Goal: Feedback & Contribution: Contribute content

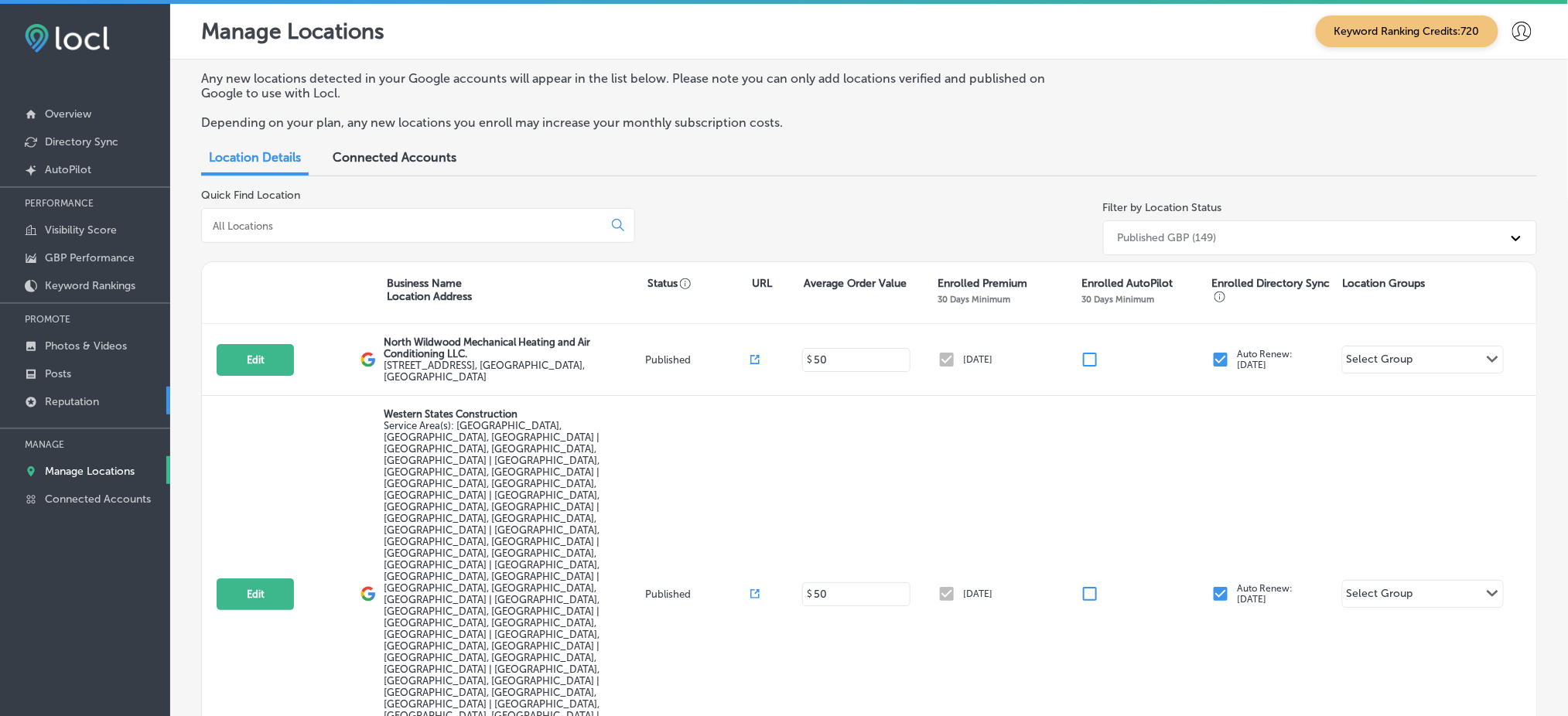
click at [120, 407] on link "Reputation" at bounding box center [85, 400] width 170 height 28
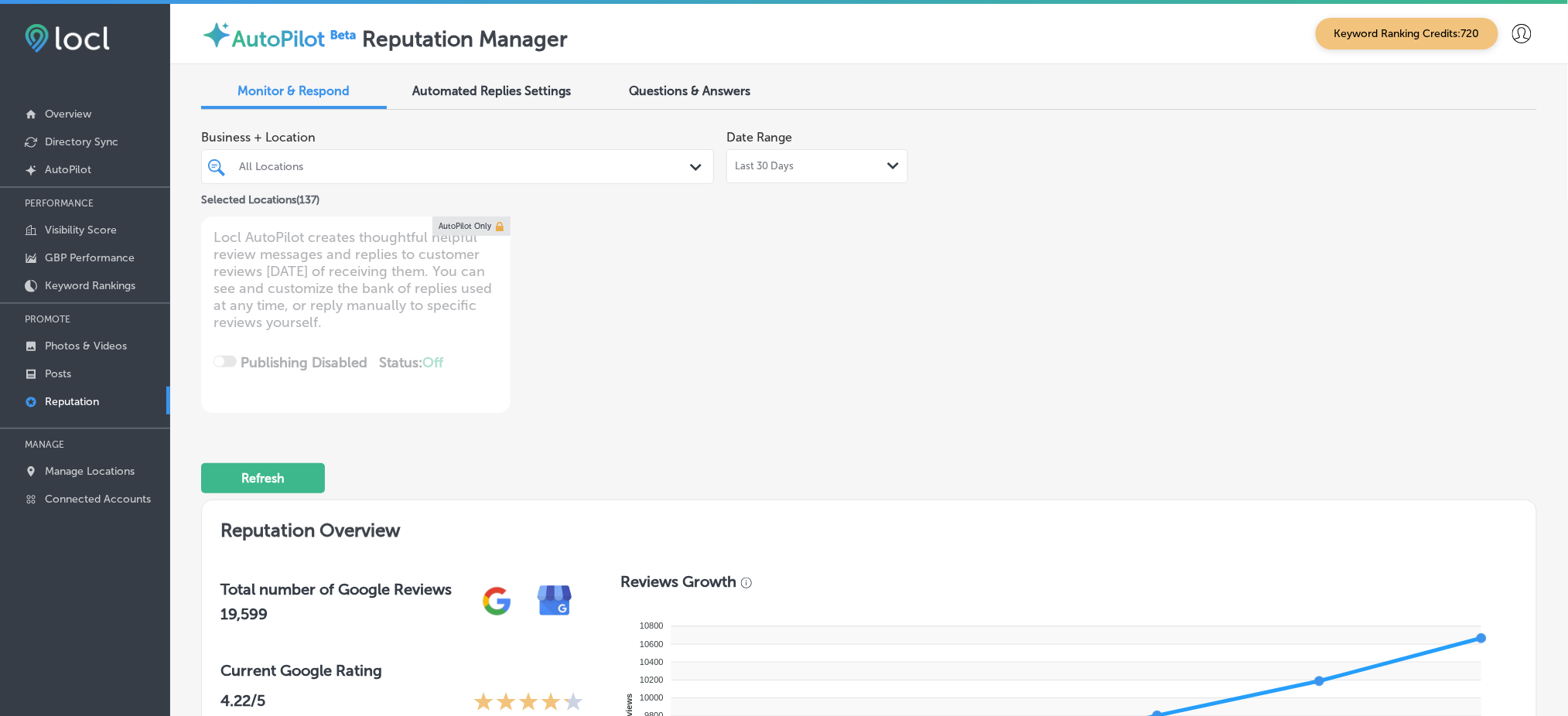
click at [505, 147] on div "Business + Location All Locations Path Created with Sketch." at bounding box center [458, 152] width 513 height 61
click at [524, 169] on div "All Locations" at bounding box center [465, 167] width 452 height 13
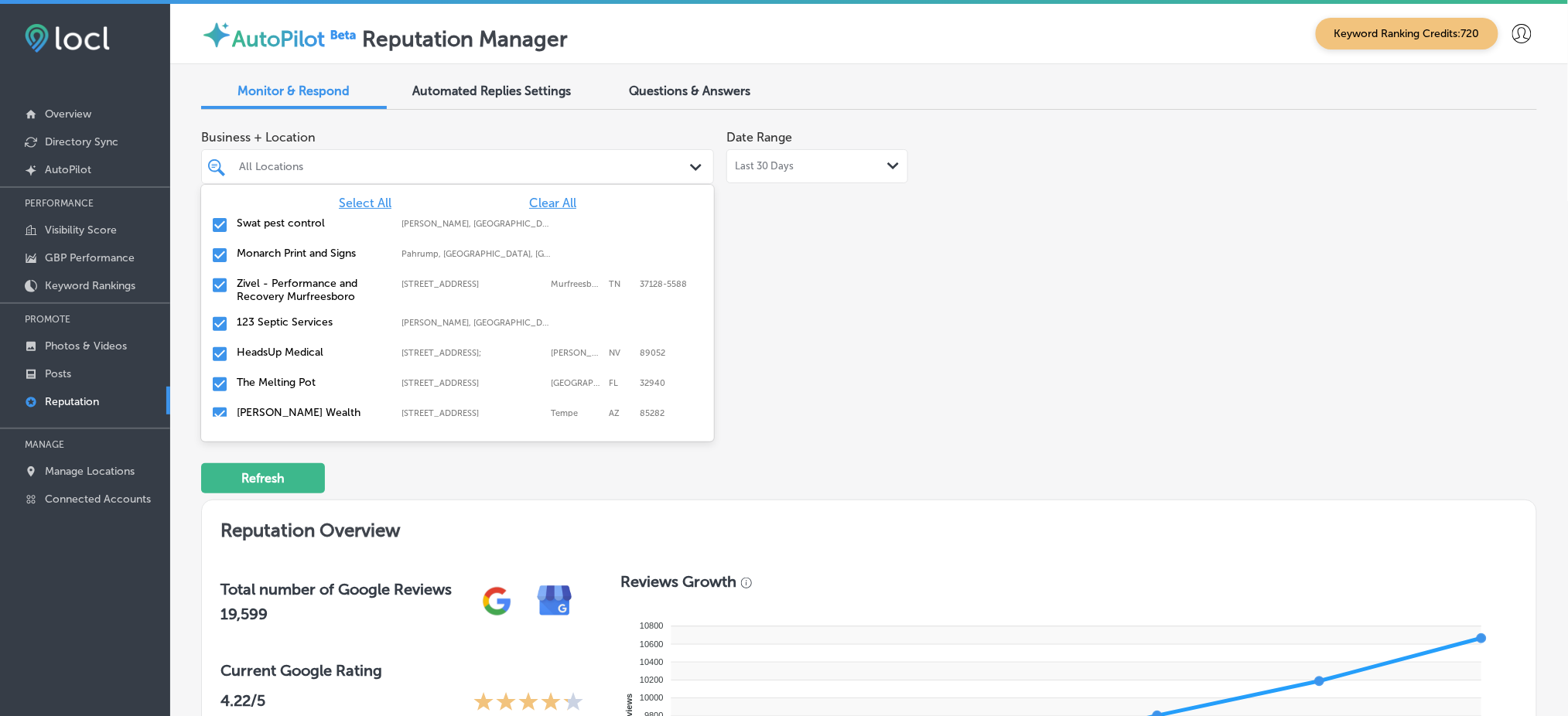
click at [926, 265] on div "Business + Location option focused, 1 of 138. 138 results available. Use Up and…" at bounding box center [602, 267] width 801 height 291
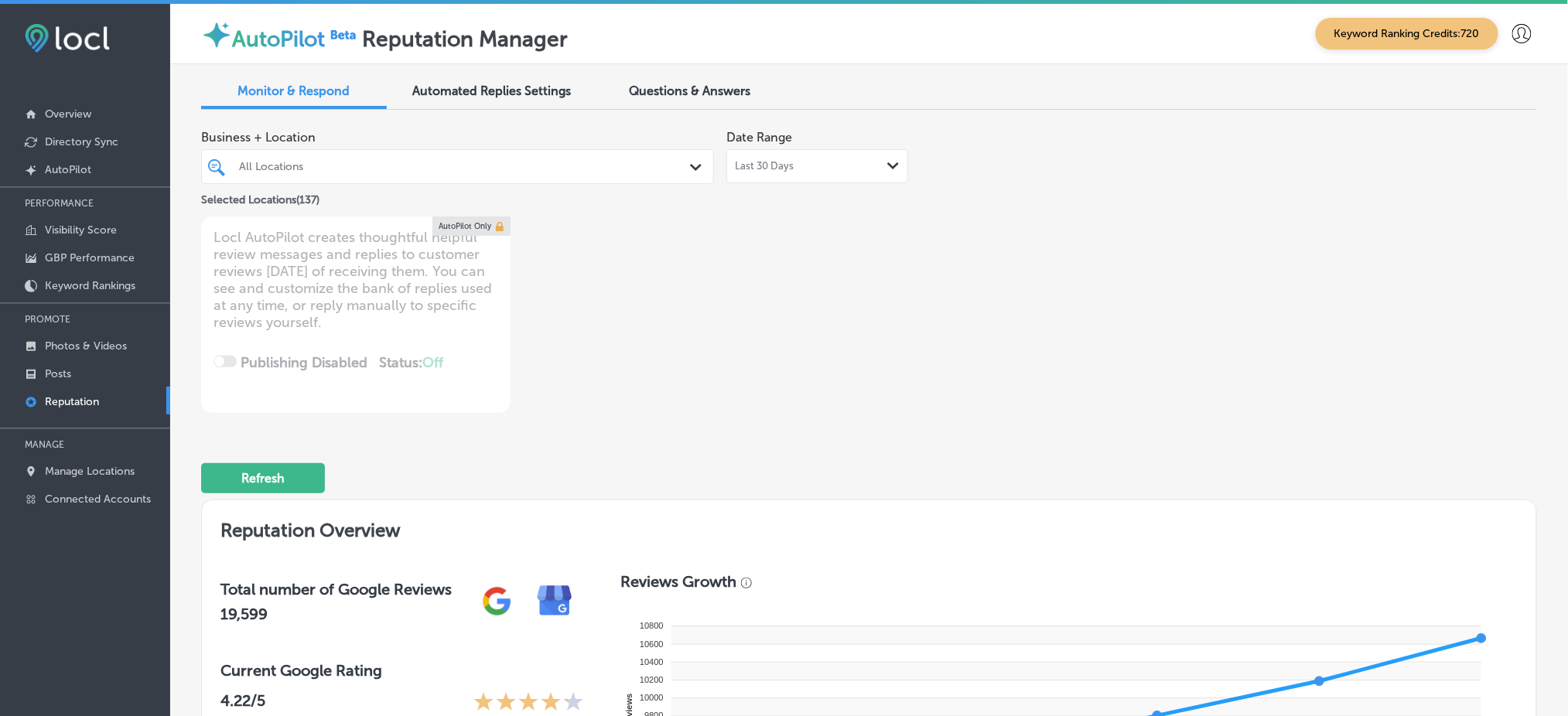
click at [678, 170] on div "All Locations Path Created with Sketch." at bounding box center [458, 167] width 511 height 24
click at [835, 292] on div "Business + Location All Locations Path Created with Sketch. Selected Locations …" at bounding box center [602, 267] width 801 height 291
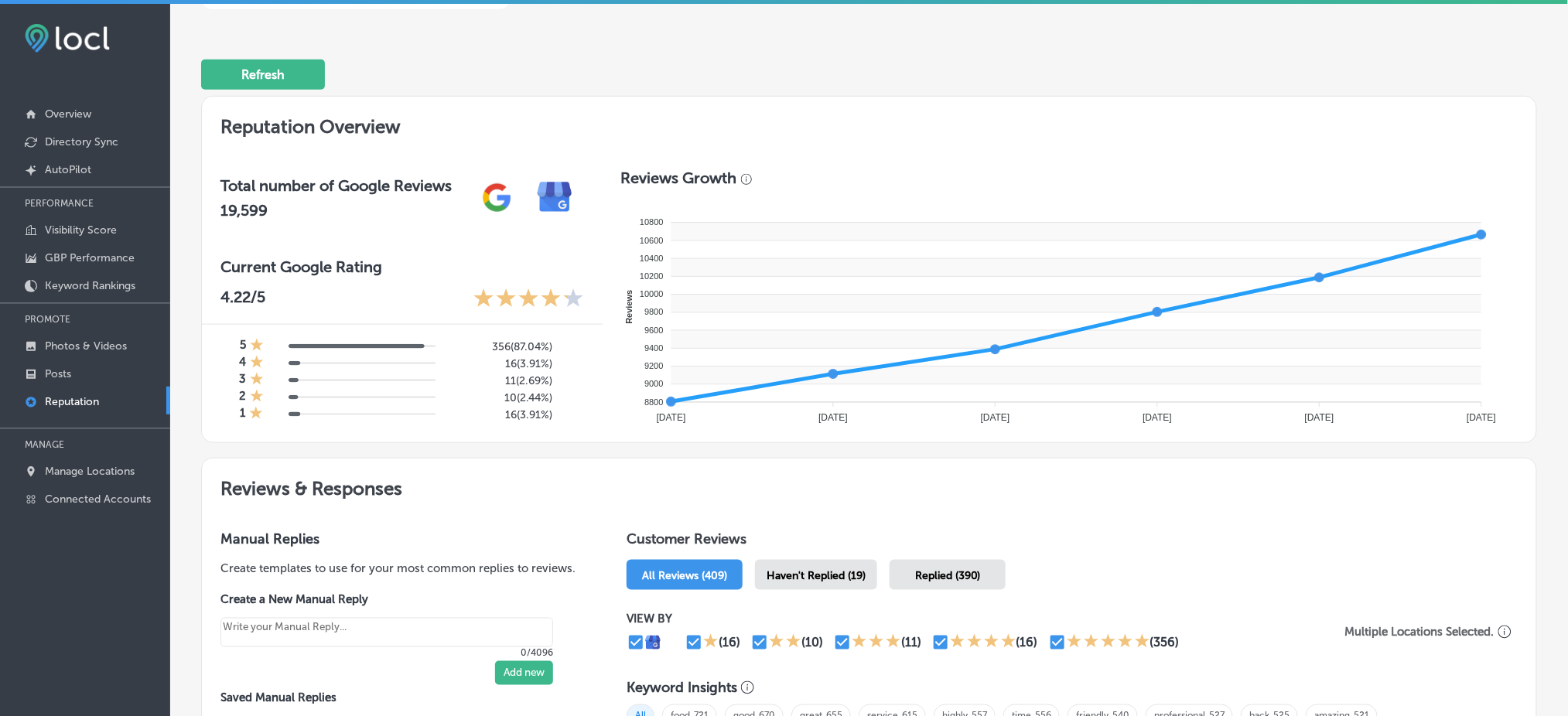
scroll to position [619, 0]
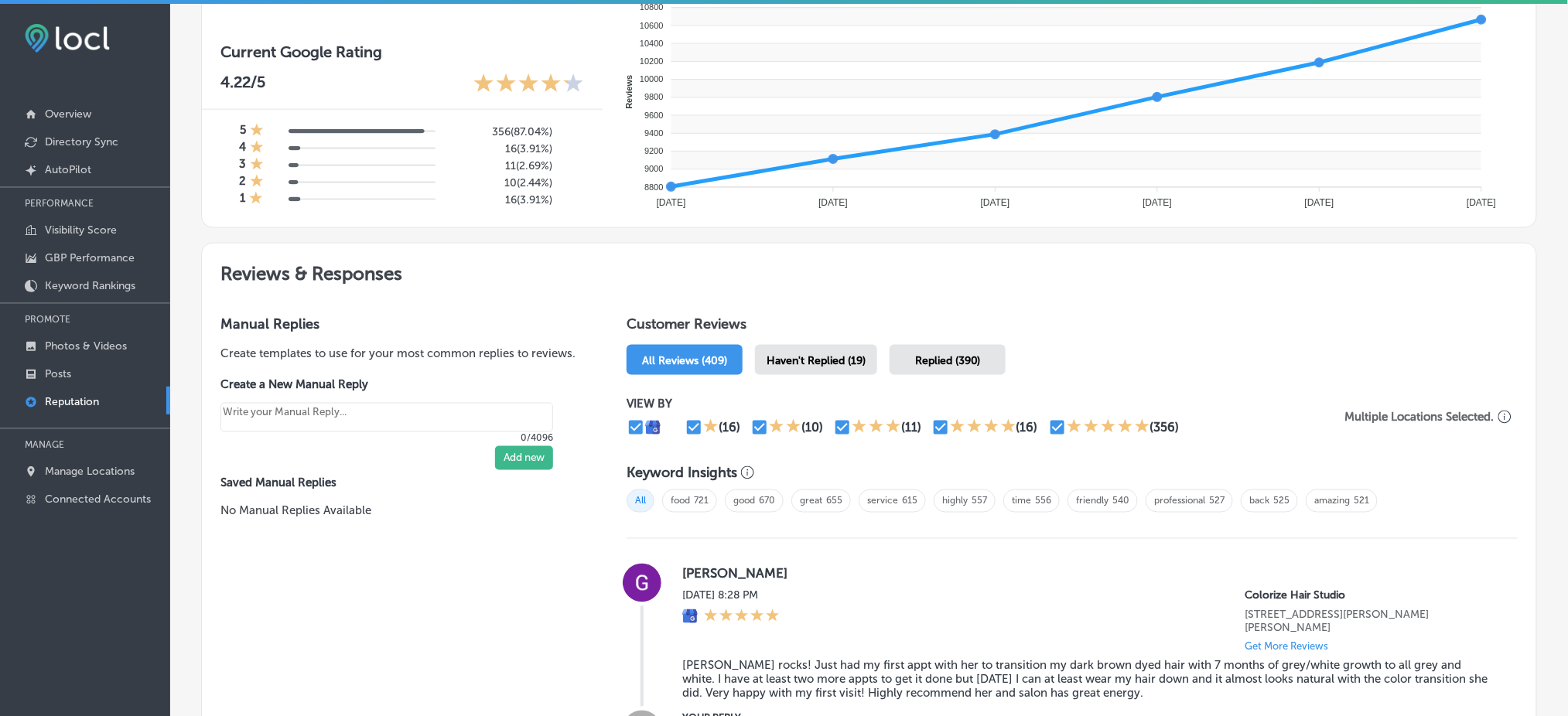
click at [837, 347] on div "Haven't Replied (19)" at bounding box center [816, 361] width 122 height 30
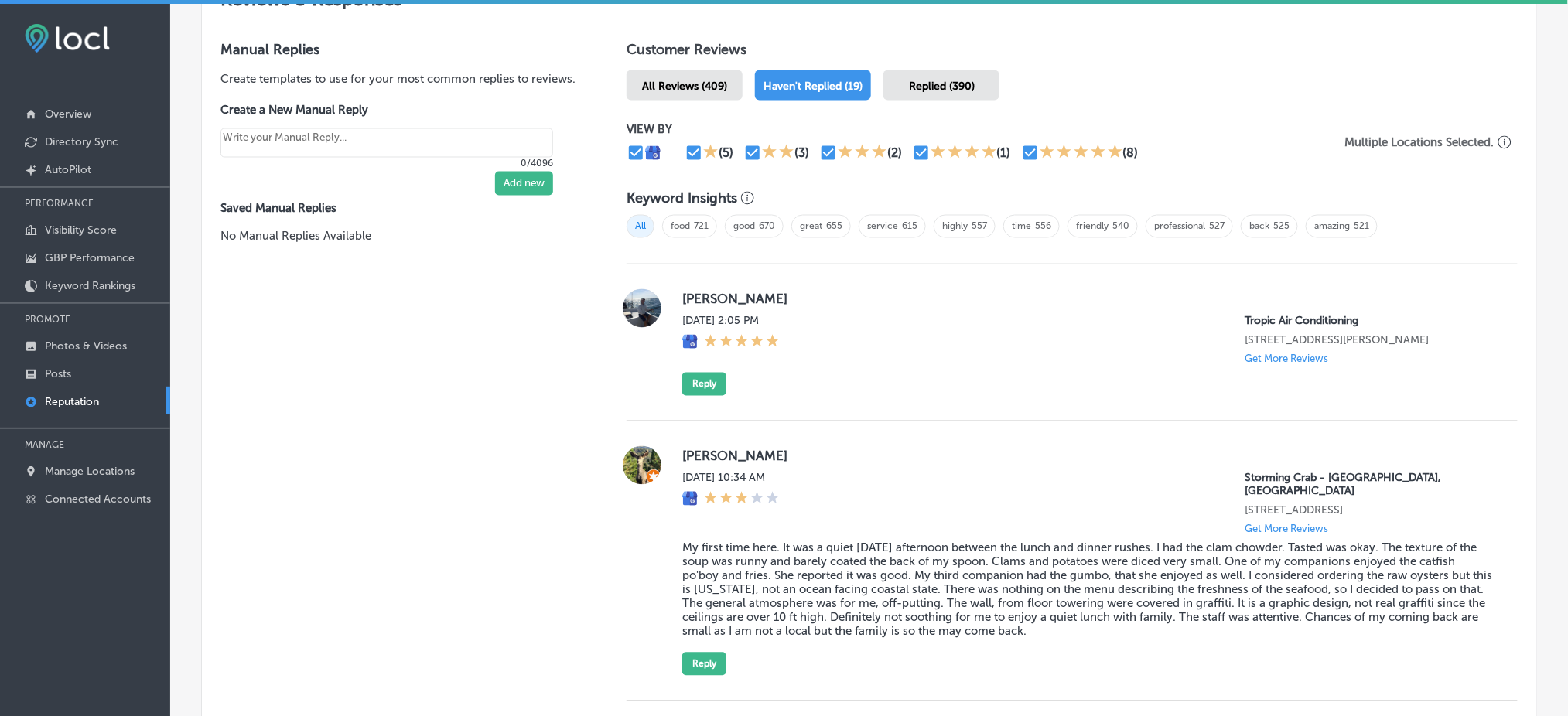
scroll to position [930, 0]
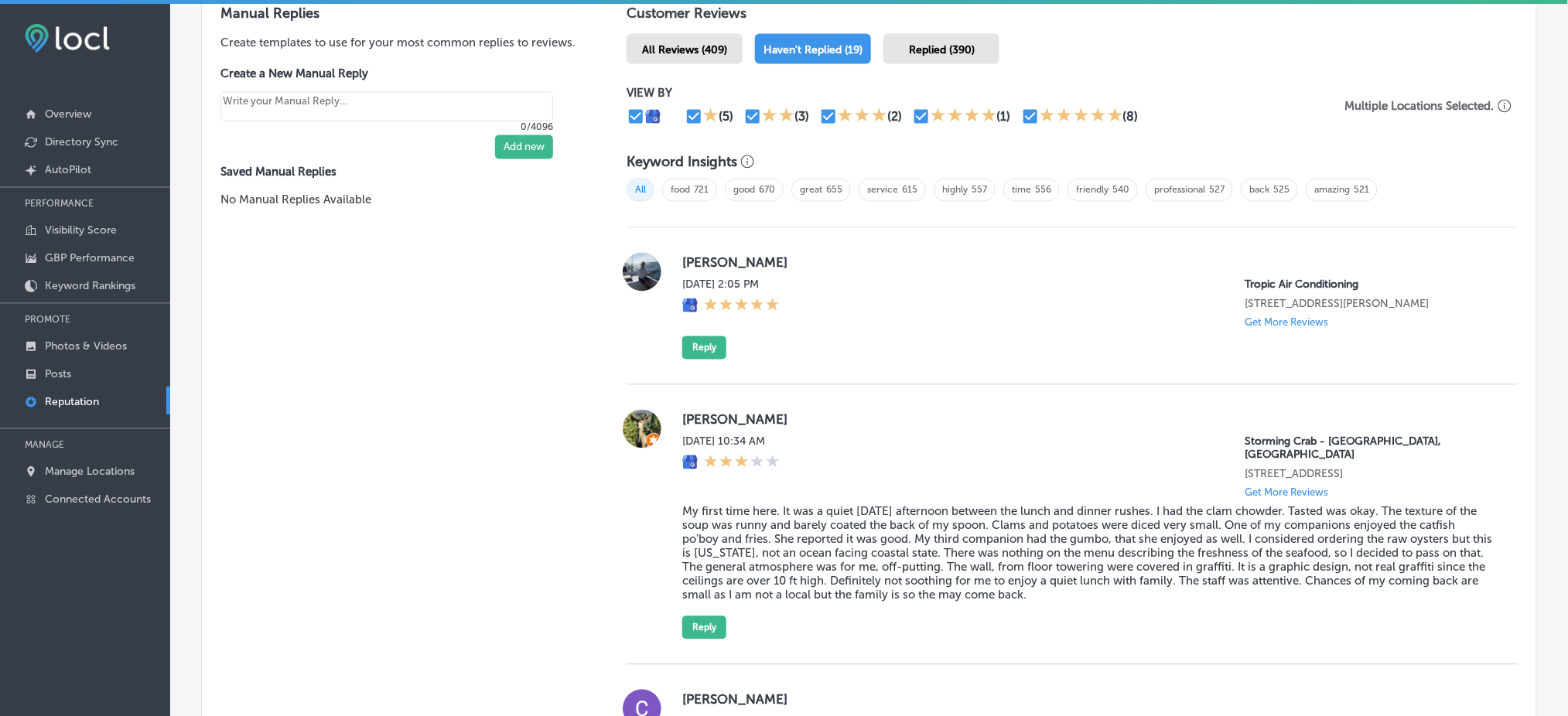
click at [690, 356] on div "[PERSON_NAME] [DATE] 2:05 PM Tropic Air Conditioning [STREET_ADDRESS][PERSON_NA…" at bounding box center [1073, 307] width 891 height 157
click at [699, 351] on button "Reply" at bounding box center [704, 348] width 44 height 24
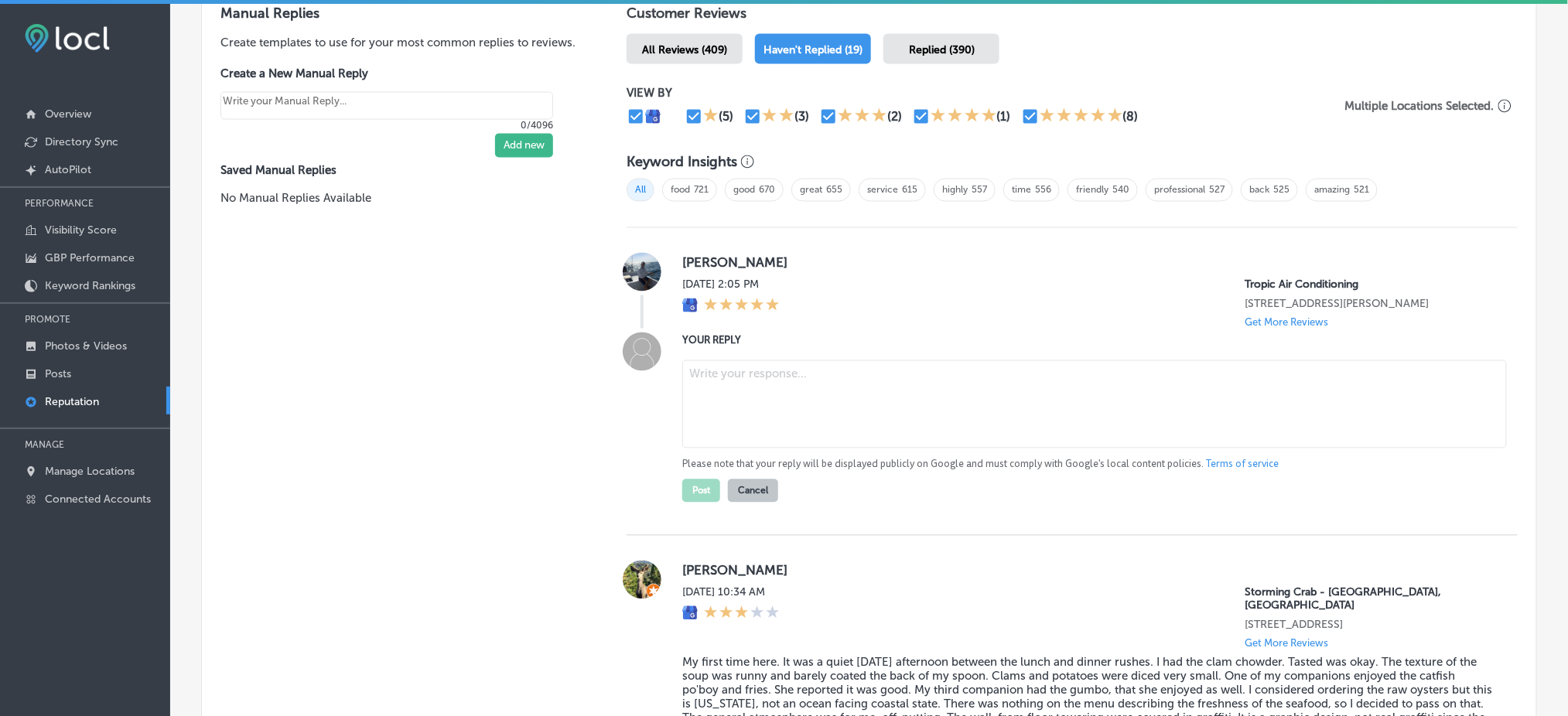
type textarea "x"
click at [778, 401] on textarea at bounding box center [1094, 404] width 825 height 88
click at [845, 380] on textarea at bounding box center [1094, 404] width 825 height 88
paste textarea "Thank you so much for the 5-star review! We're so happy to hear you had a great…"
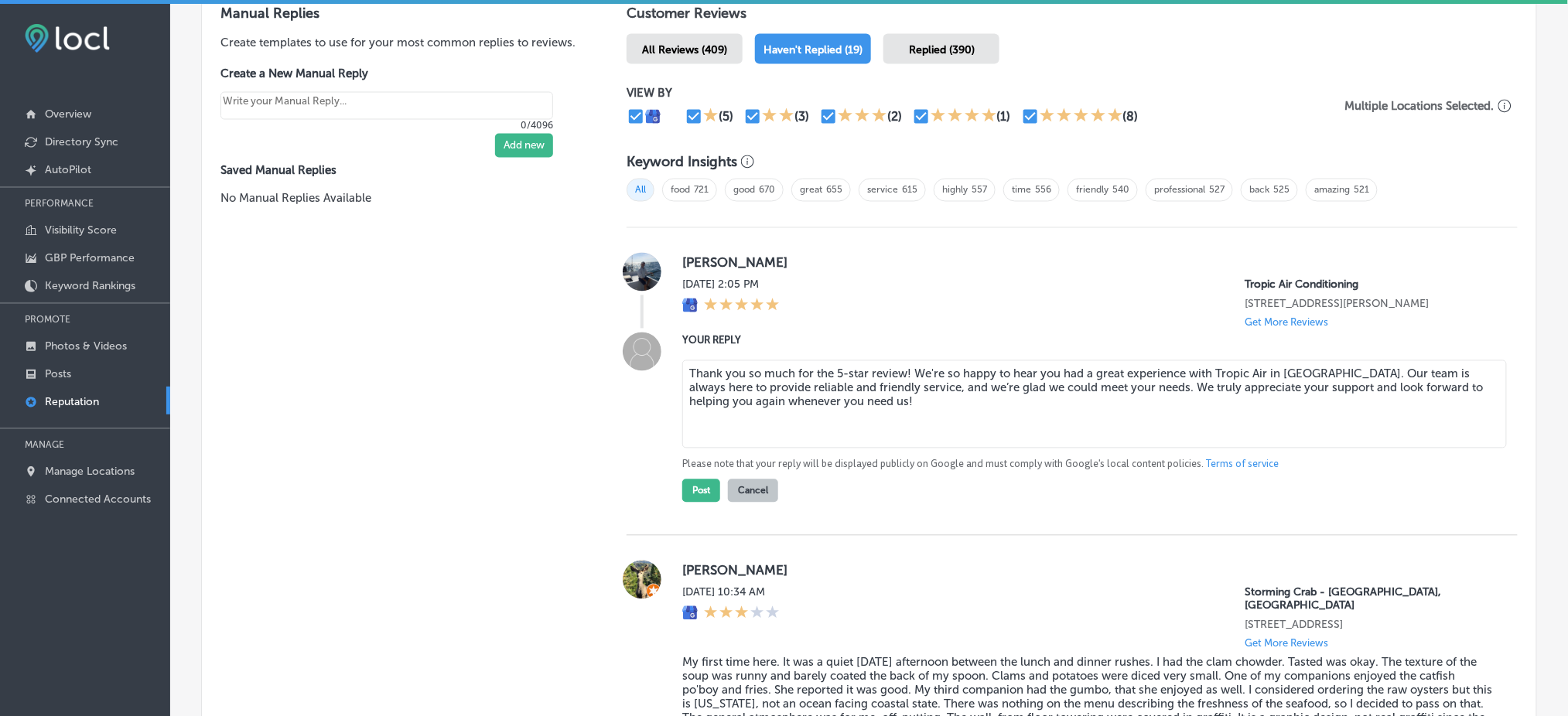
click at [902, 364] on textarea "Thank you so much for the 5-star review! We're so happy to hear you had a great…" at bounding box center [1094, 404] width 825 height 88
type textarea "Thank you so much for the 5-star review, [PERSON_NAME]! We're so happy to hear …"
click at [702, 484] on button "Post" at bounding box center [701, 491] width 38 height 24
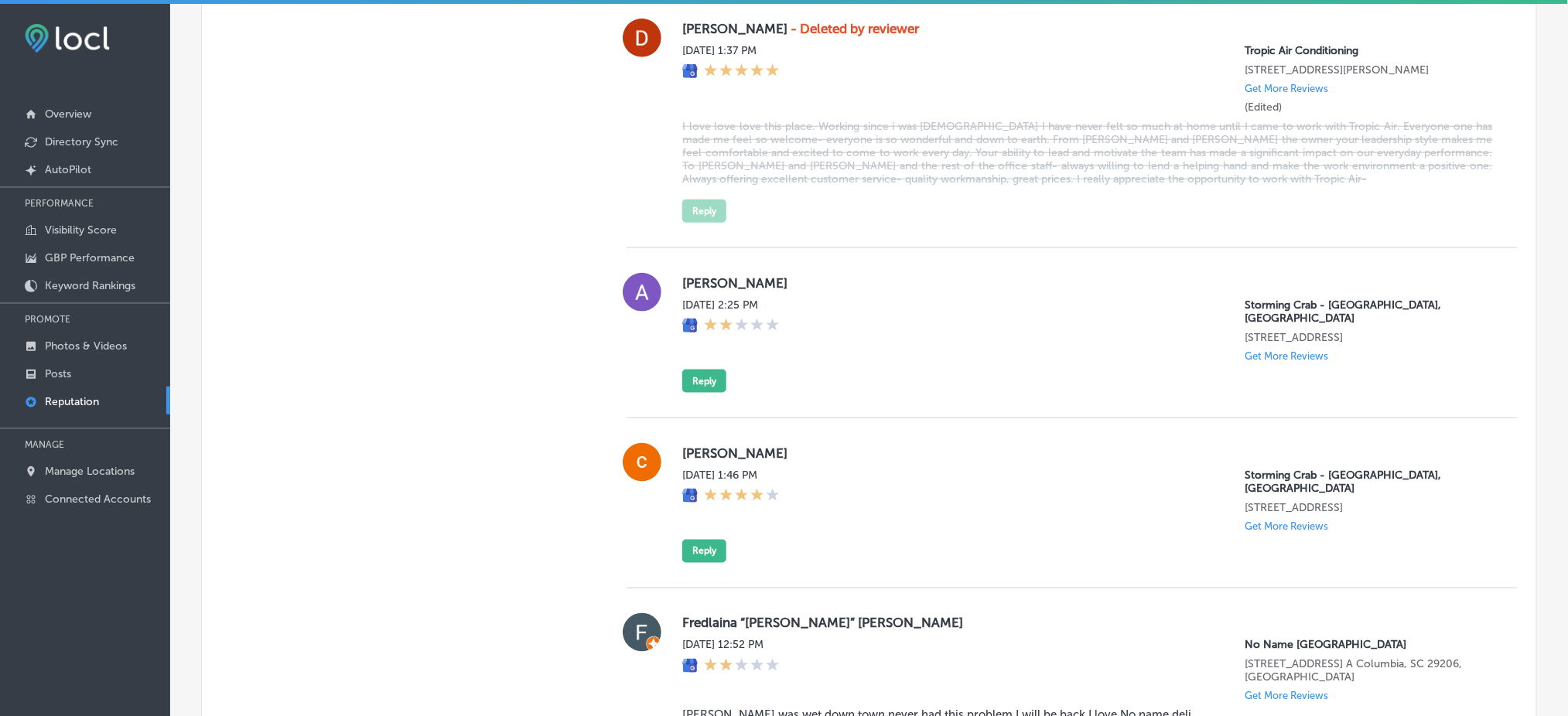
scroll to position [2786, 0]
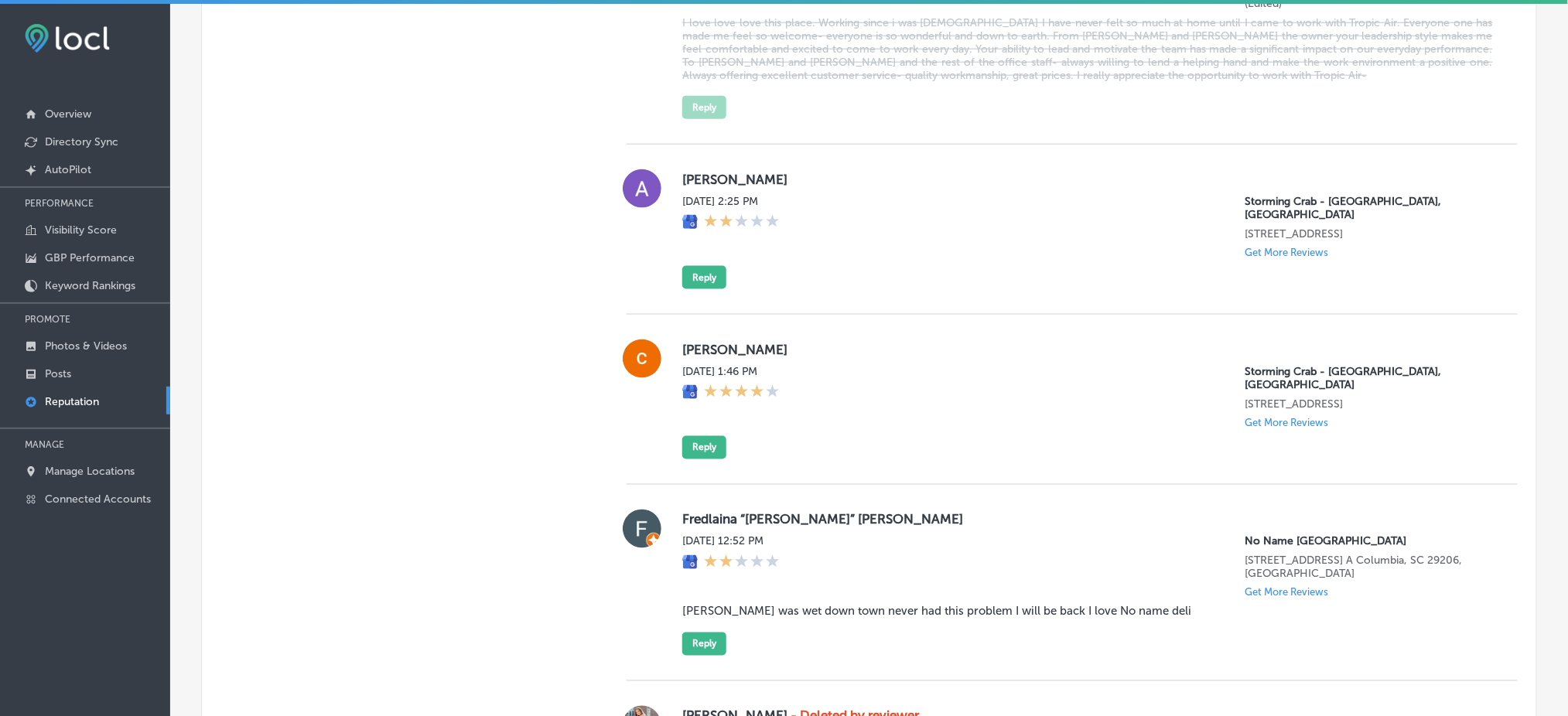
click at [725, 363] on div "[PERSON_NAME][DATE] 1:46 PM Storming Crab - [GEOGRAPHIC_DATA], [GEOGRAPHIC_DATA…" at bounding box center [1088, 399] width 811 height 120
click at [710, 436] on button "Reply" at bounding box center [704, 448] width 44 height 24
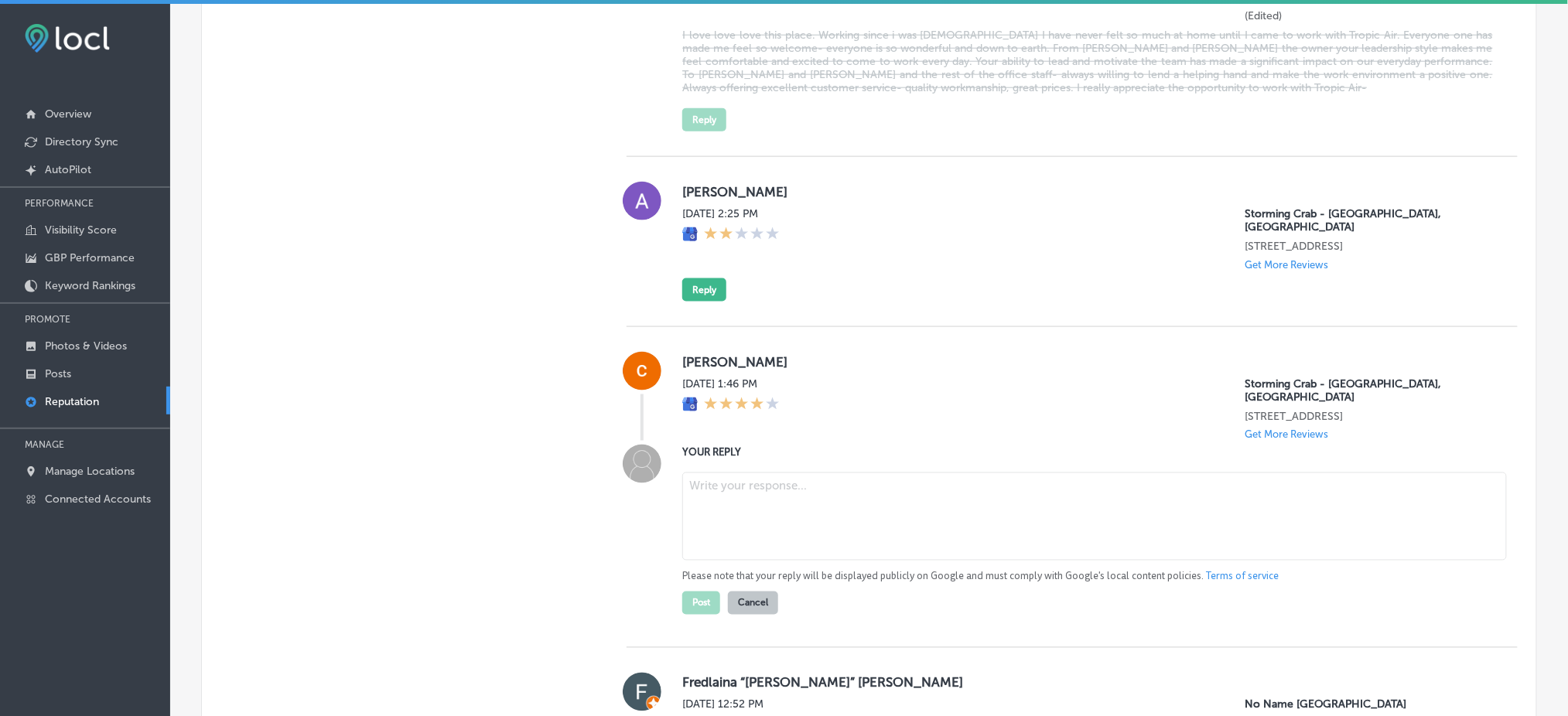
type textarea "x"
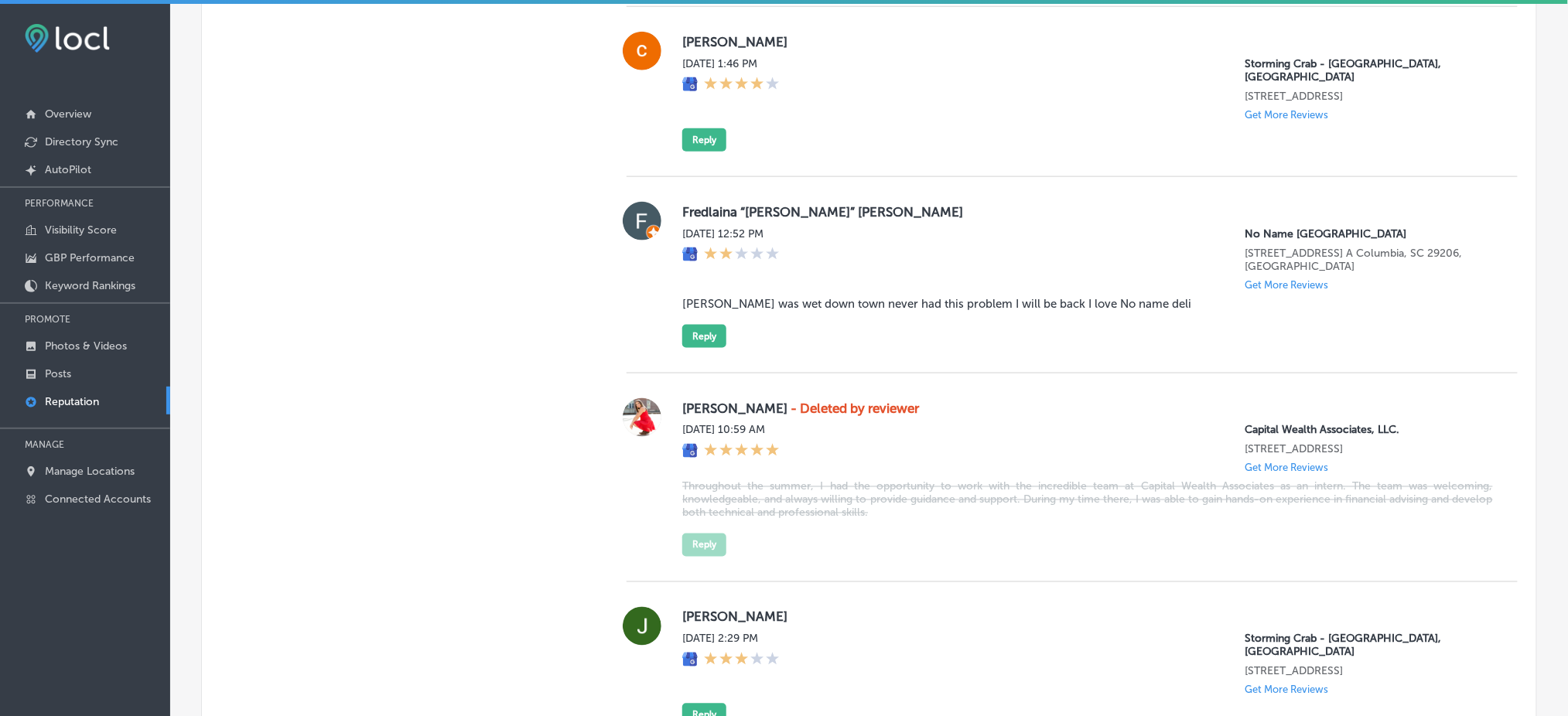
scroll to position [2682, 0]
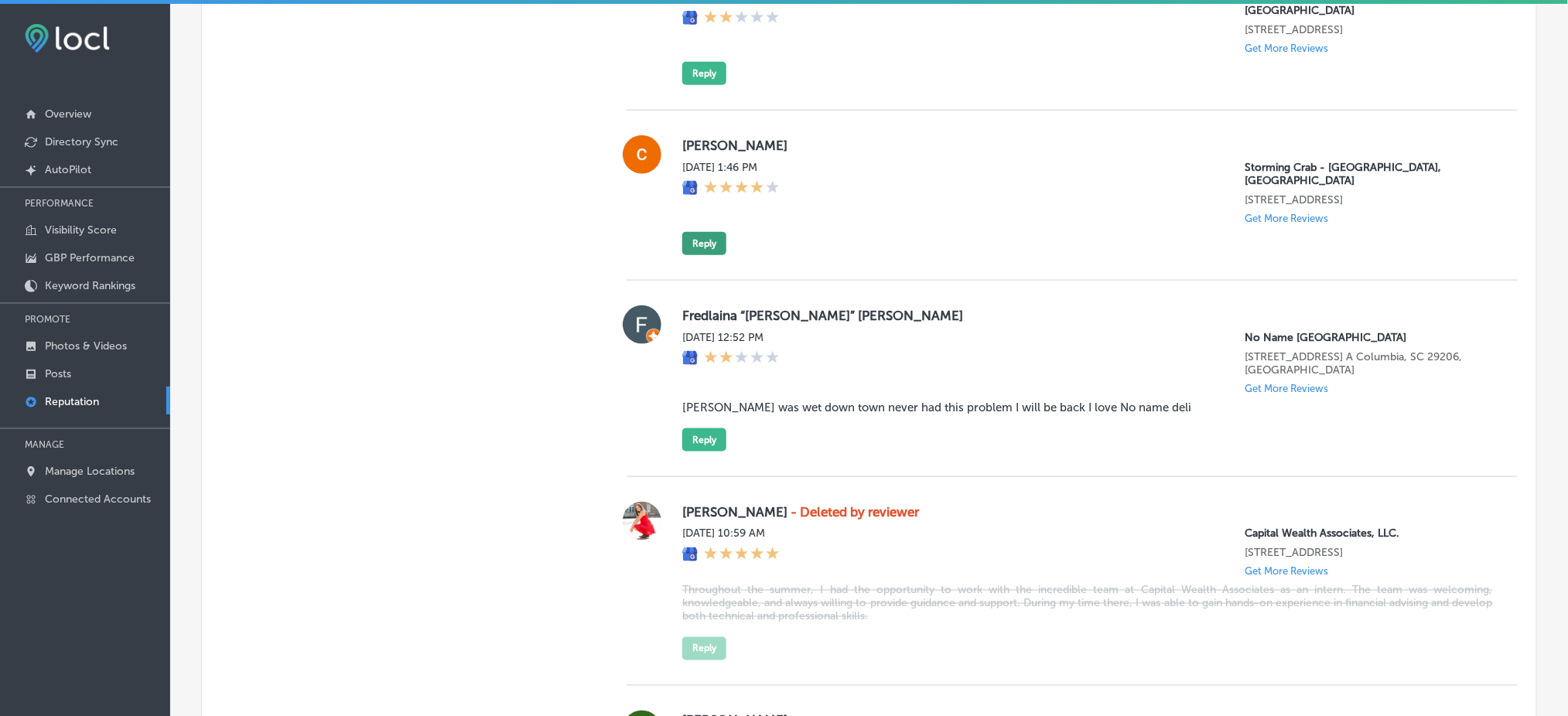
click at [706, 232] on button "Reply" at bounding box center [704, 243] width 44 height 24
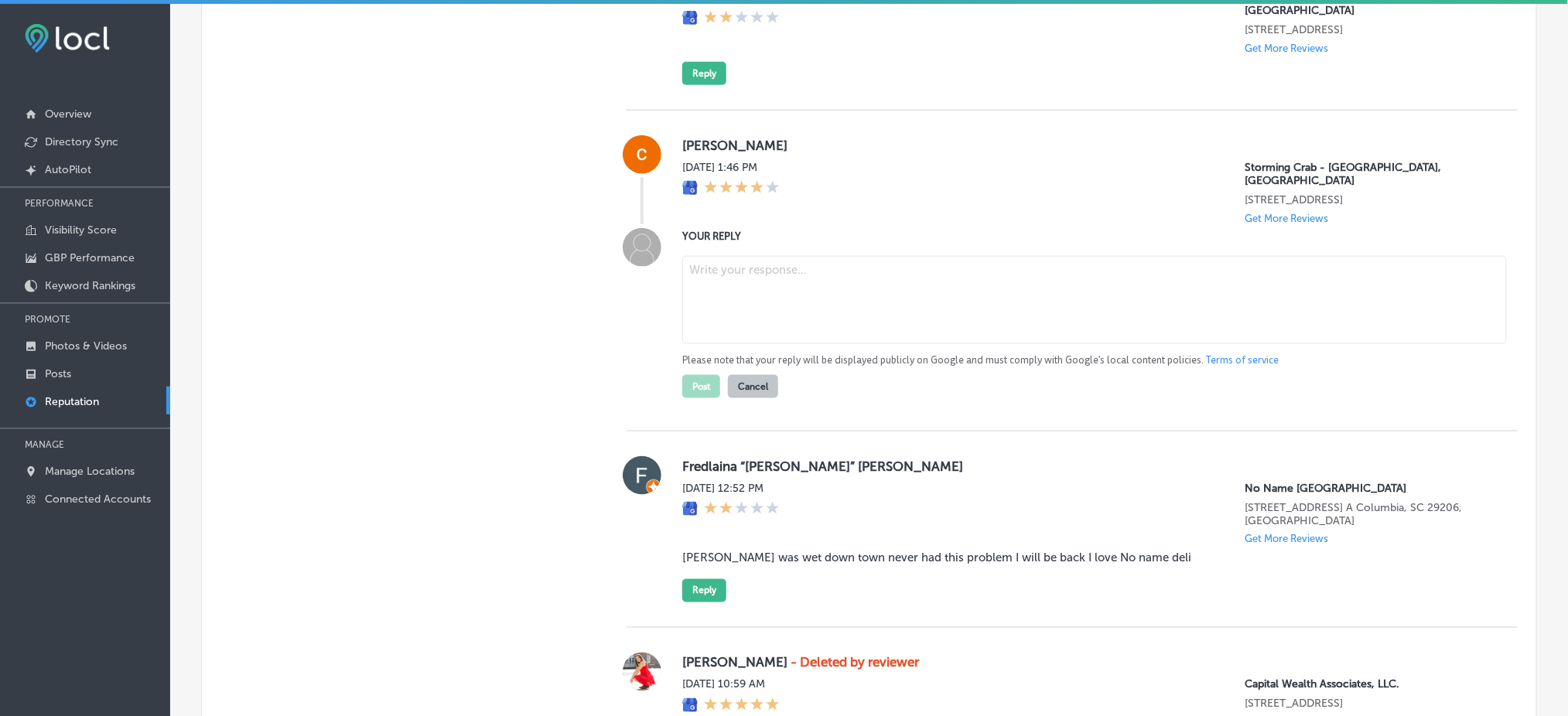
click at [741, 256] on textarea at bounding box center [1094, 300] width 825 height 88
paste textarea "Thank you for the great review! We're so glad to hear that you enjoyed the food…"
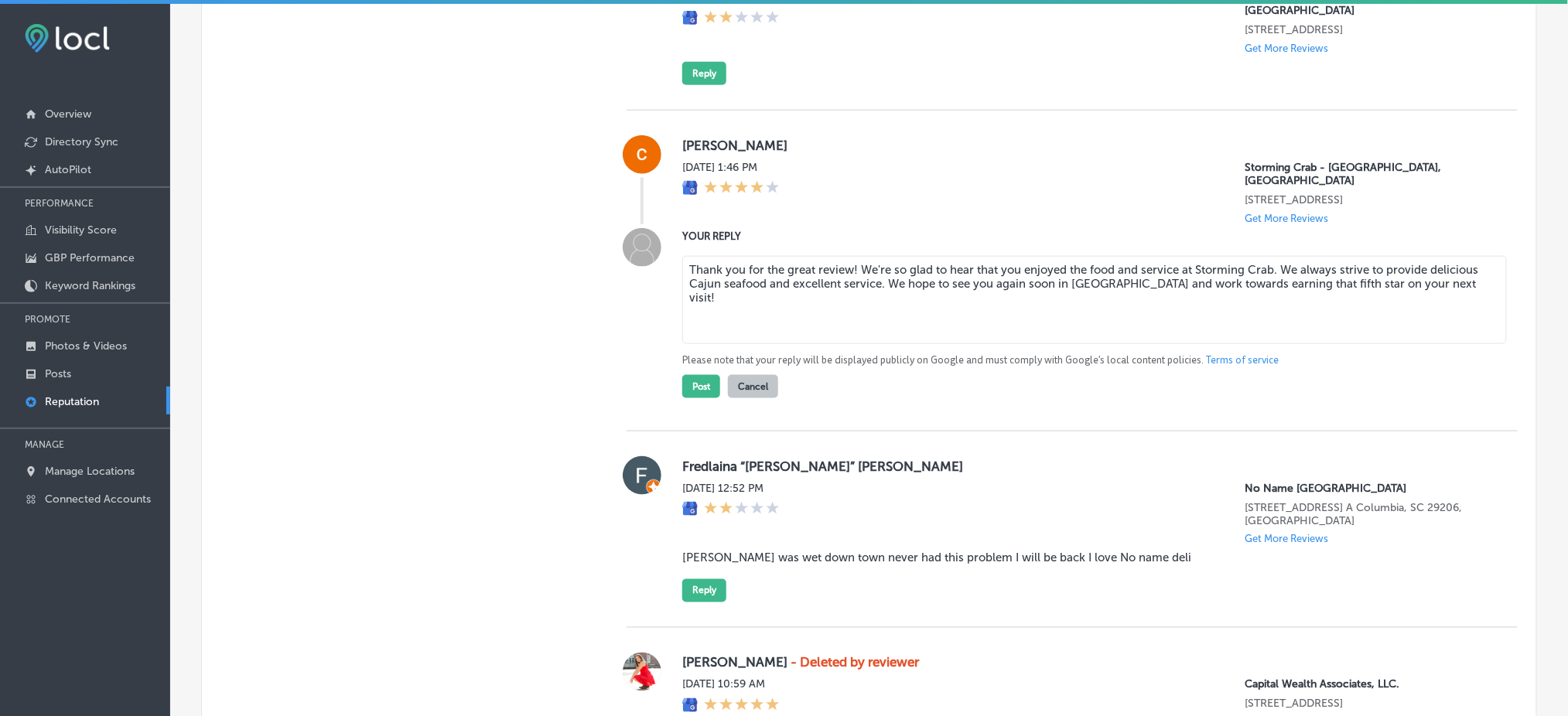
click at [848, 256] on textarea "Thank you for the great review! We're so glad to hear that you enjoyed the food…" at bounding box center [1094, 300] width 825 height 88
type textarea "Thank you for the great review, [PERSON_NAME]! We're so glad to hear that you e…"
click at [698, 375] on button "Post" at bounding box center [701, 387] width 38 height 24
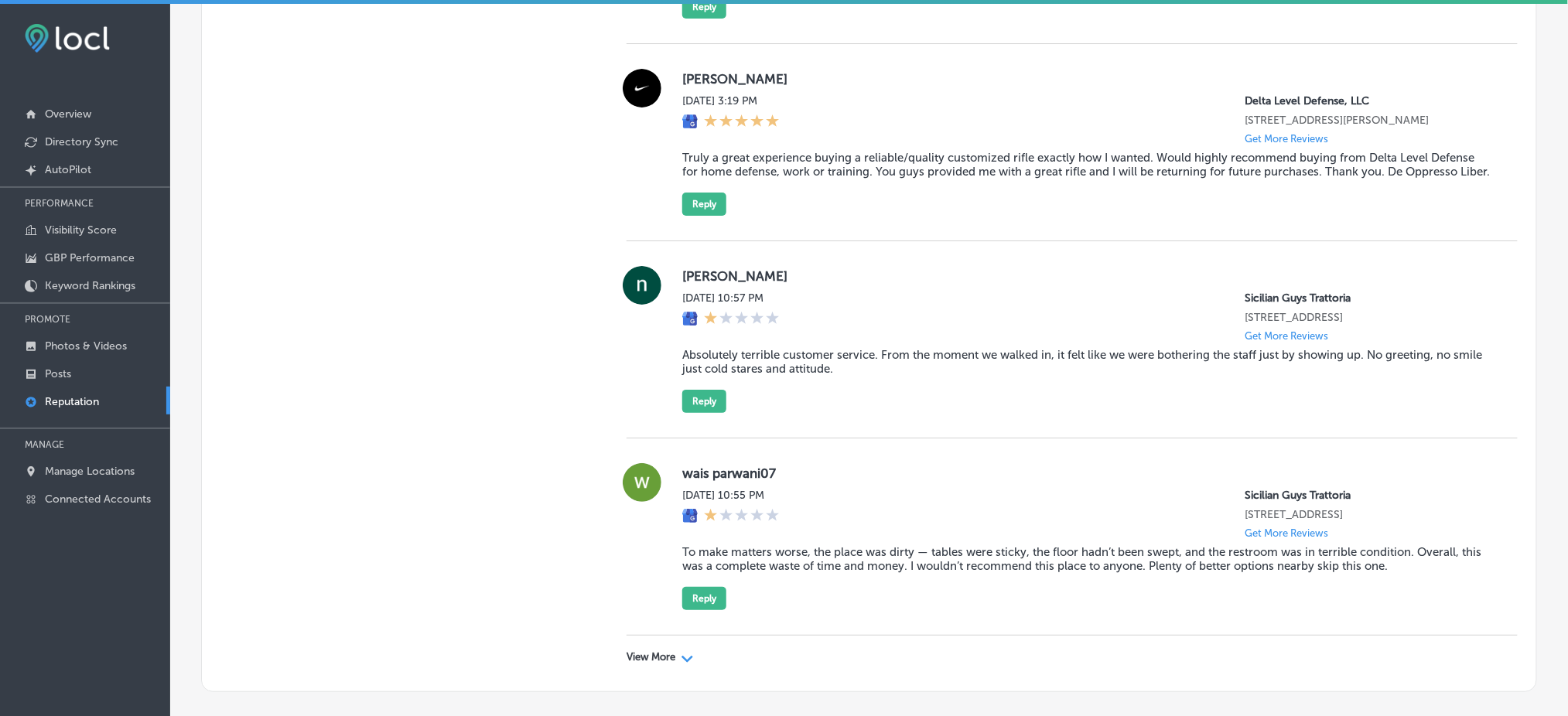
scroll to position [4167, 0]
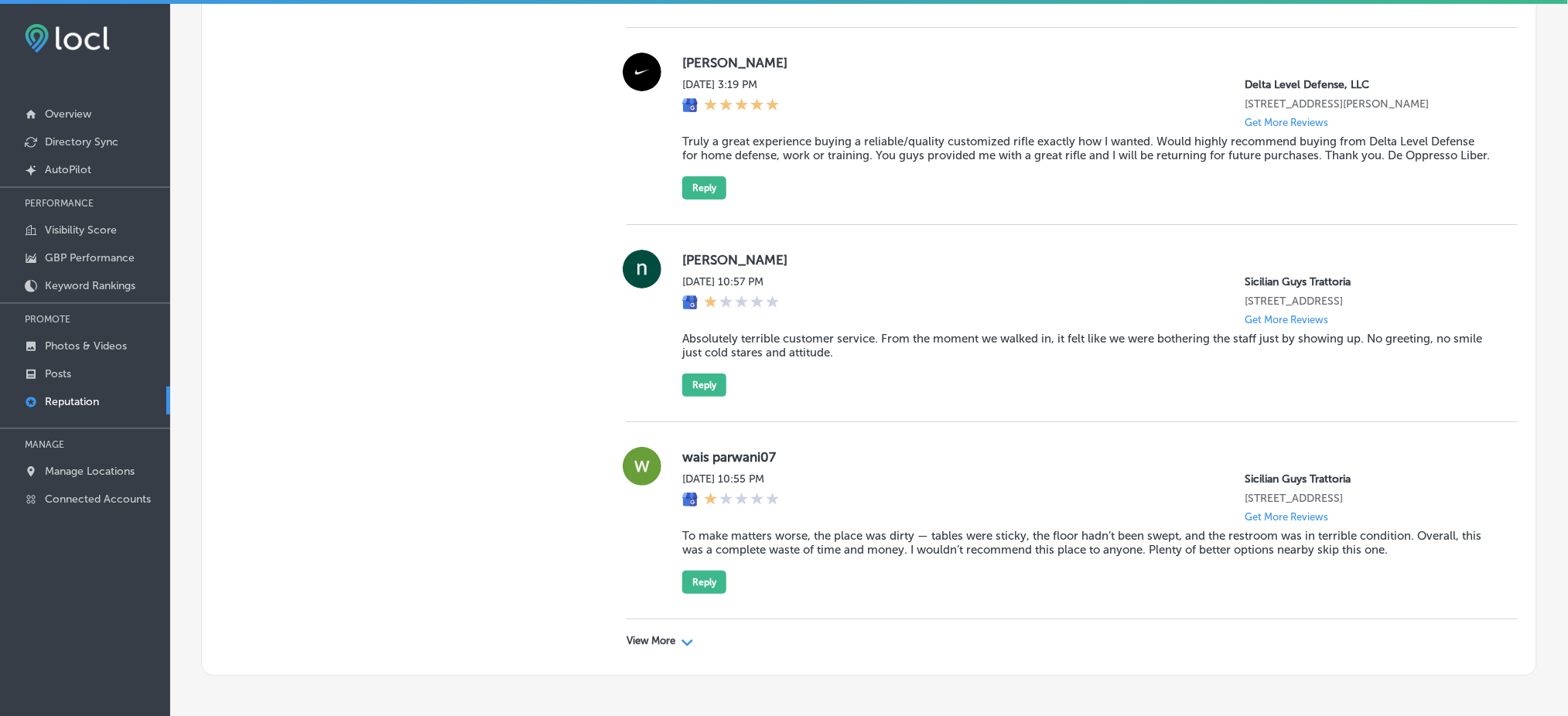
click at [650, 635] on p "View More" at bounding box center [651, 641] width 49 height 13
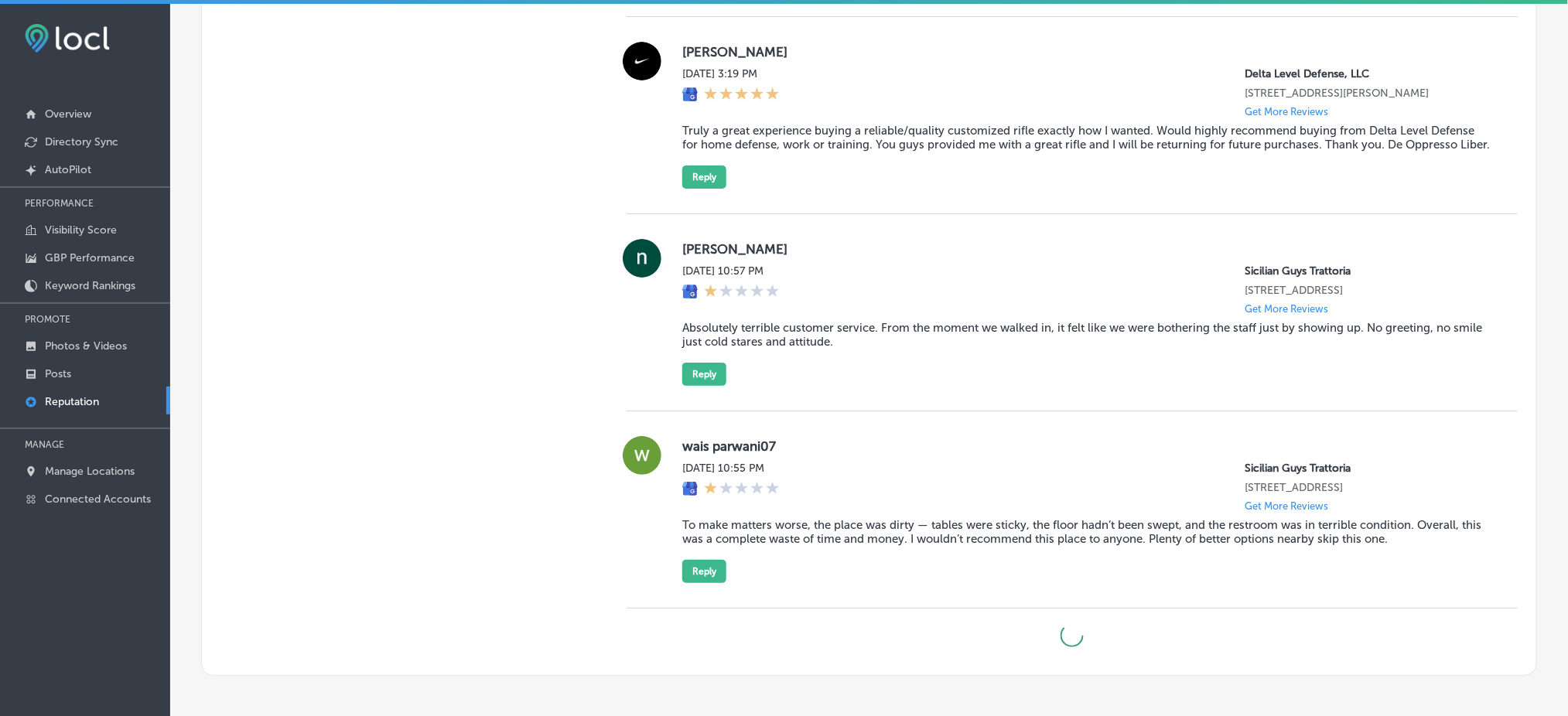
type textarea "x"
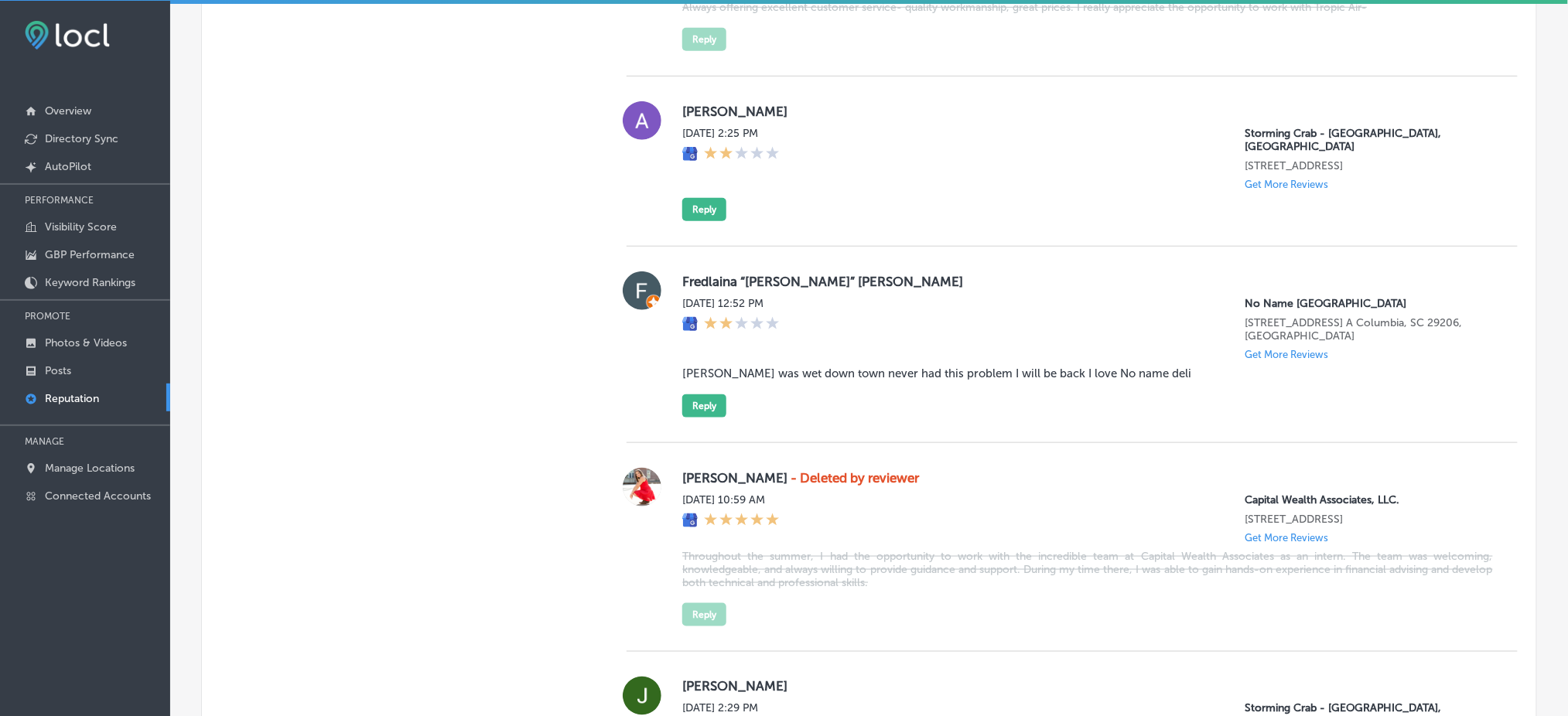
scroll to position [2505, 0]
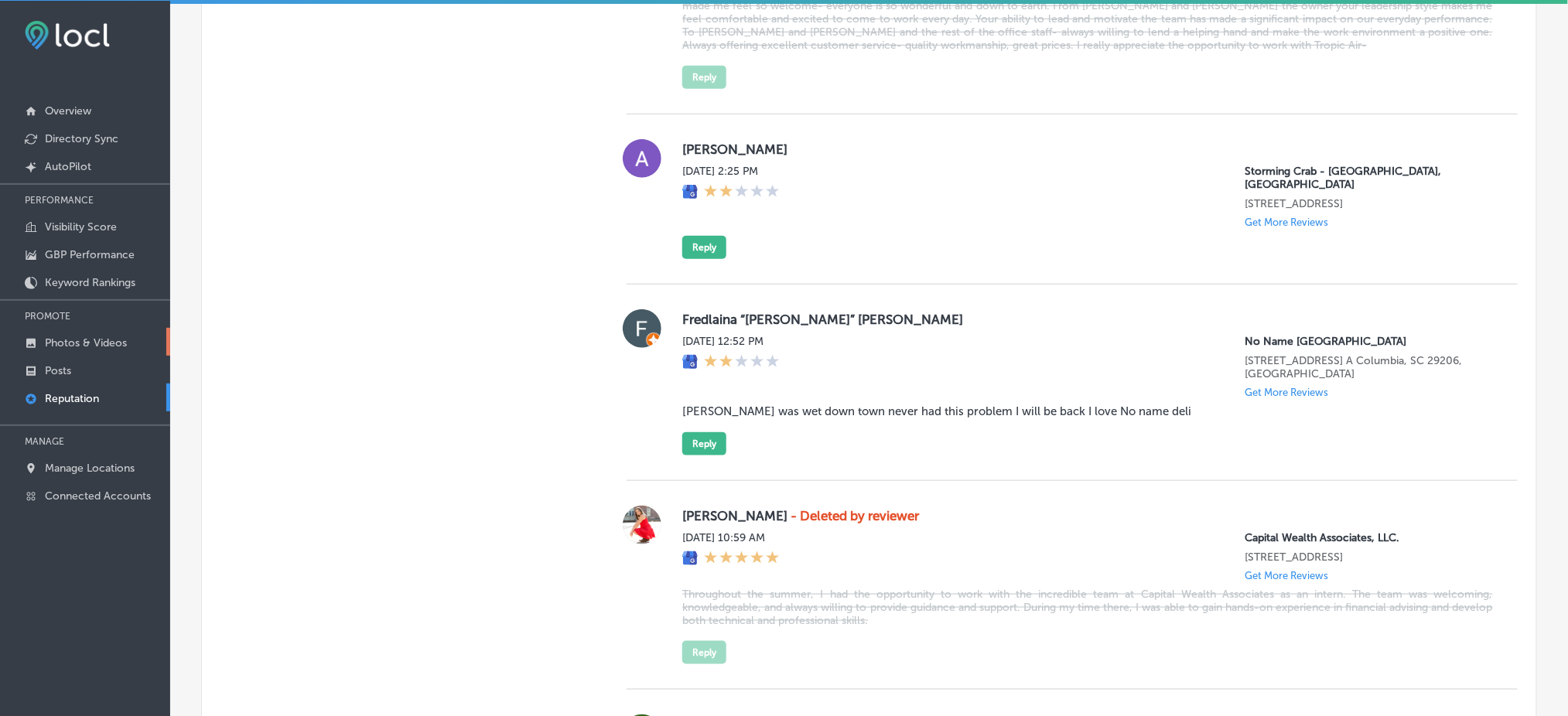
click at [105, 339] on p "Photos & Videos" at bounding box center [85, 343] width 82 height 13
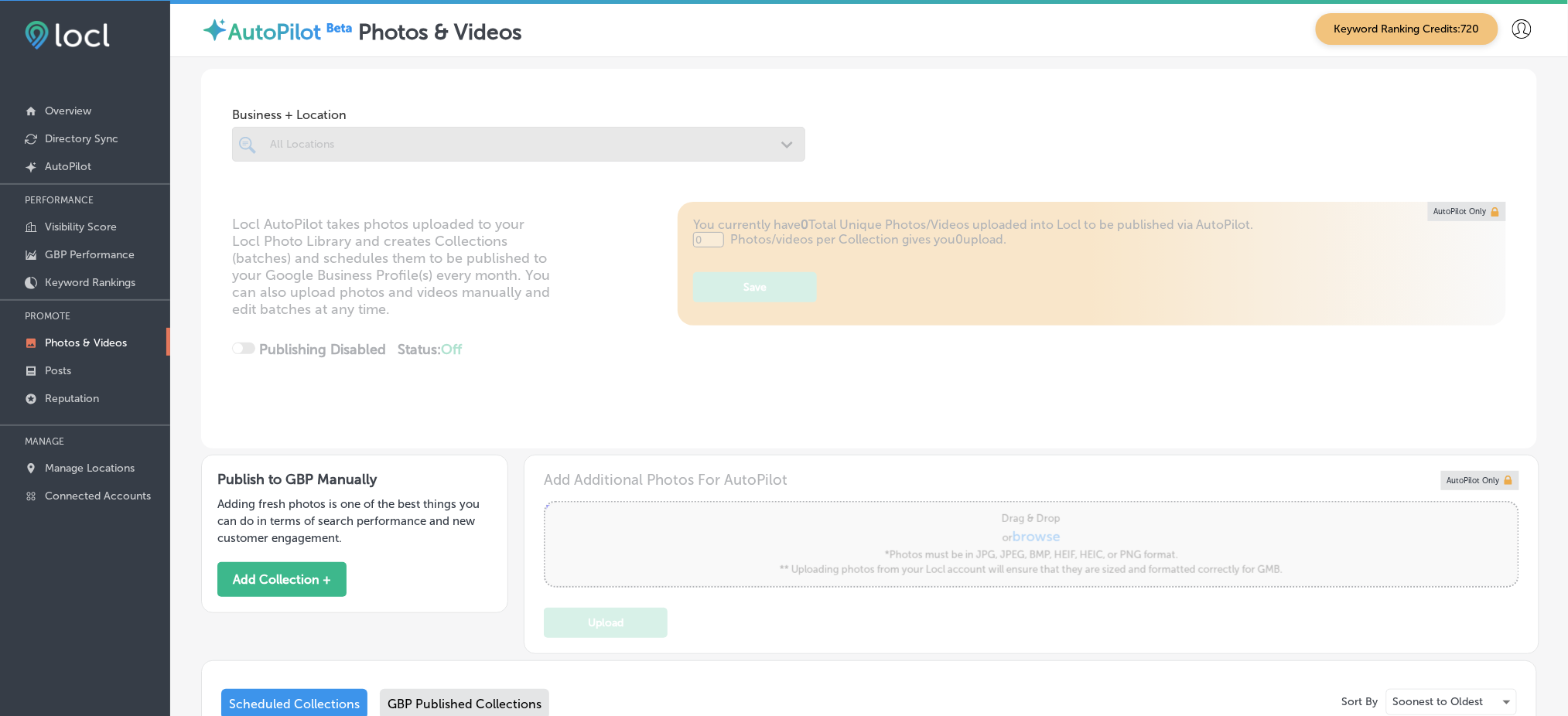
scroll to position [103, 0]
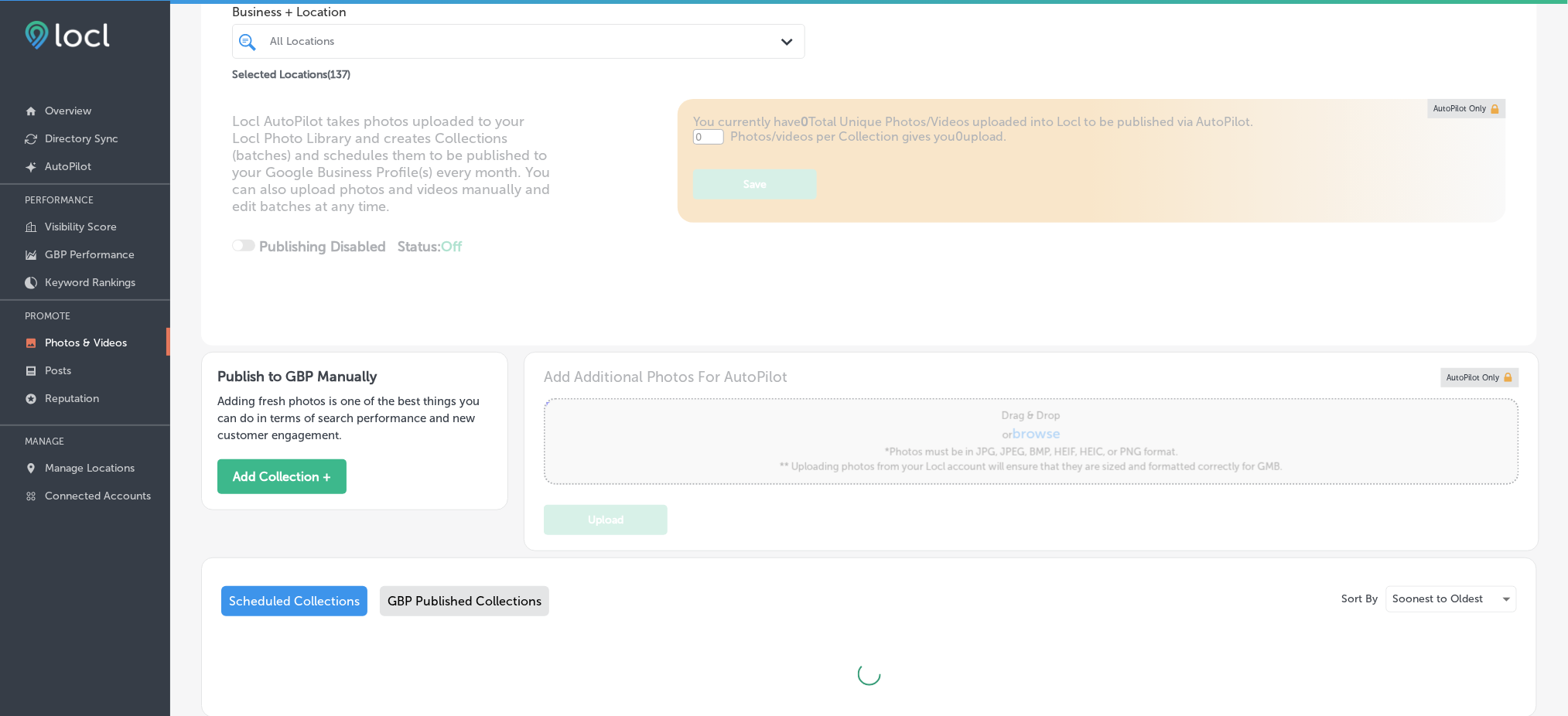
type input "5"
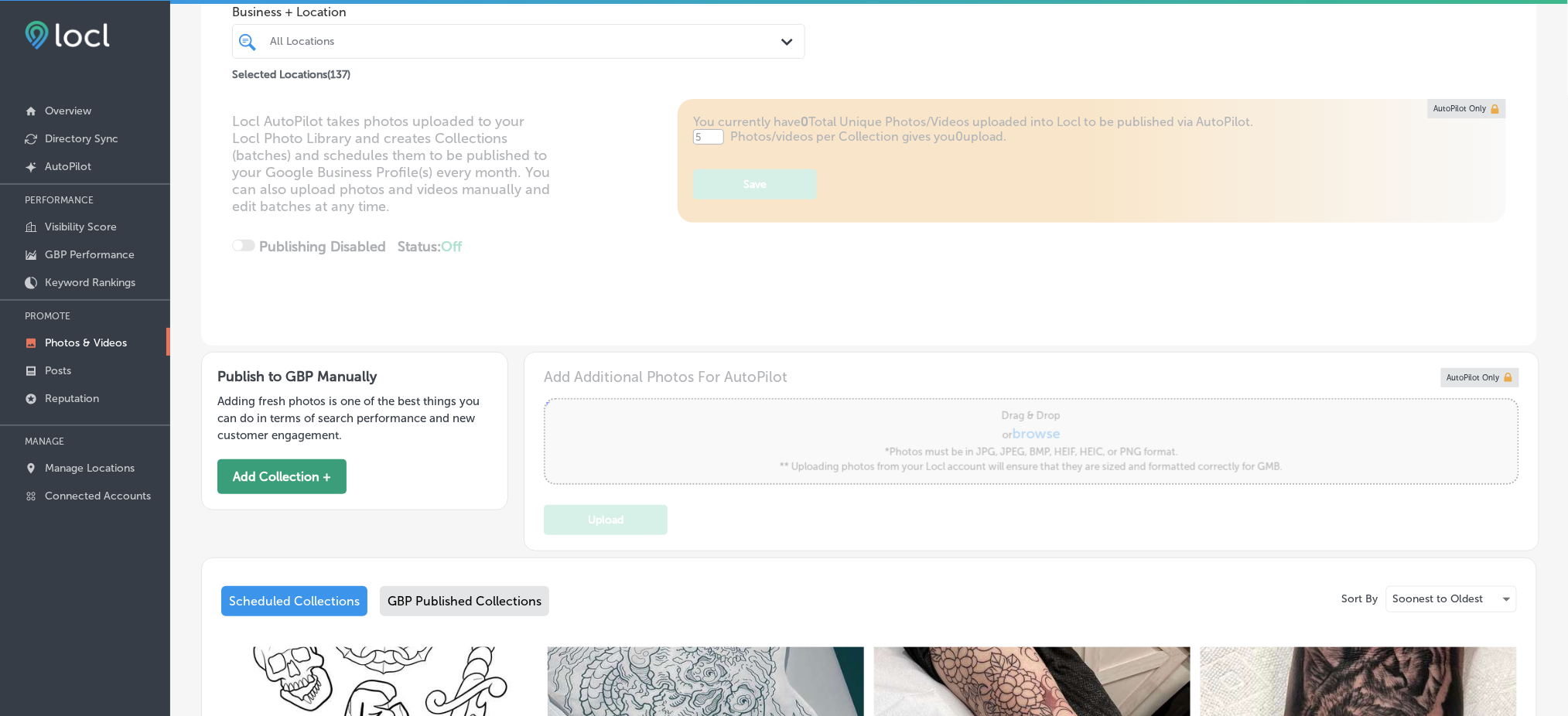
click at [317, 484] on button "Add Collection +" at bounding box center [281, 476] width 129 height 35
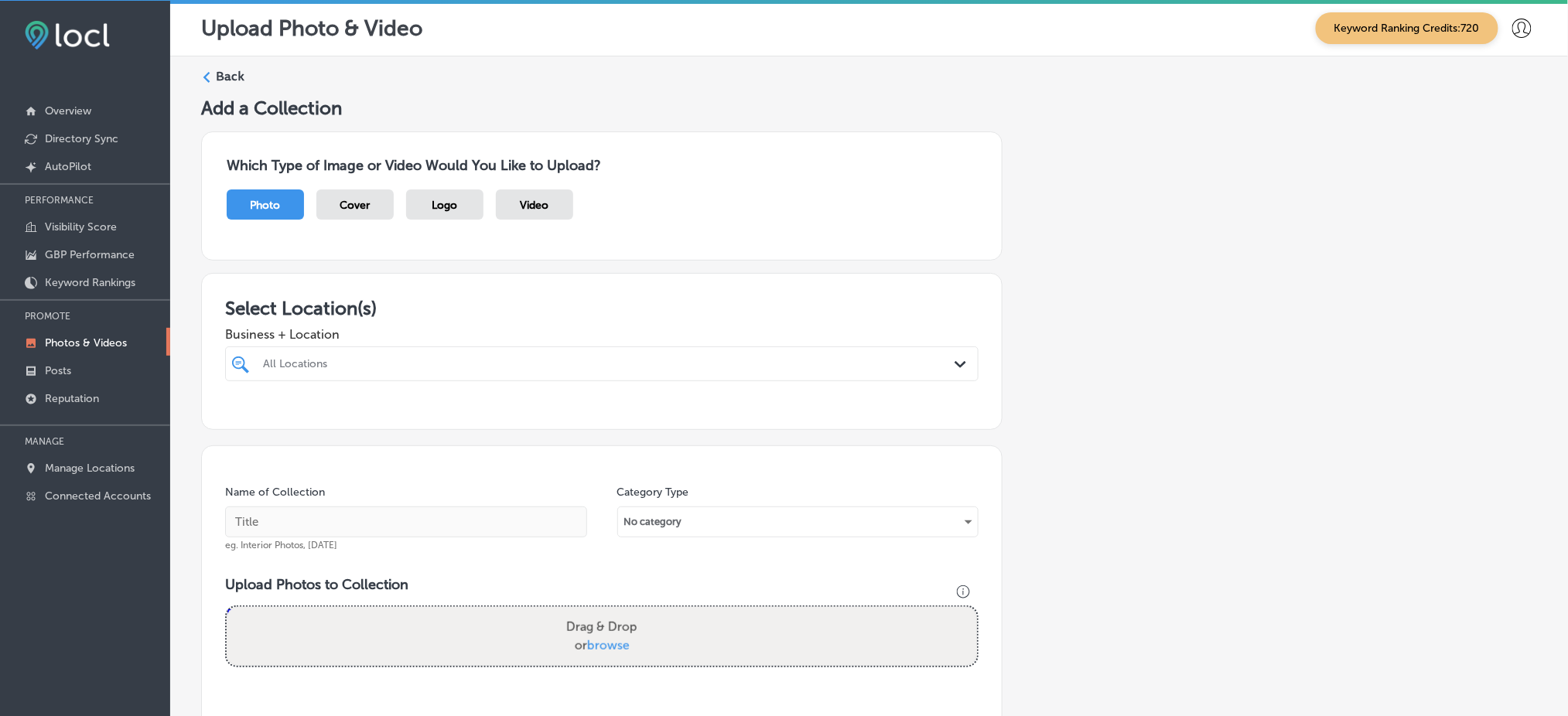
click at [536, 379] on div "All Locations Path Created with Sketch." at bounding box center [602, 363] width 753 height 35
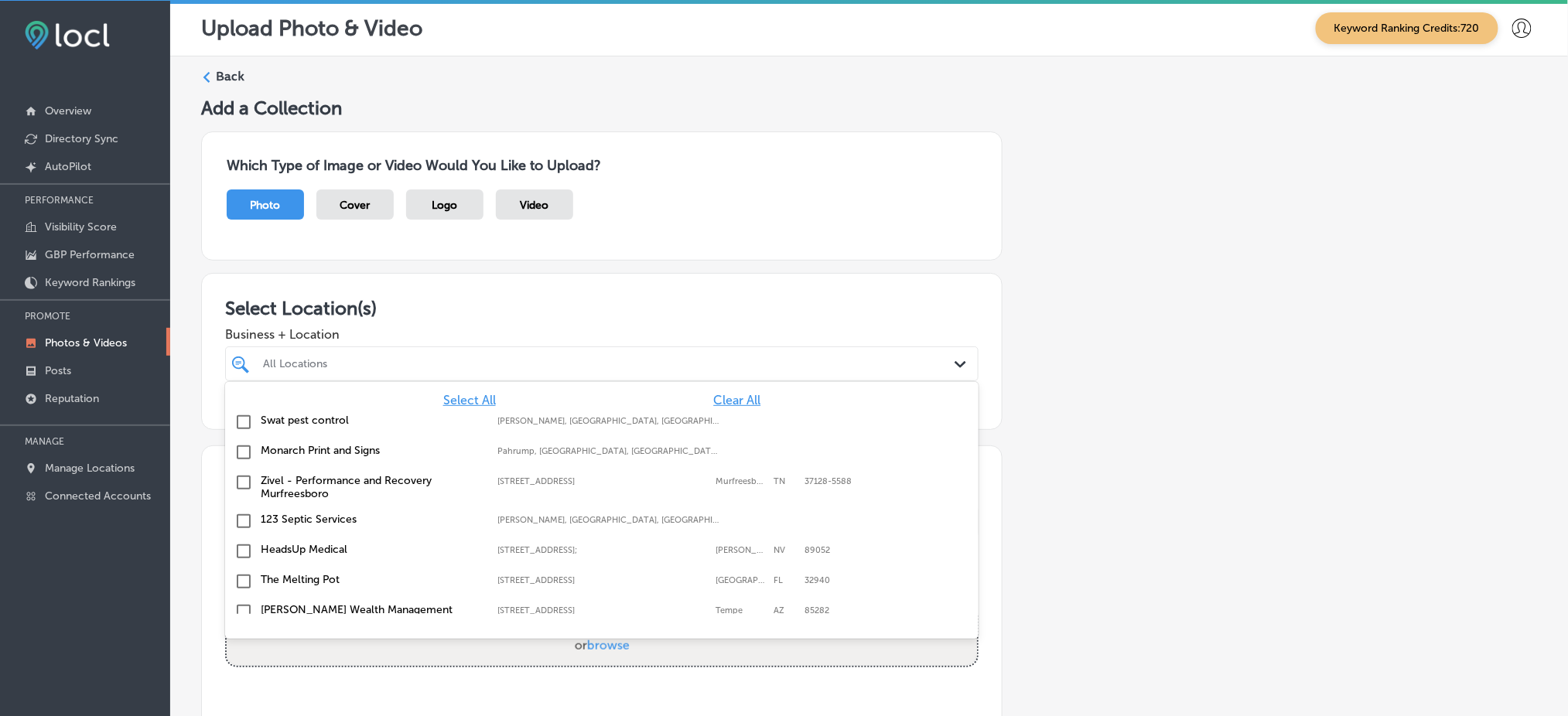
click at [714, 395] on span "Clear All" at bounding box center [737, 399] width 47 height 14
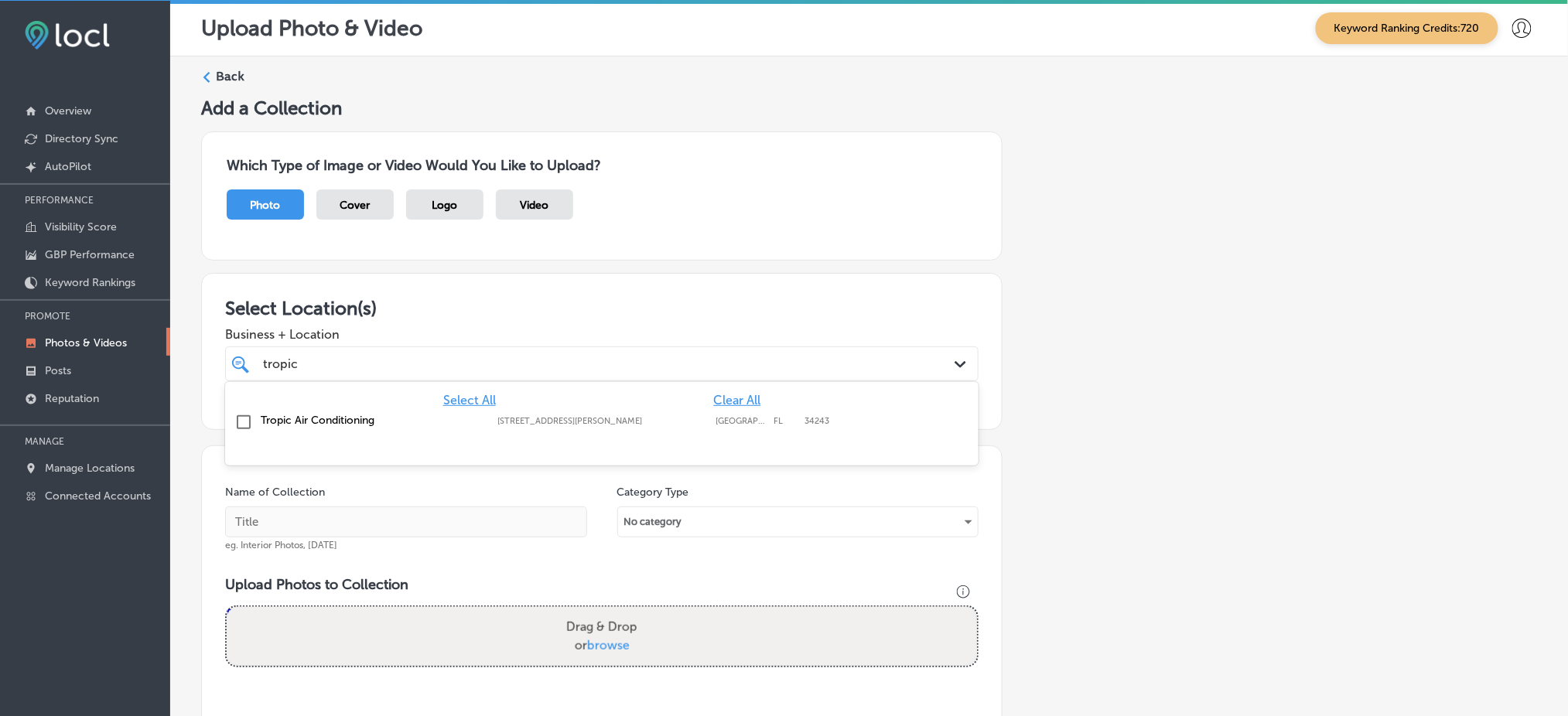
click at [639, 416] on label "[STREET_ADDRESS][PERSON_NAME]" at bounding box center [602, 421] width 211 height 10
type input "tropic"
click at [1079, 410] on div "Add a Collection Which Type of Image or Video Would You Like to Upload? Photo C…" at bounding box center [870, 529] width 1336 height 865
click at [222, 84] on div "Back" at bounding box center [870, 83] width 1336 height 29
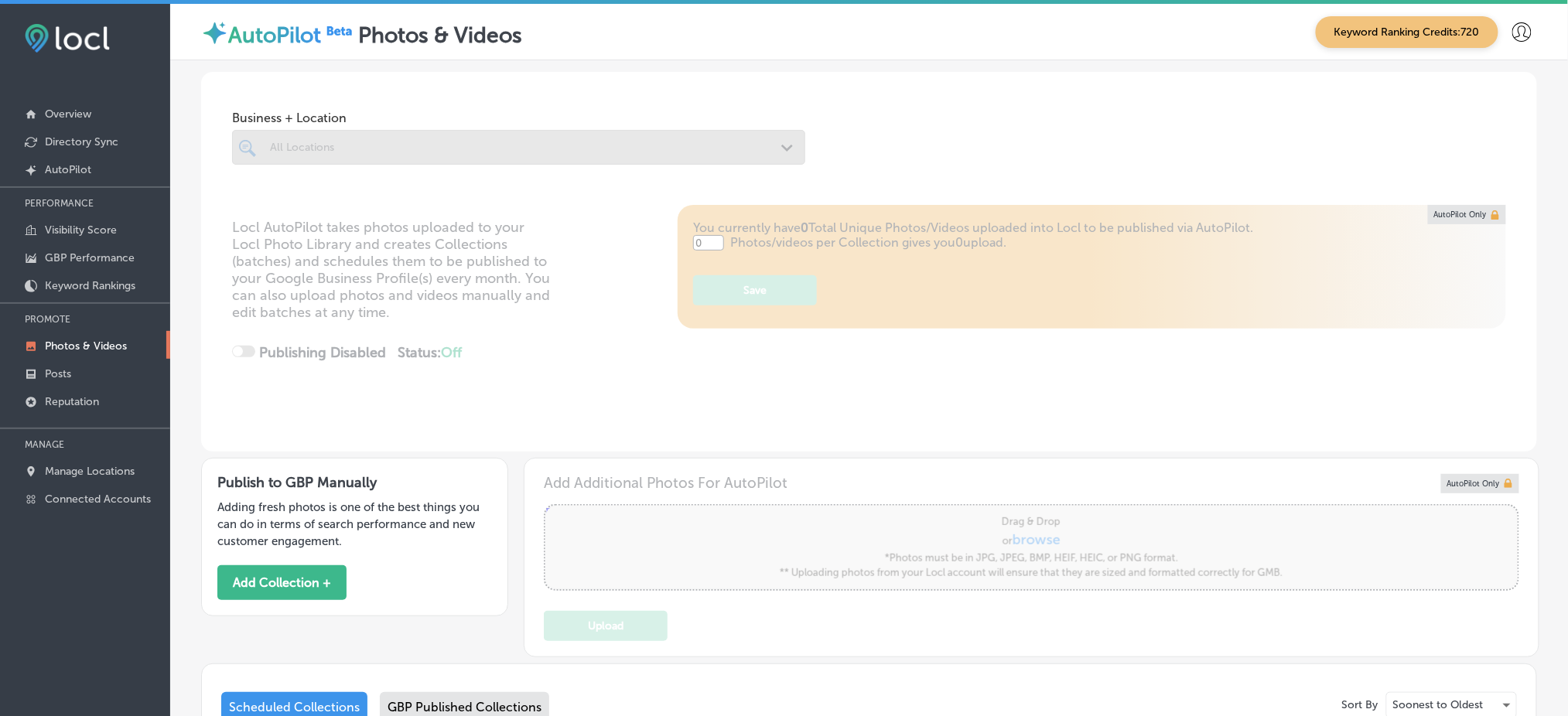
type input "5"
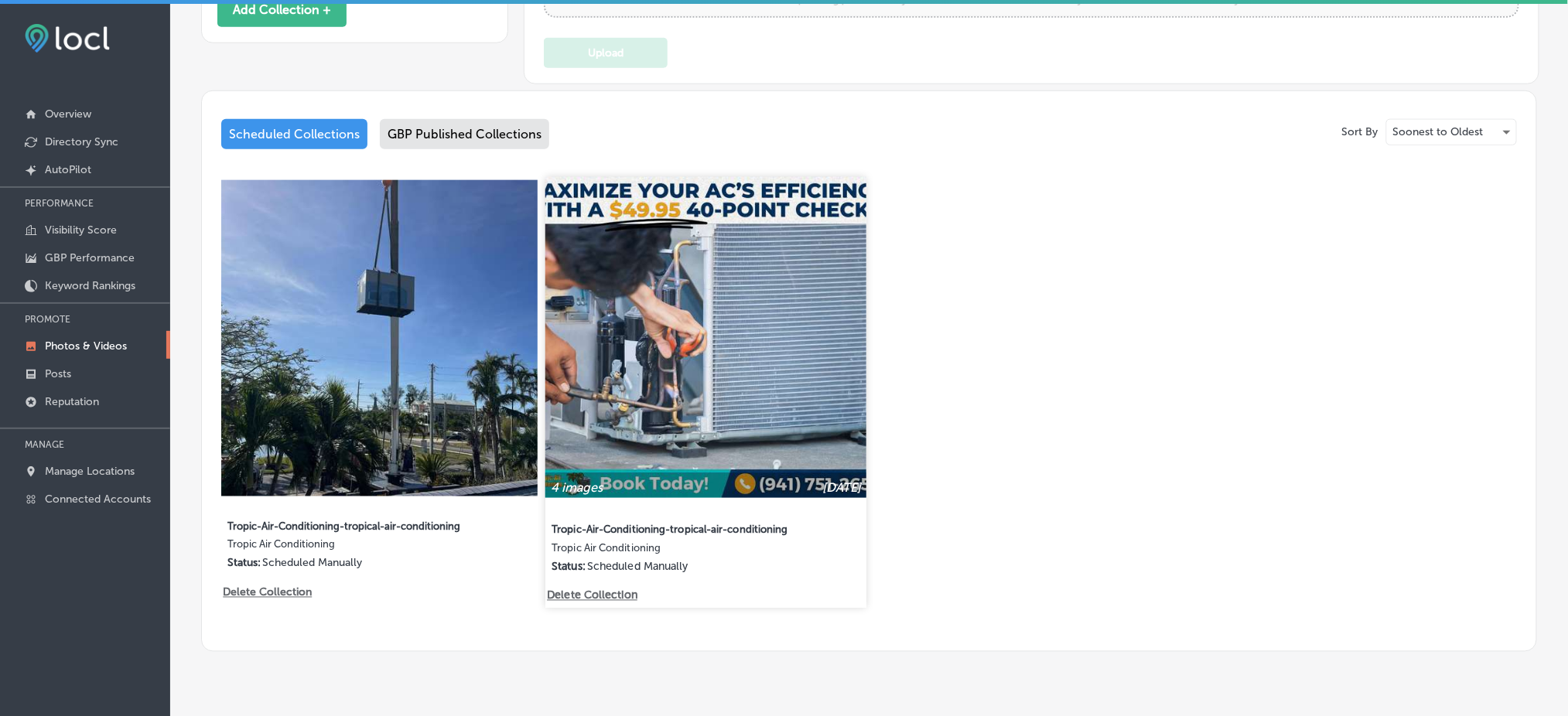
scroll to position [601, 0]
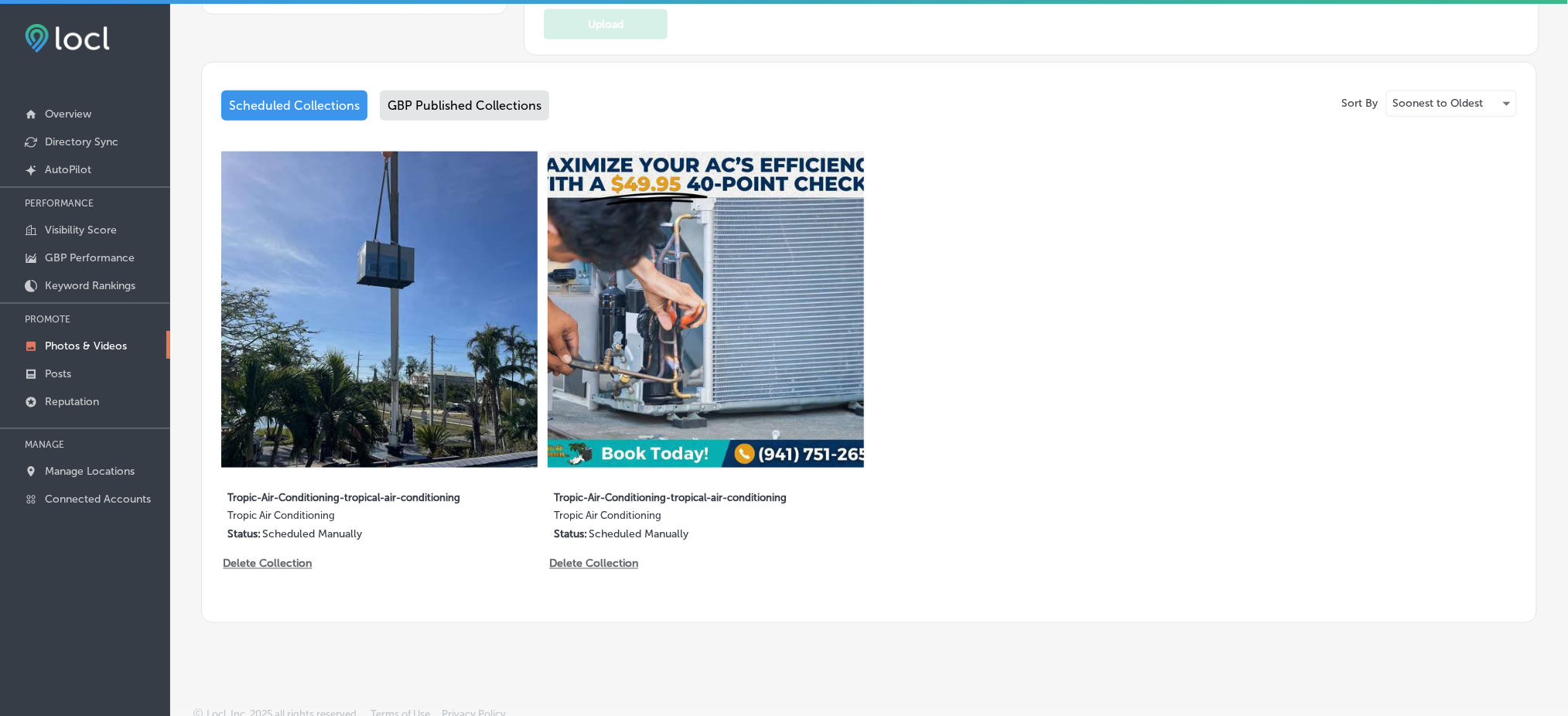
click at [493, 100] on div "GBP Published Collections" at bounding box center [464, 105] width 169 height 30
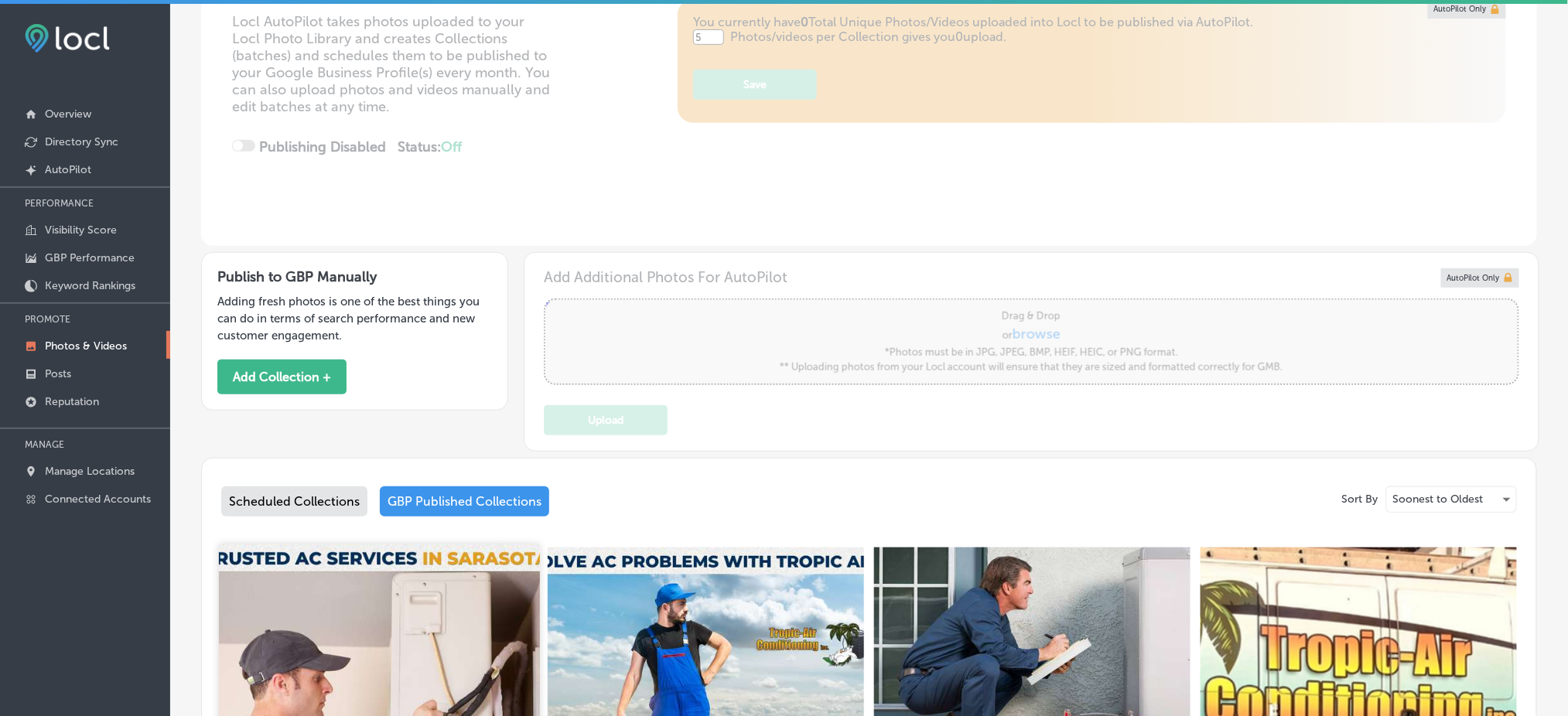
scroll to position [601, 0]
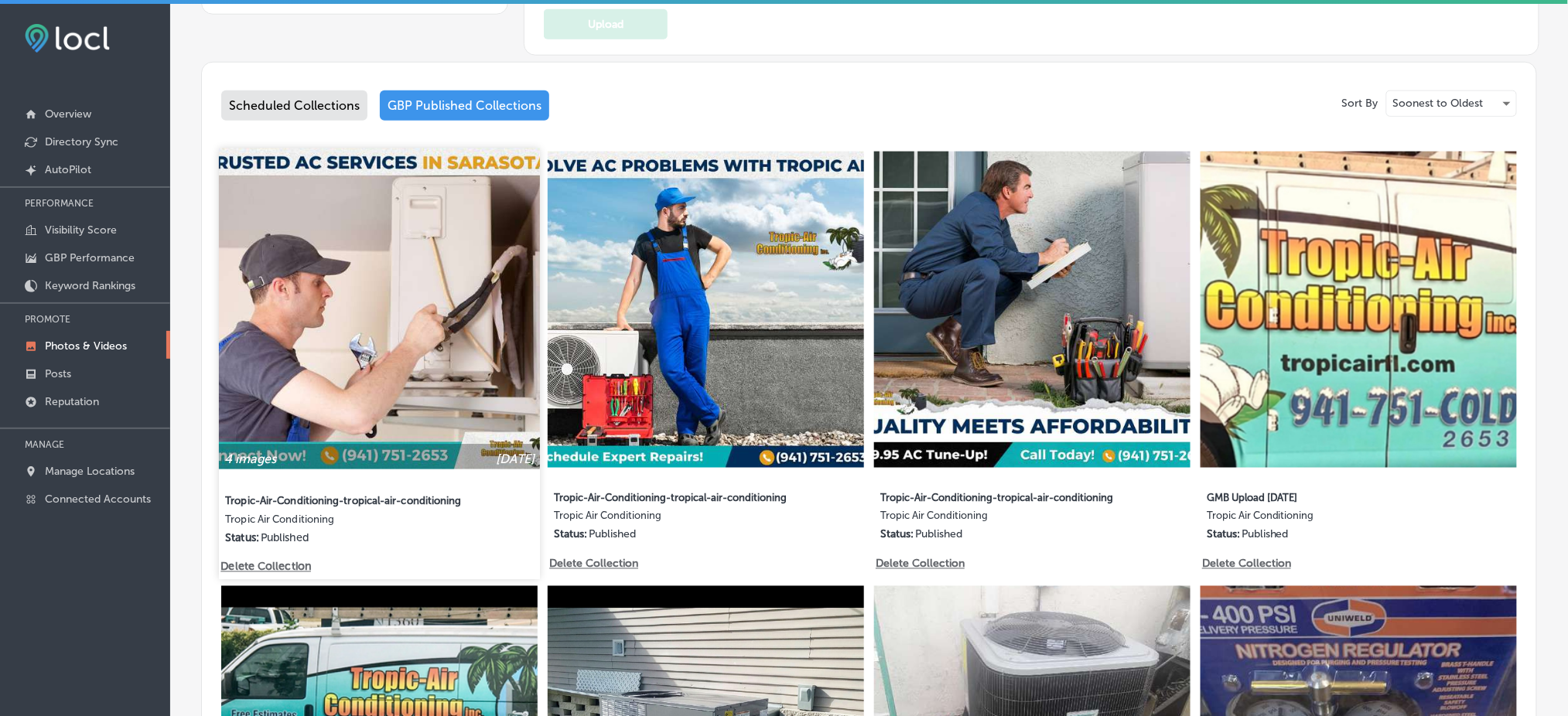
click at [233, 494] on label "Tropic-Air-Conditioning-tropical-air-conditioning" at bounding box center [345, 500] width 239 height 28
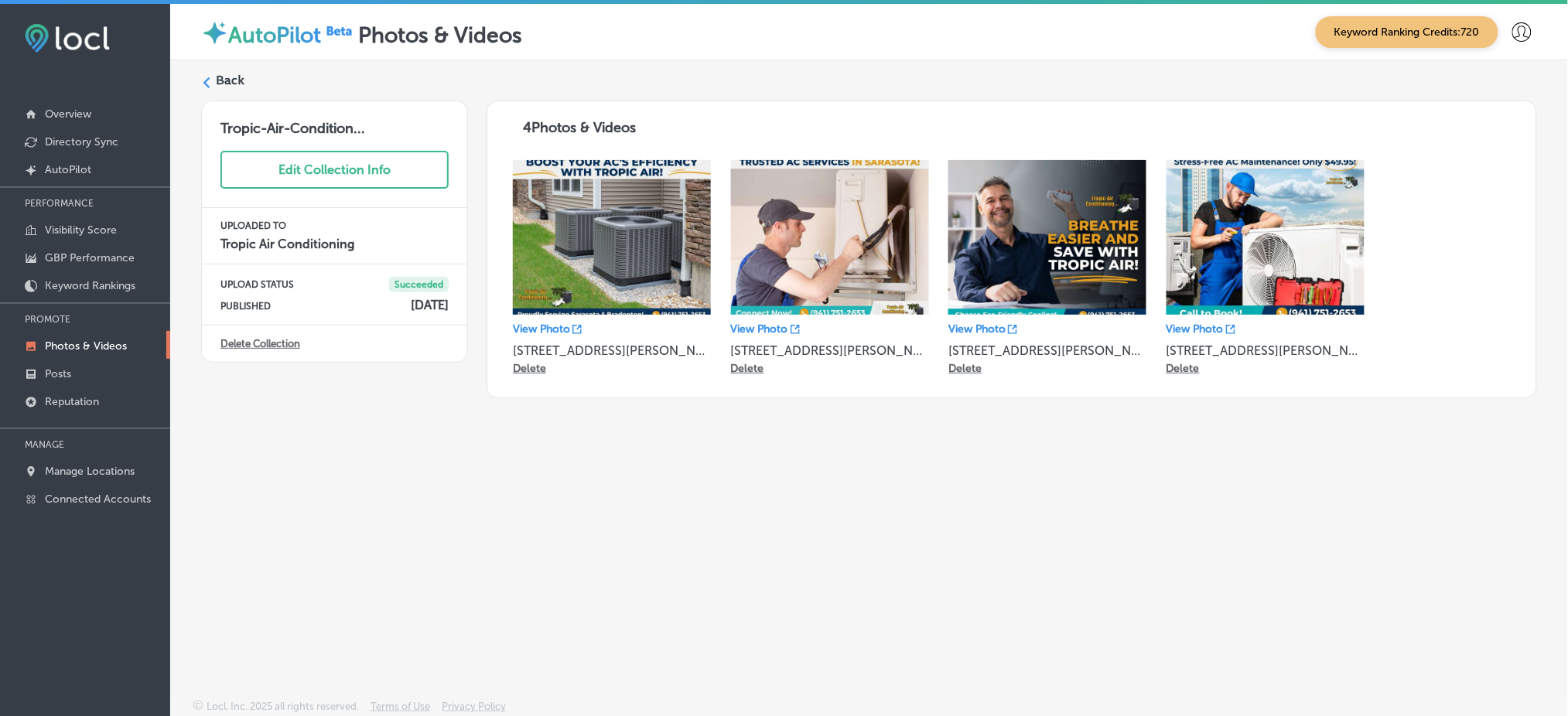
click at [240, 88] on label "Back" at bounding box center [230, 80] width 29 height 17
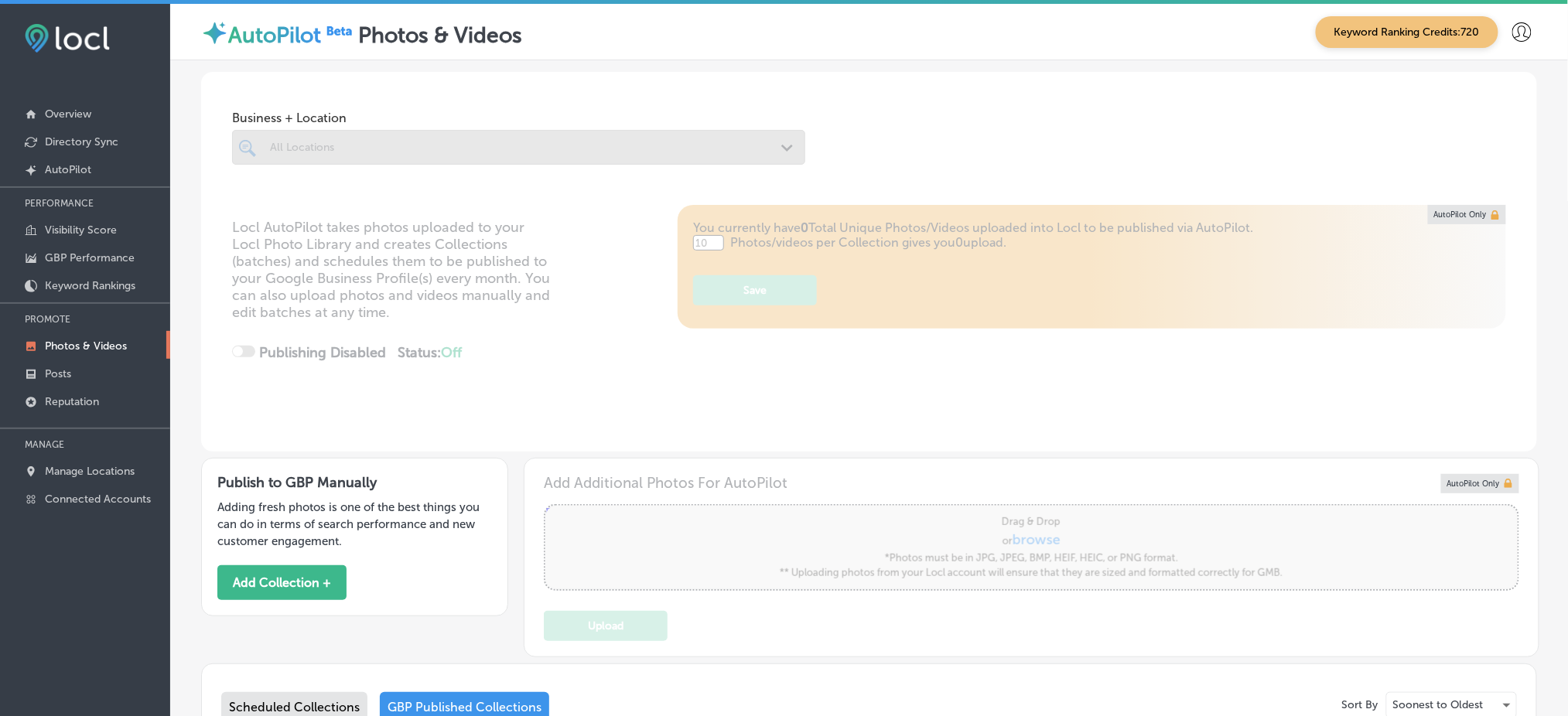
type input "5"
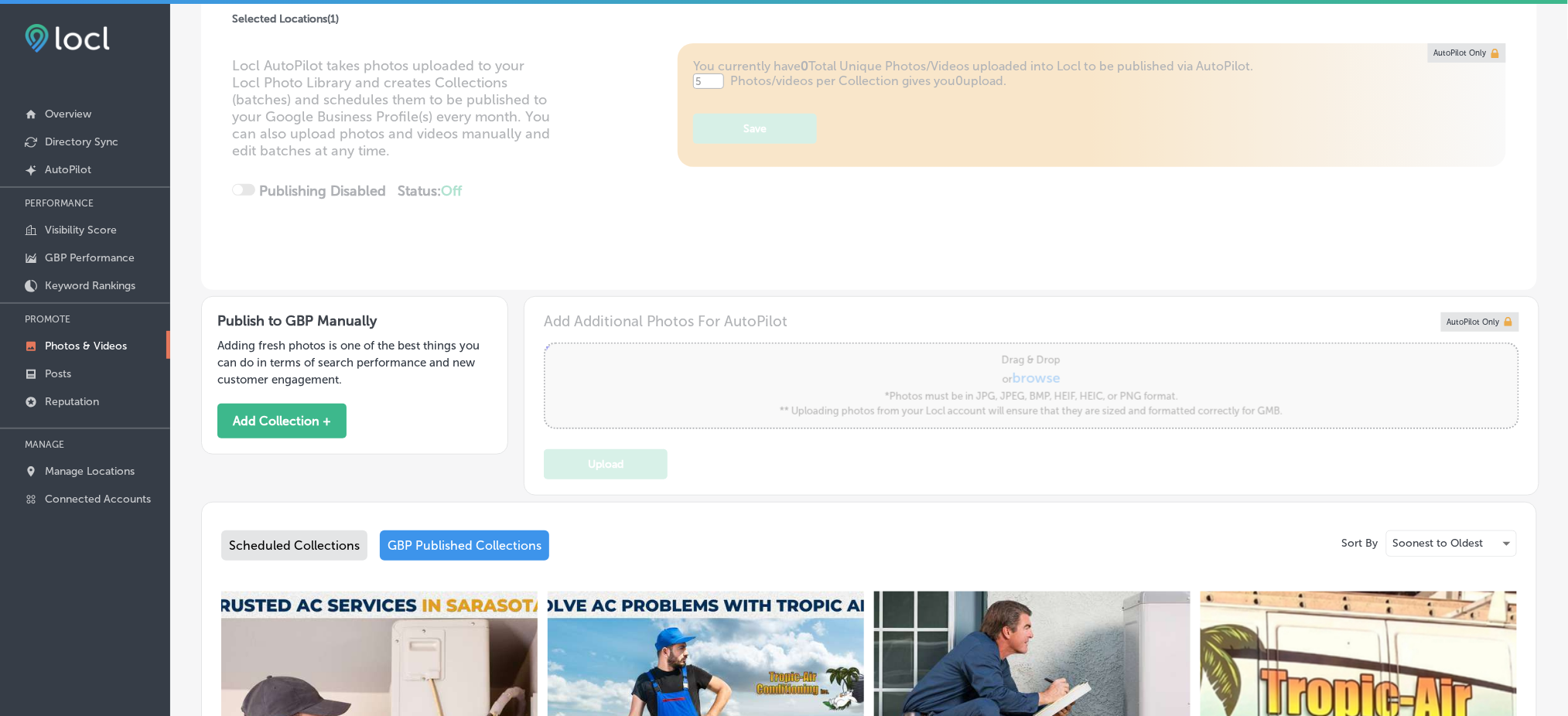
scroll to position [206, 0]
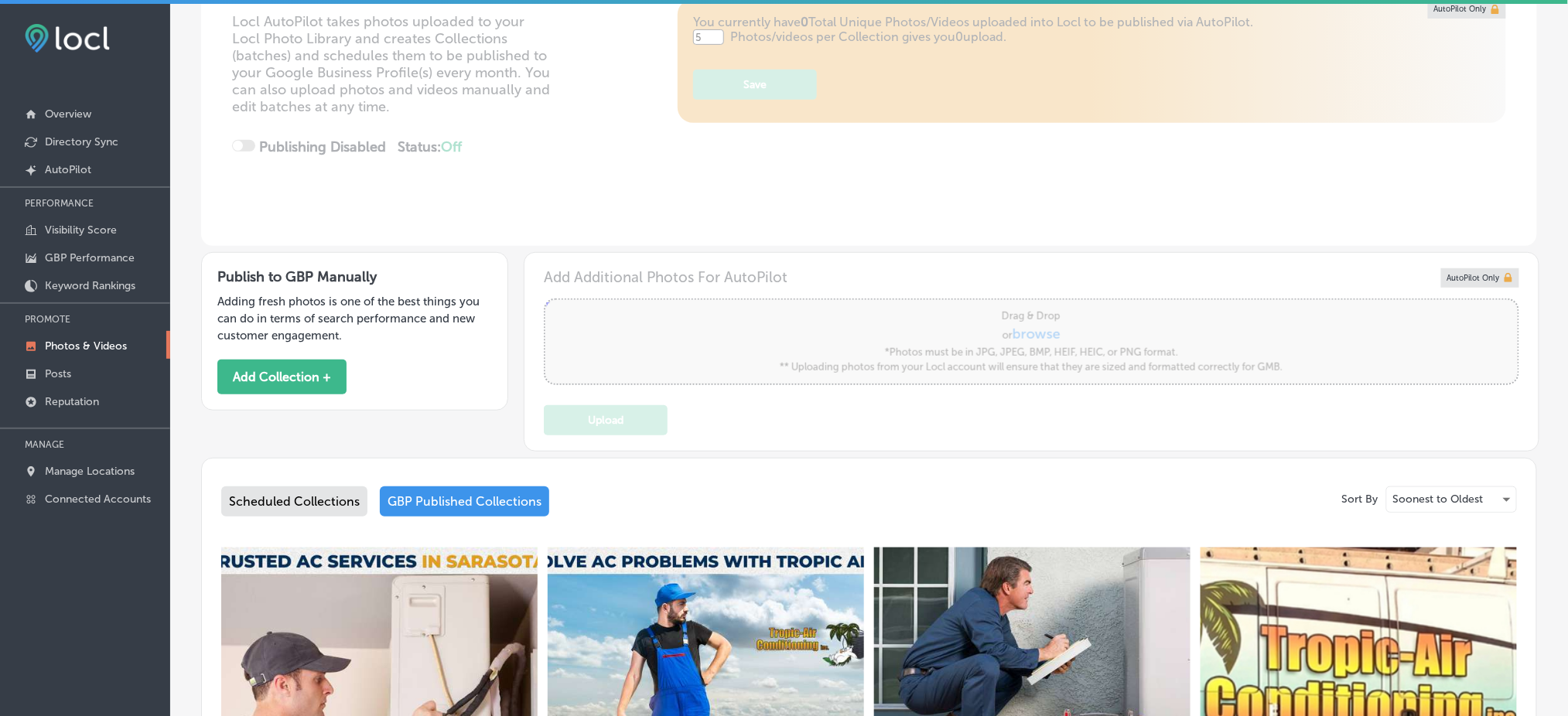
click at [314, 500] on div "Scheduled Collections" at bounding box center [295, 502] width 147 height 30
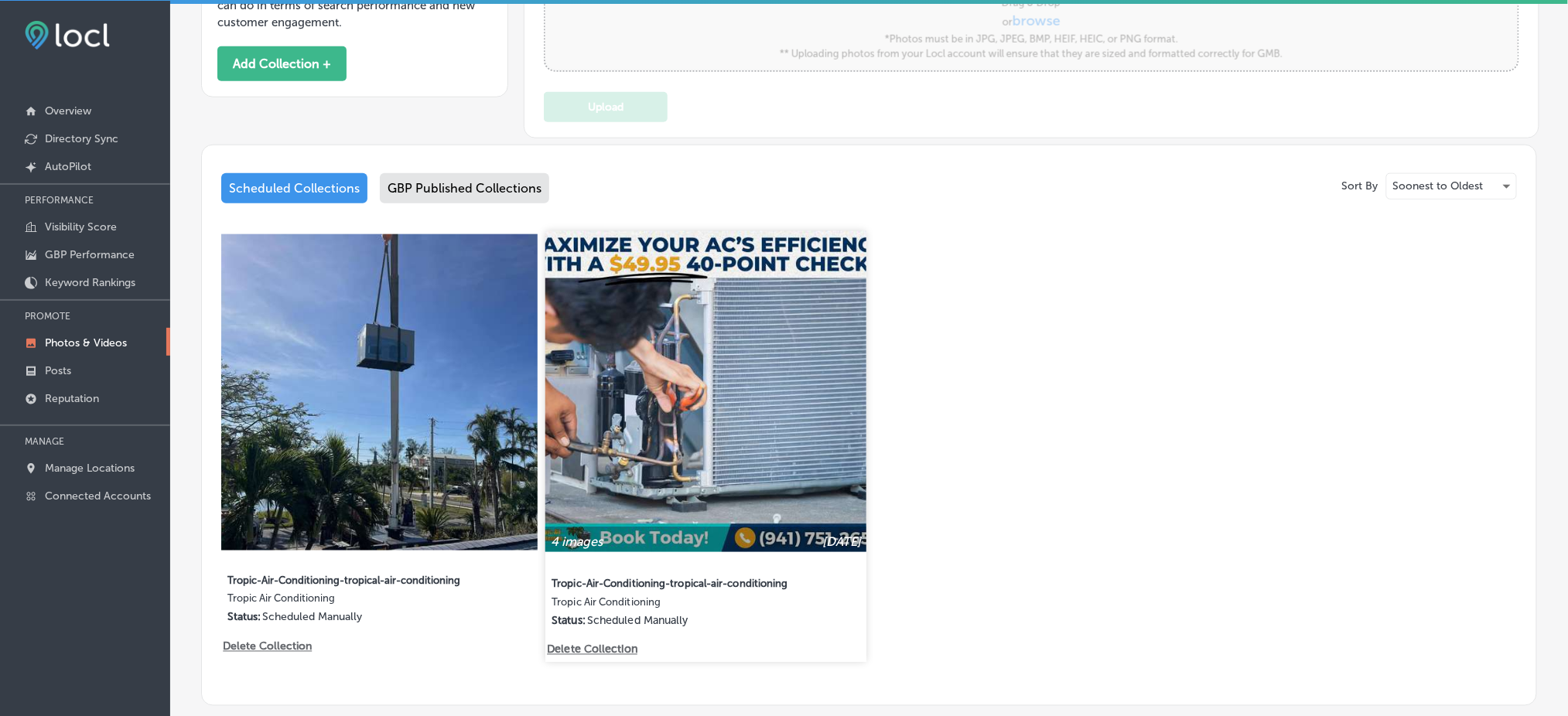
scroll to position [601, 0]
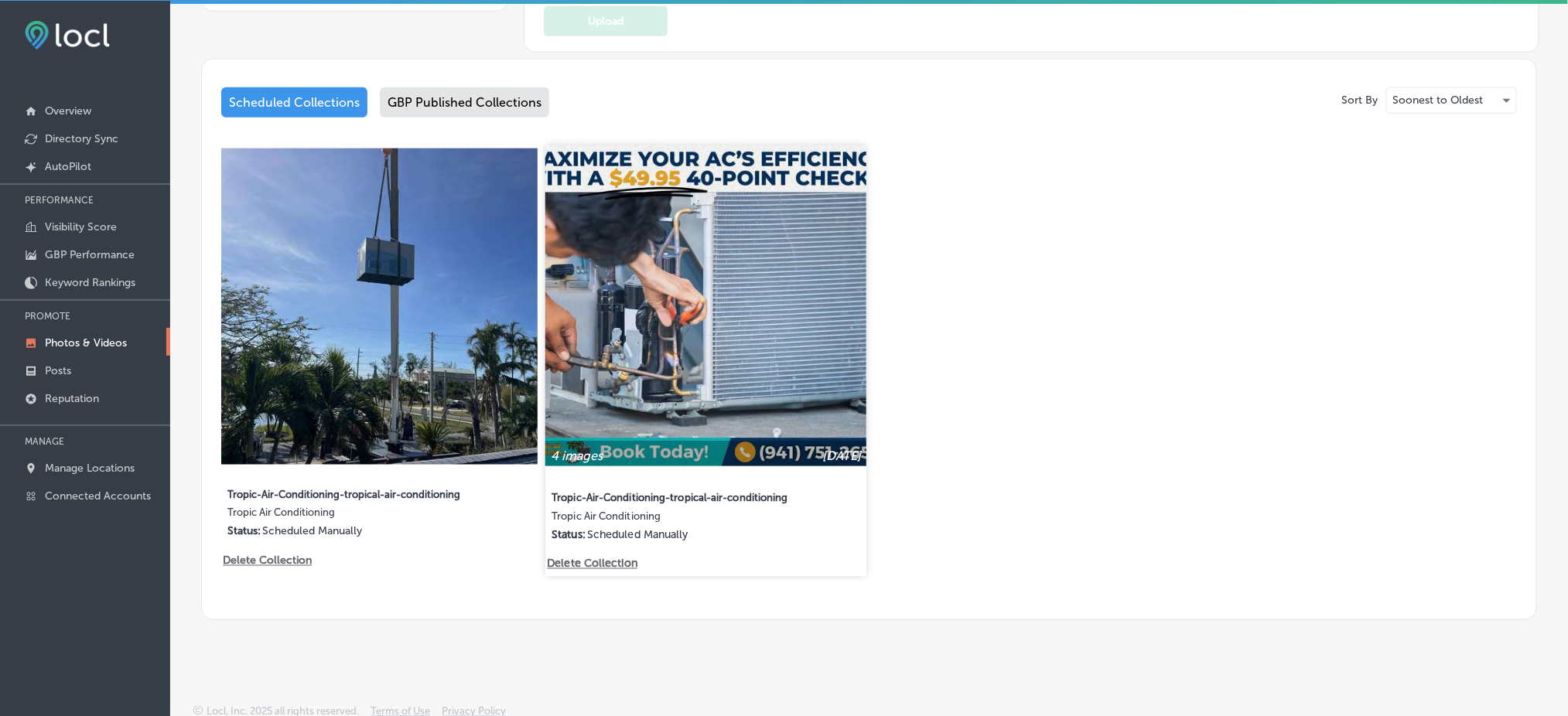
click at [721, 340] on img at bounding box center [705, 306] width 321 height 321
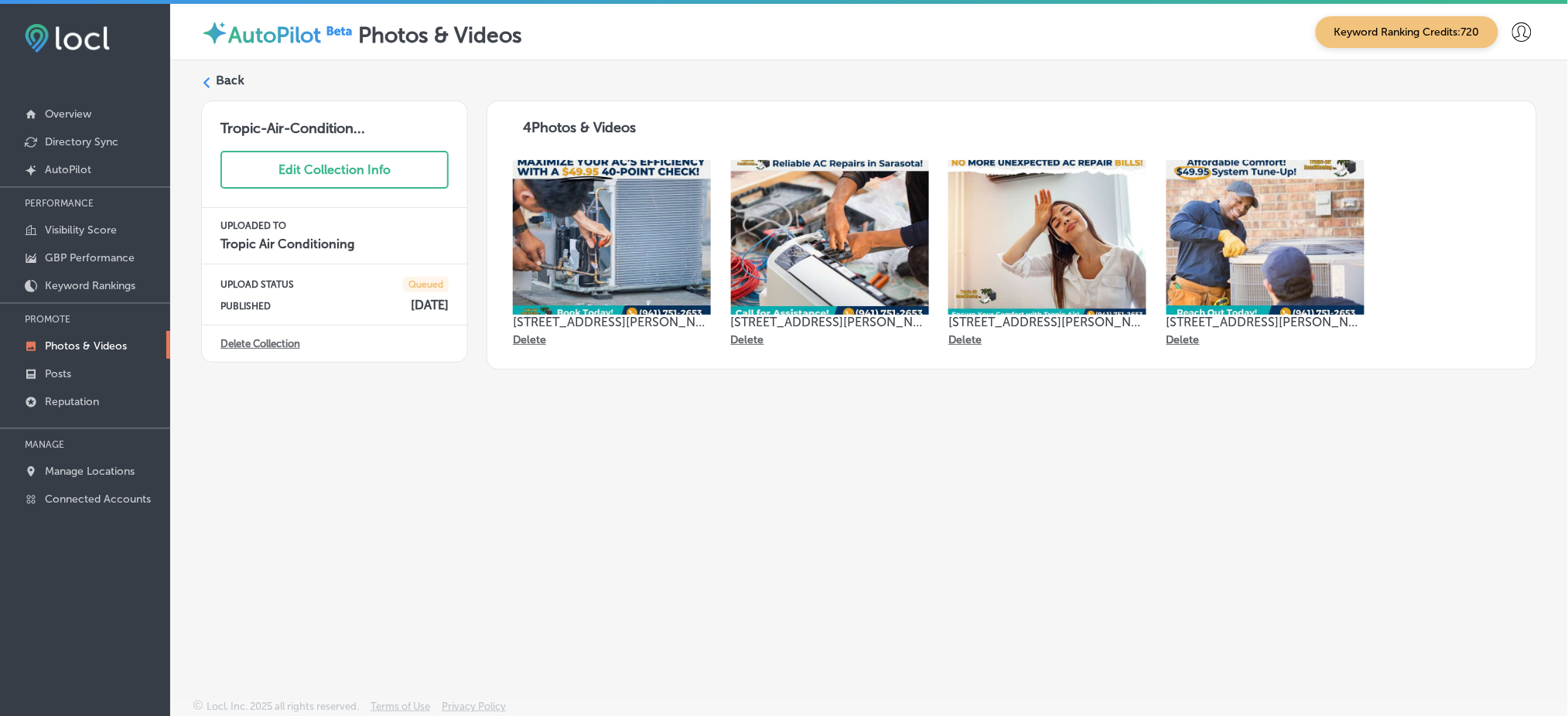
click at [225, 73] on label "Back" at bounding box center [230, 80] width 29 height 17
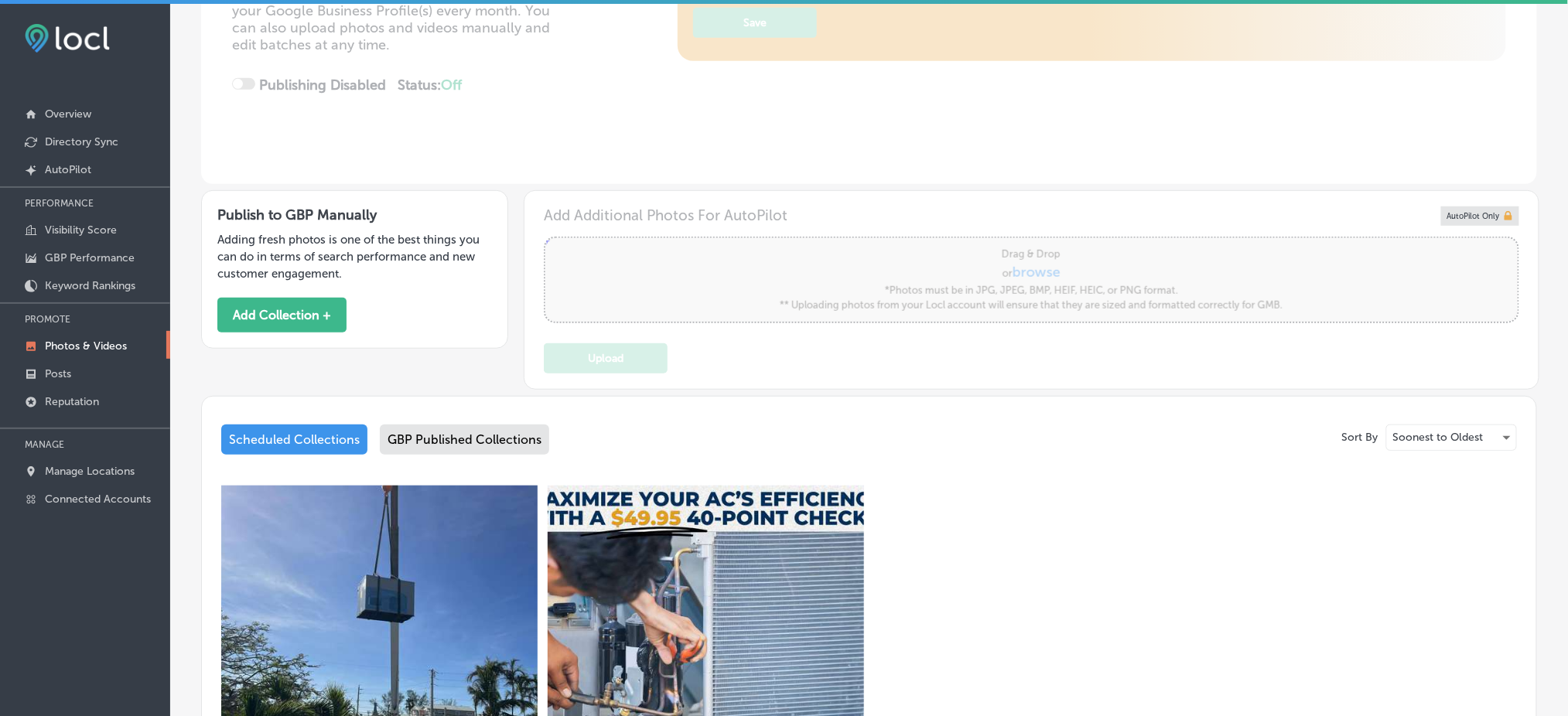
type input "5"
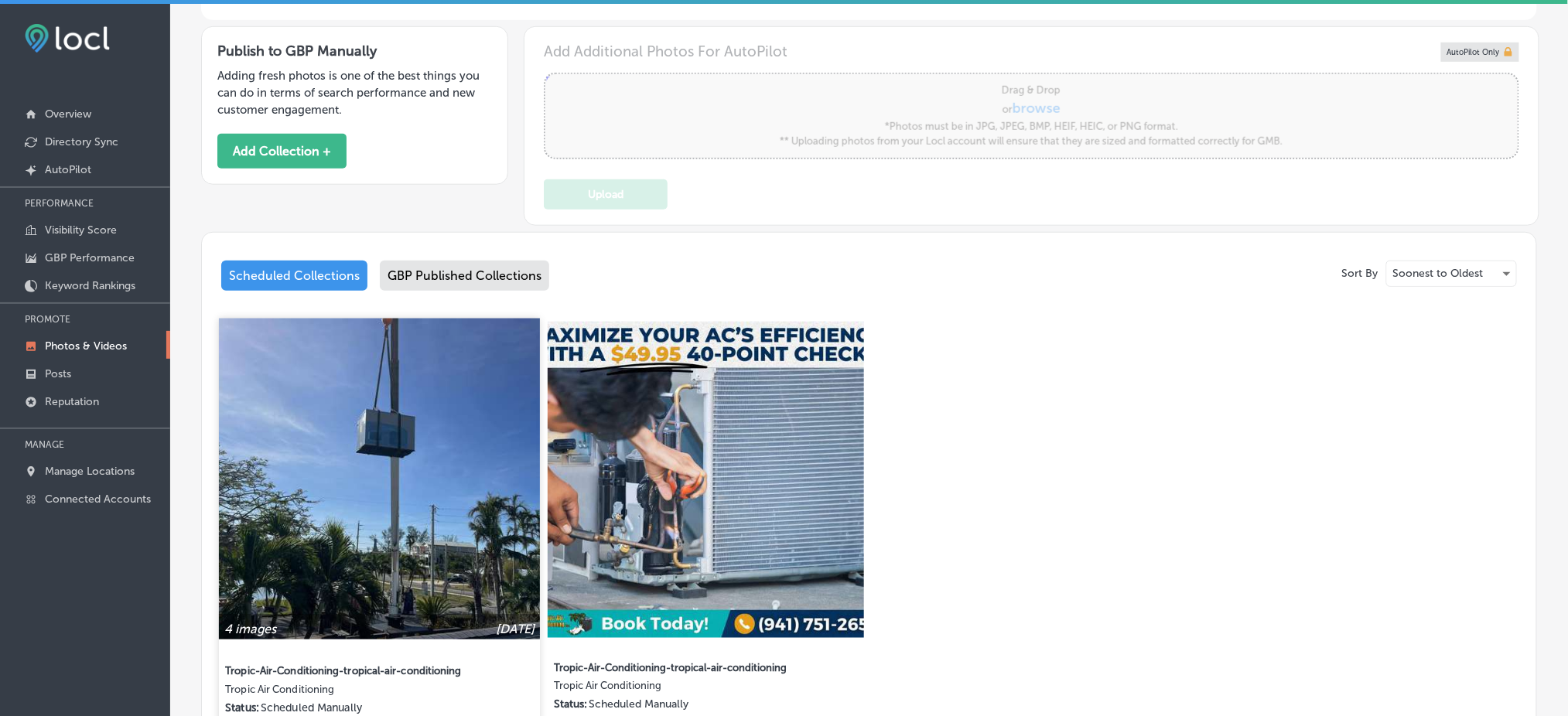
scroll to position [516, 0]
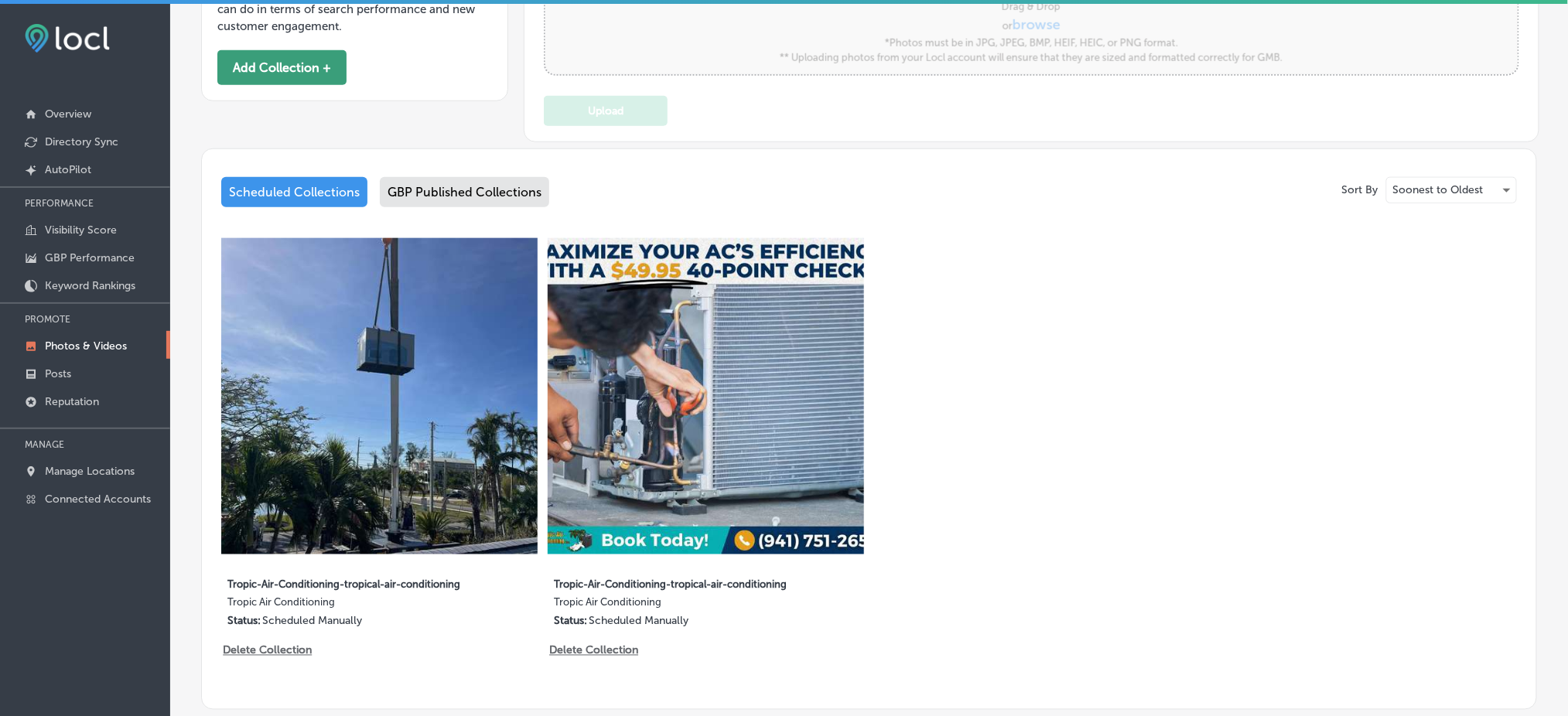
click at [266, 77] on button "Add Collection +" at bounding box center [281, 67] width 129 height 35
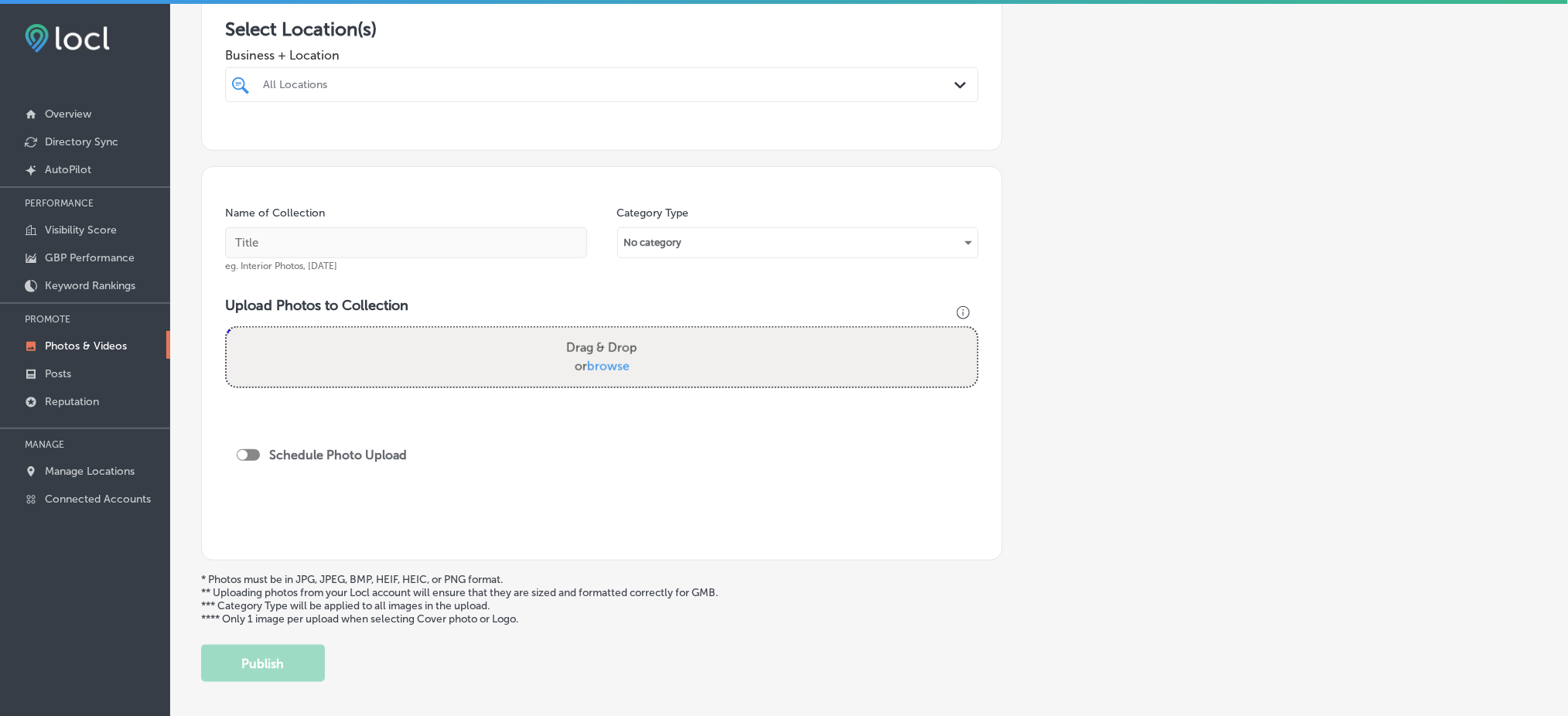
scroll to position [309, 0]
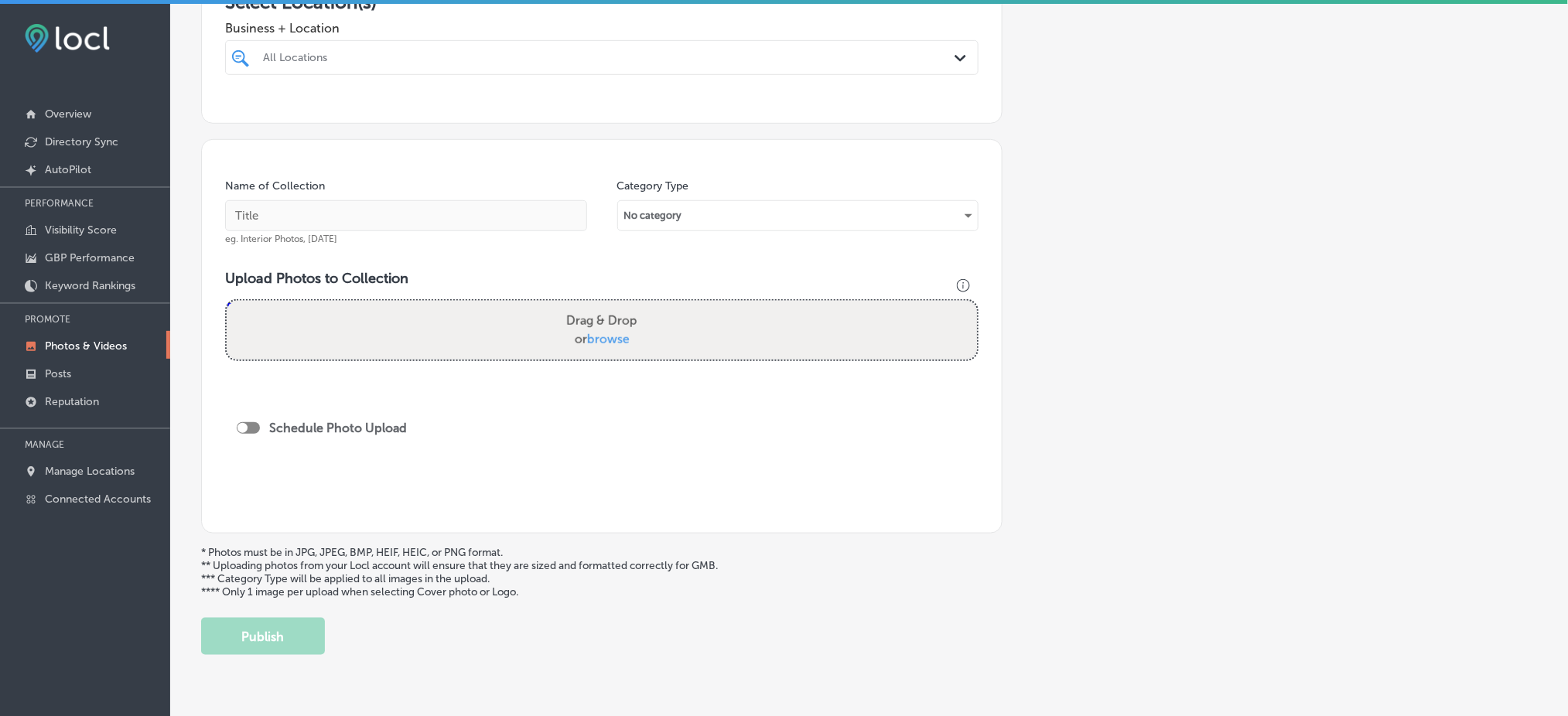
click at [373, 55] on div "All Locations" at bounding box center [609, 58] width 693 height 13
click at [399, 128] on div "Tropic Air Conditioning [STREET_ADDRESS][GEOGRAPHIC_DATA][PERSON_NAME][STREET_A…" at bounding box center [602, 116] width 753 height 30
type input "tropic"
click at [1252, 126] on div "Add a Collection Which Type of Image or Video Would You Like to Upload? Photo C…" at bounding box center [870, 222] width 1336 height 865
click at [447, 221] on input "text" at bounding box center [406, 216] width 362 height 31
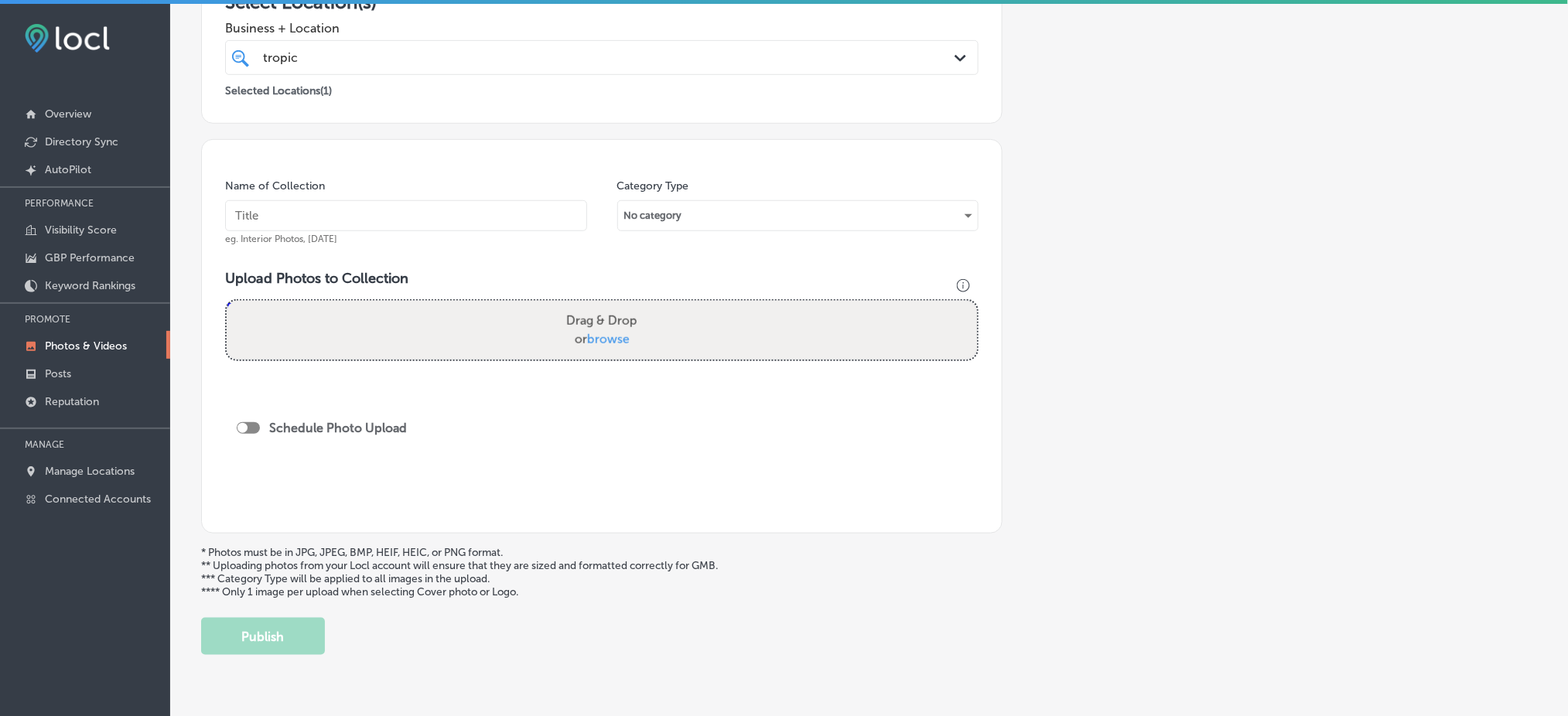
click at [447, 221] on input "text" at bounding box center [406, 216] width 362 height 31
type input "Tropic-Air-Conditioning-tropical-air-conditioning"
click at [560, 328] on label "Drag & Drop or browse" at bounding box center [602, 330] width 83 height 50
click at [559, 306] on input "Drag & Drop or browse" at bounding box center [602, 303] width 751 height 5
type input "C:\fakepath\Tropic-Air-Conditioning-Inc (1).jpg"
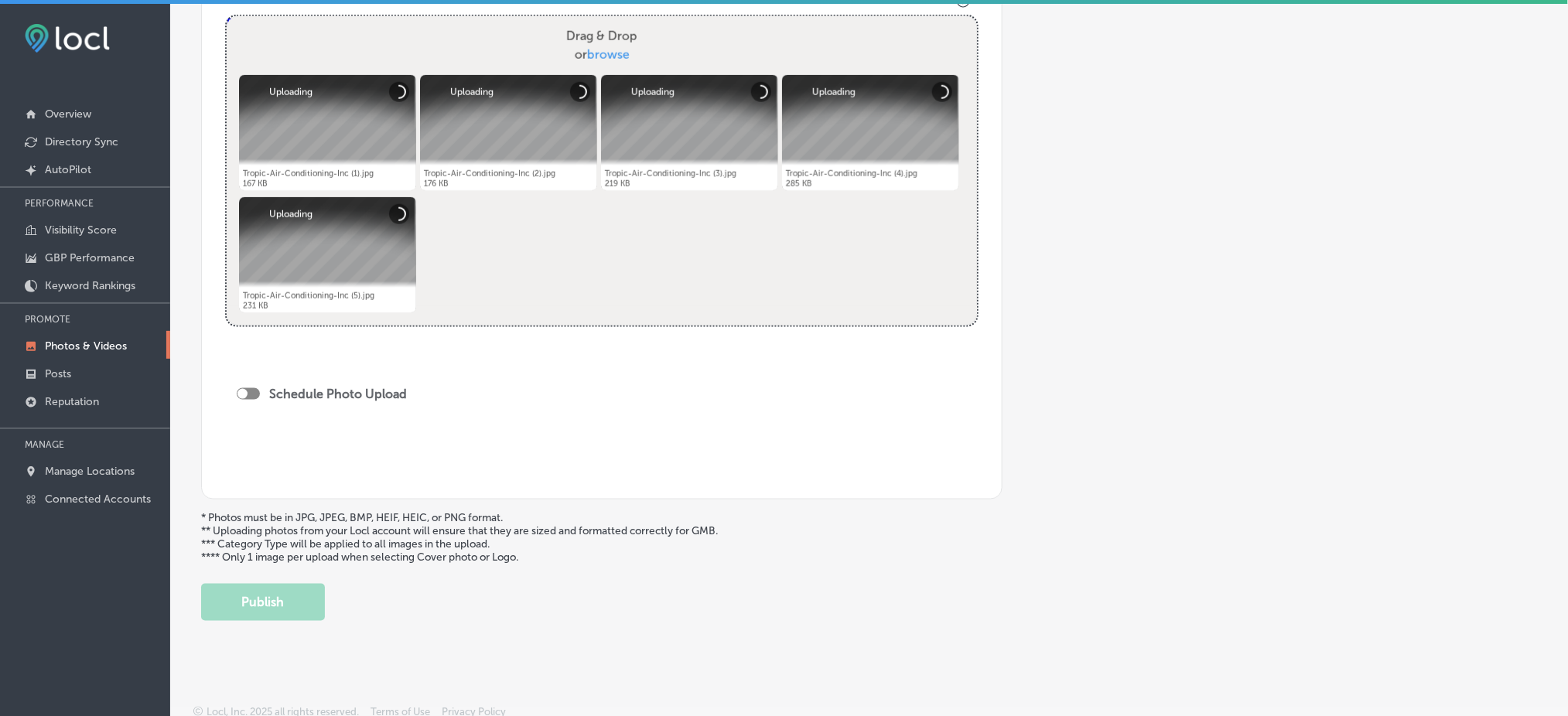
scroll to position [595, 0]
click at [245, 386] on div "Schedule Photo Upload" at bounding box center [325, 393] width 178 height 14
click at [246, 388] on div at bounding box center [243, 393] width 10 height 10
checkbox input "true"
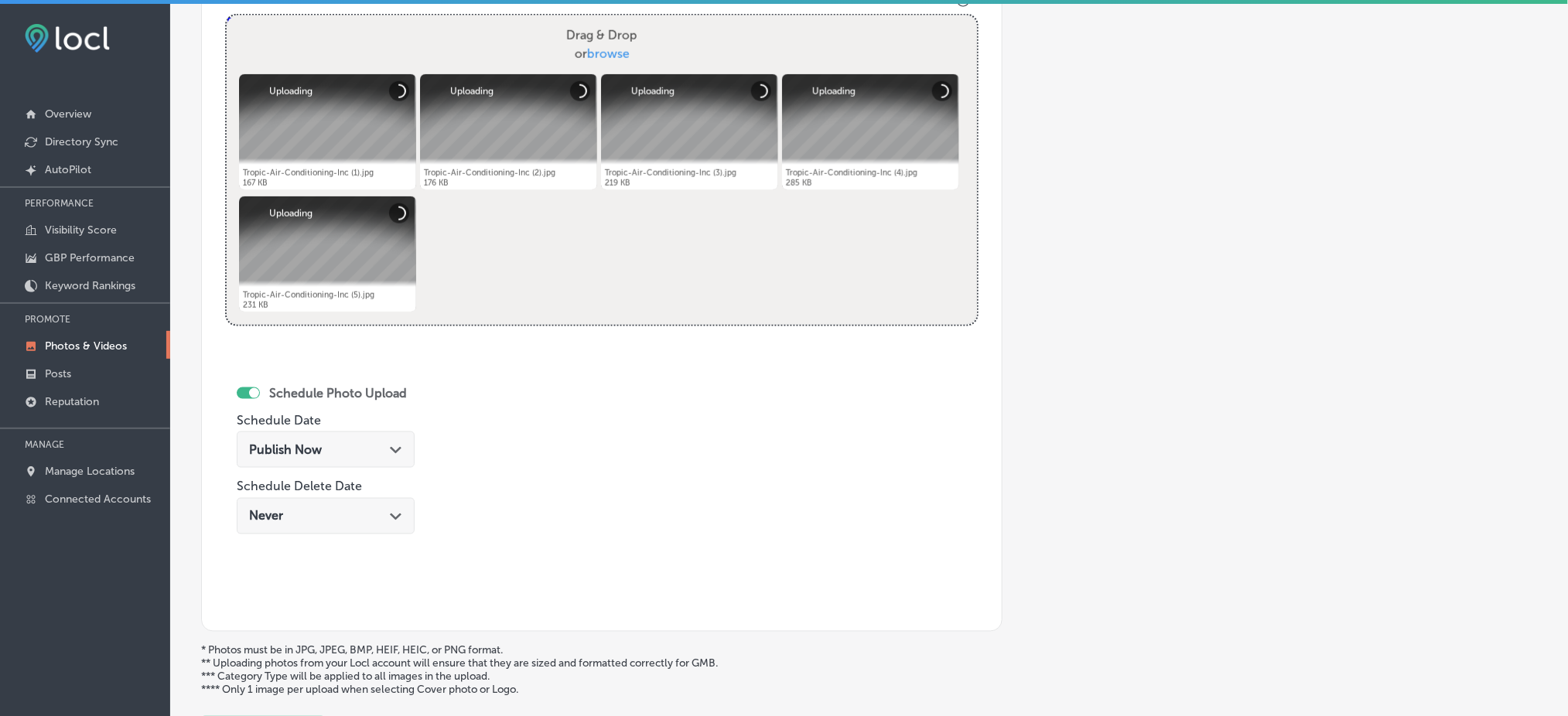
click at [281, 450] on span "Publish Now" at bounding box center [286, 449] width 72 height 14
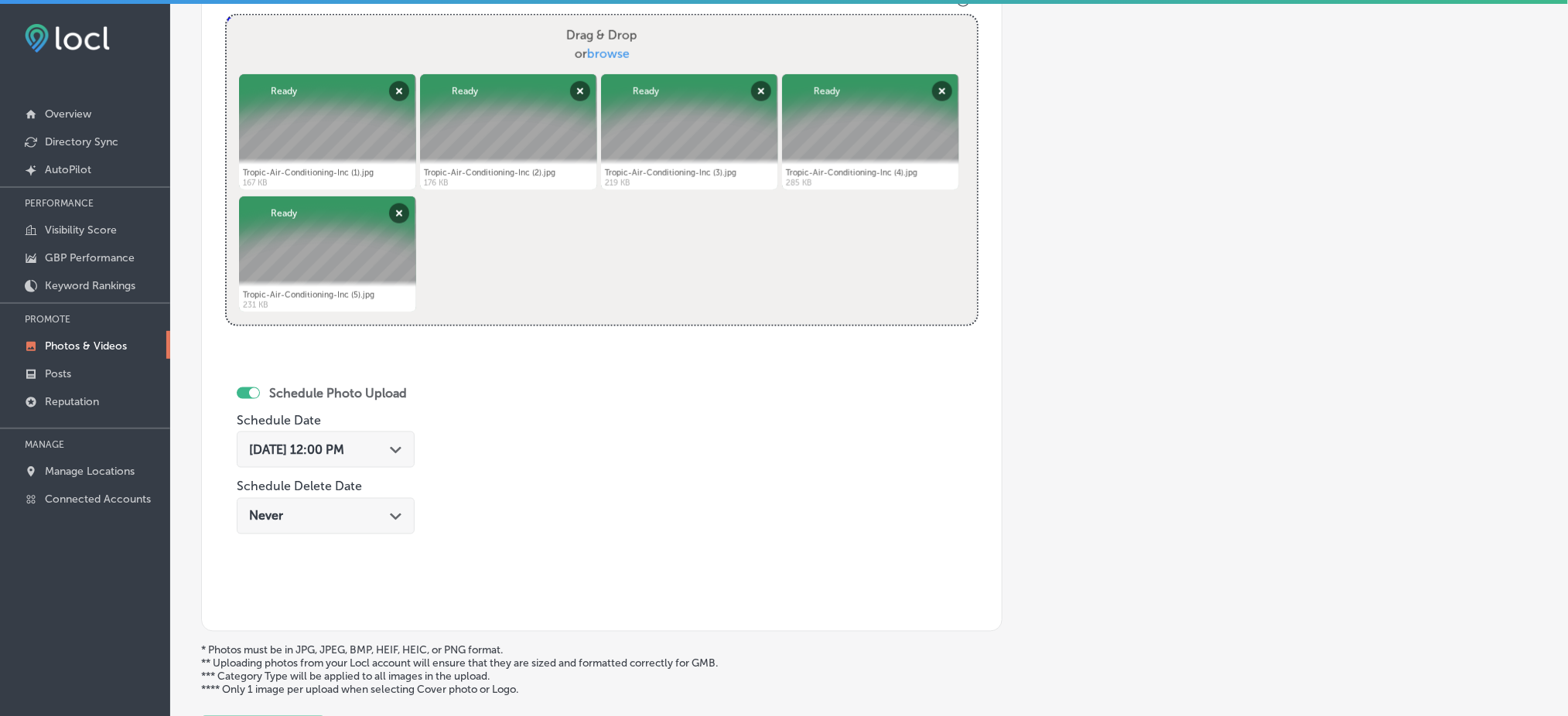
click at [597, 439] on div "Name of Collection Tropic-Air-Conditioning-tropical-air-conditioning eg. Interi…" at bounding box center [602, 243] width 801 height 778
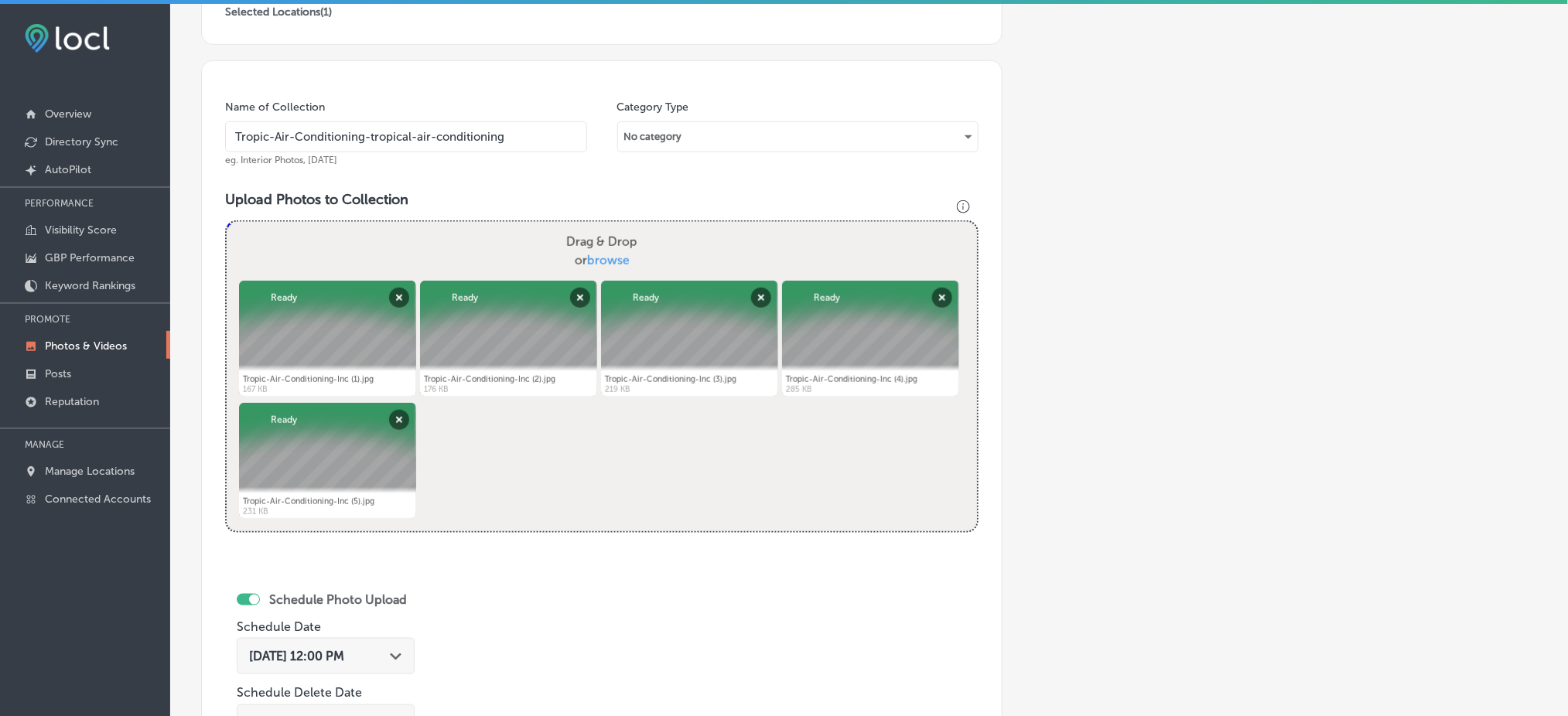
scroll to position [286, 0]
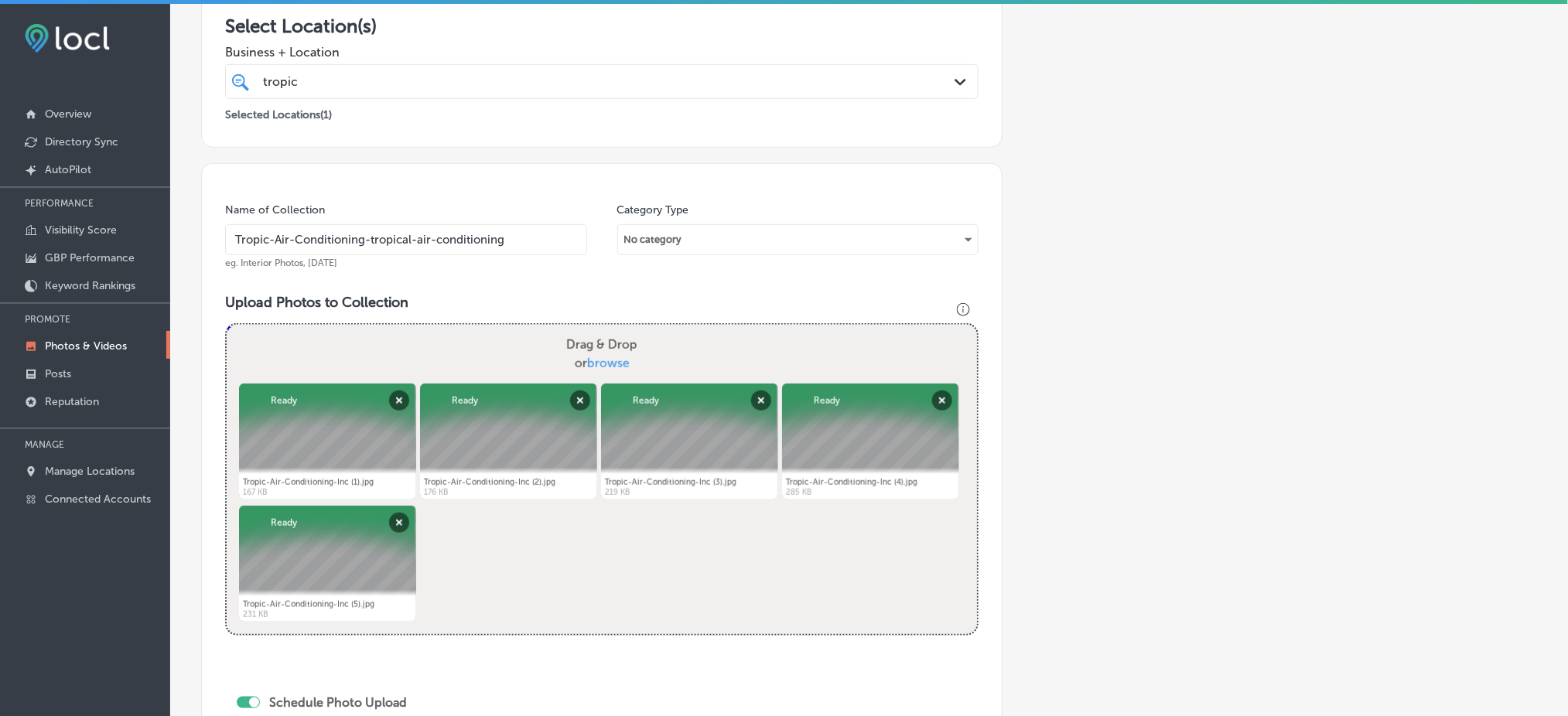
click at [471, 242] on input "Tropic-Air-Conditioning-tropical-air-conditioning" at bounding box center [406, 239] width 362 height 31
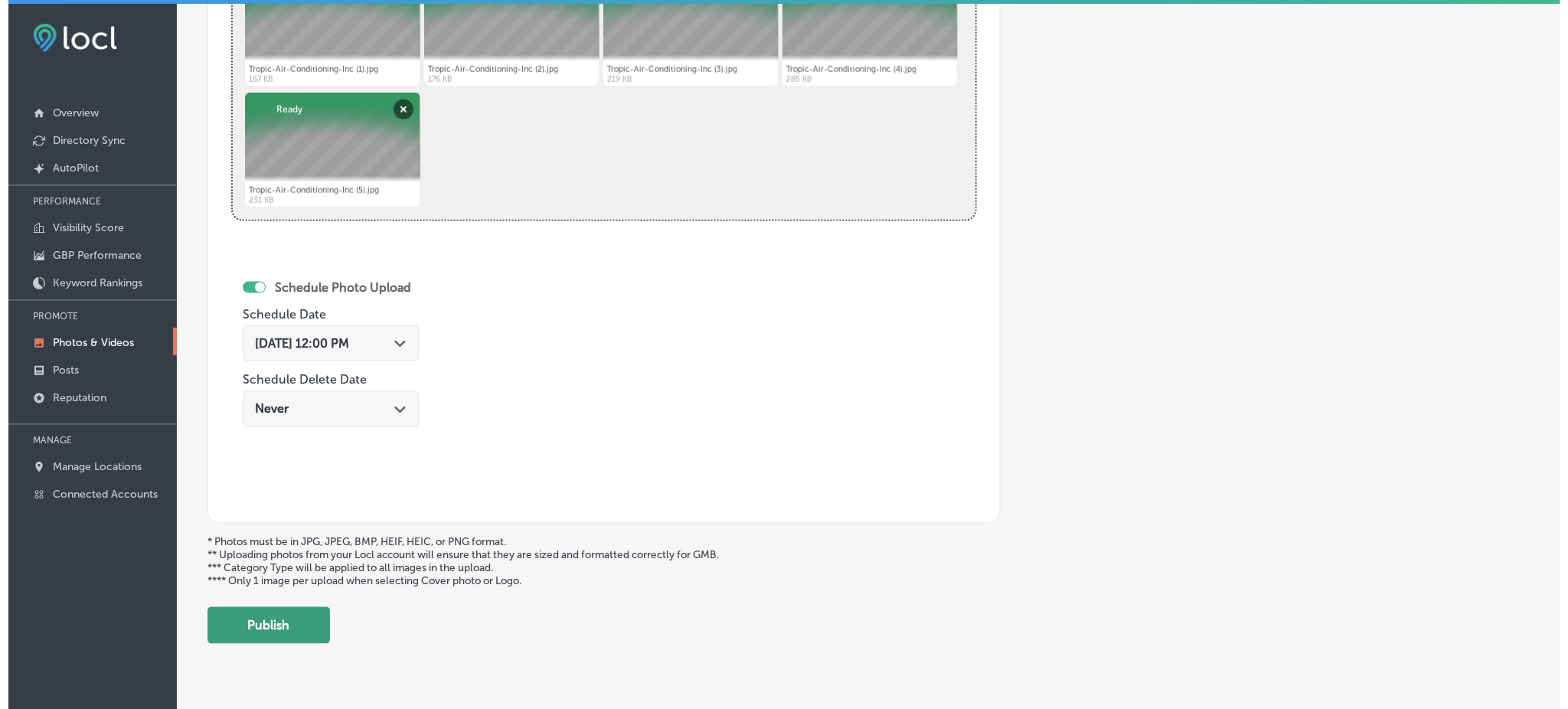
scroll to position [721, 0]
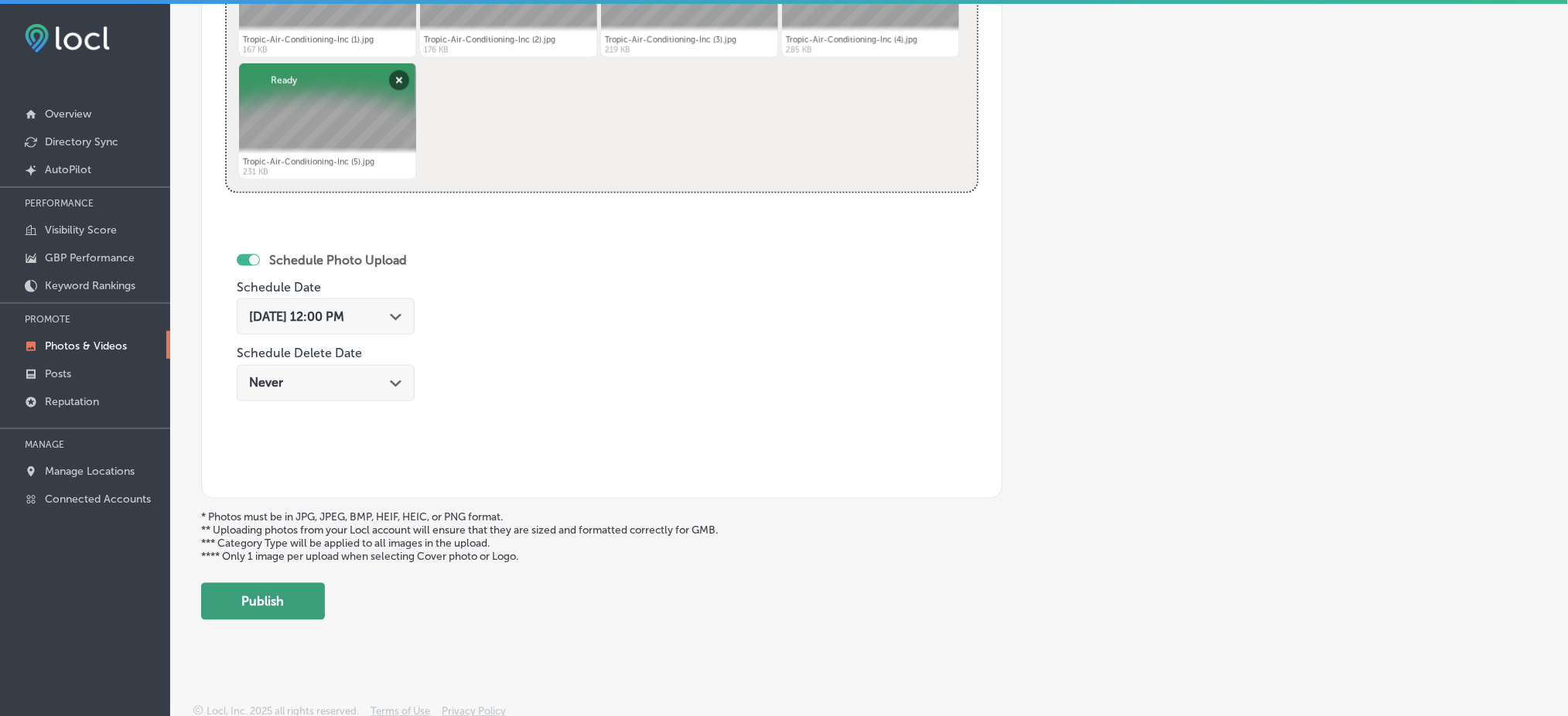
click at [292, 592] on button "Publish" at bounding box center [263, 601] width 124 height 37
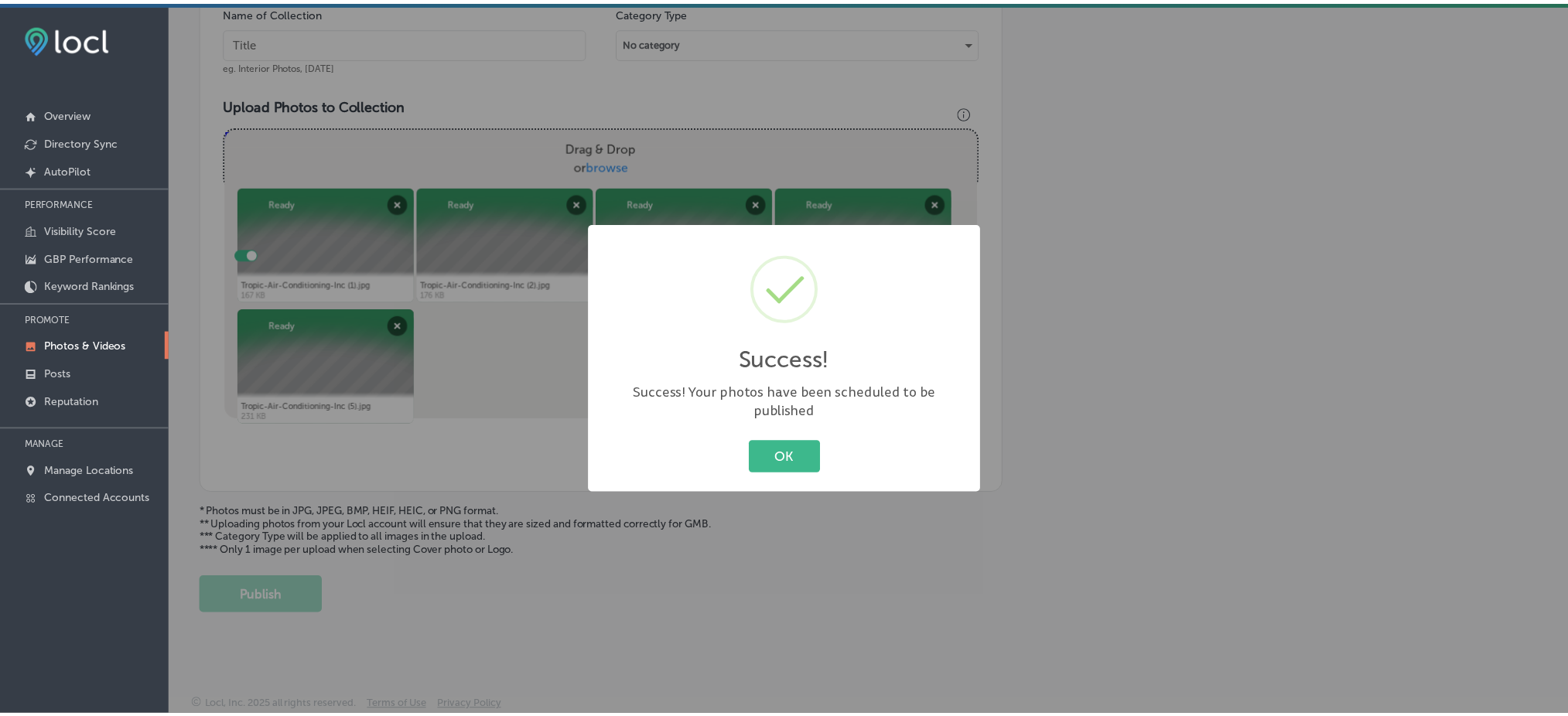
scroll to position [478, 0]
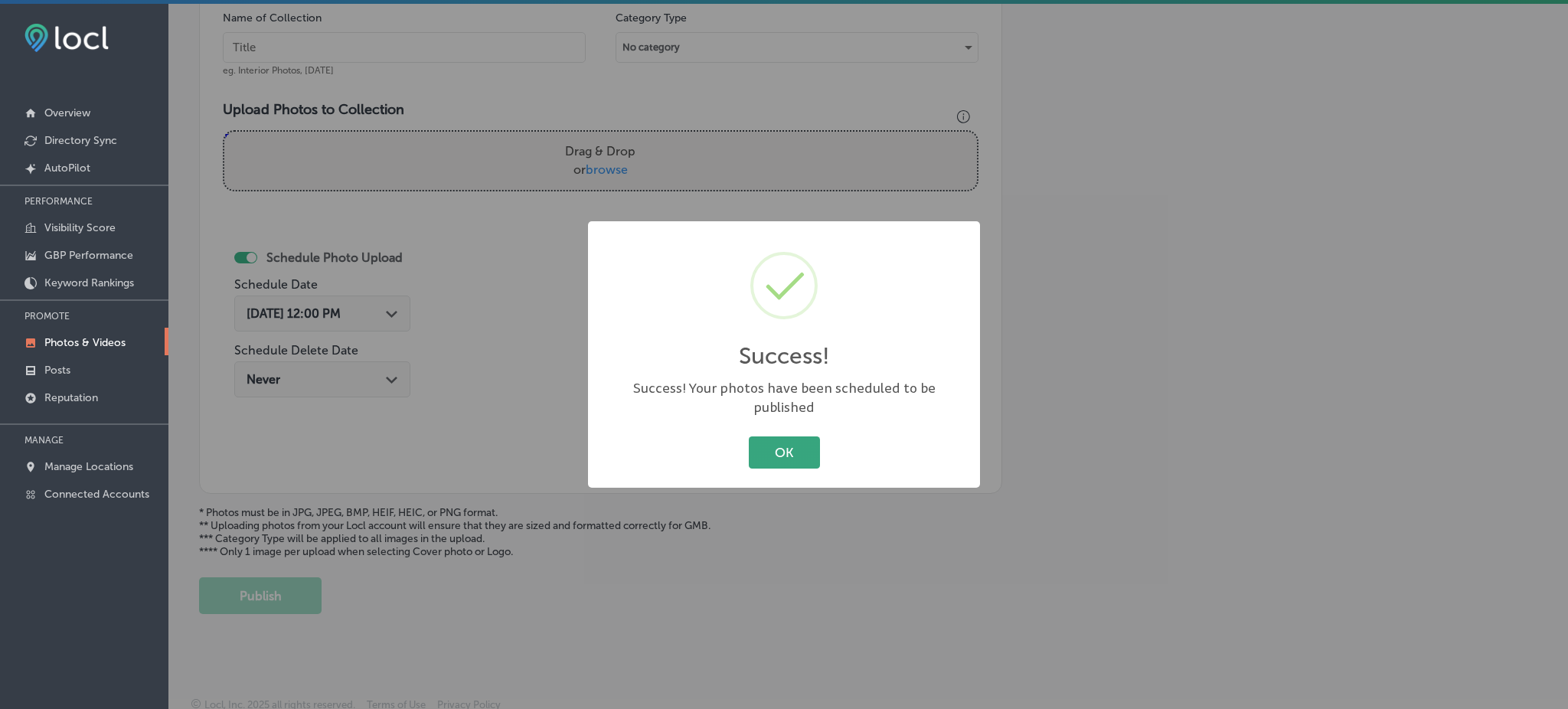
click at [775, 436] on button "OK" at bounding box center [784, 452] width 71 height 32
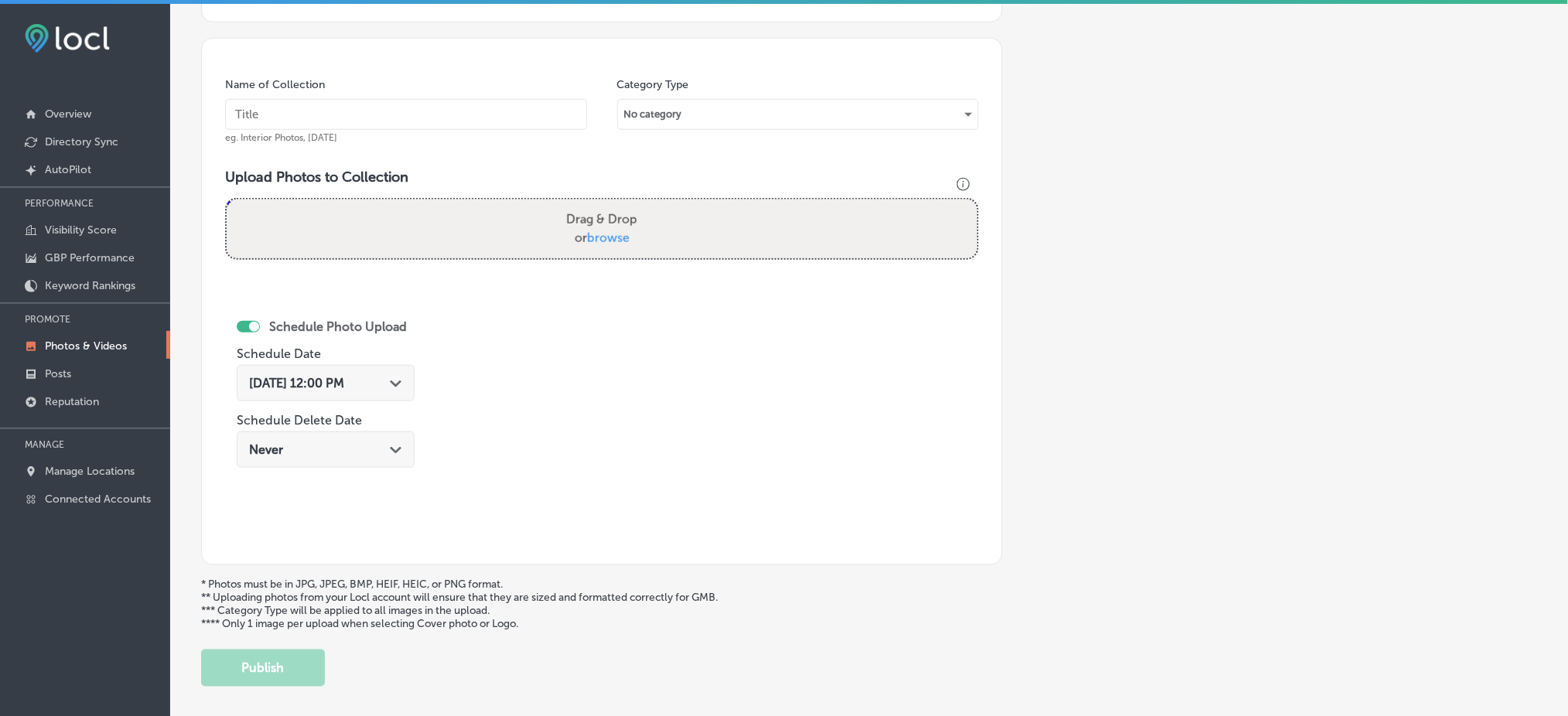
scroll to position [374, 0]
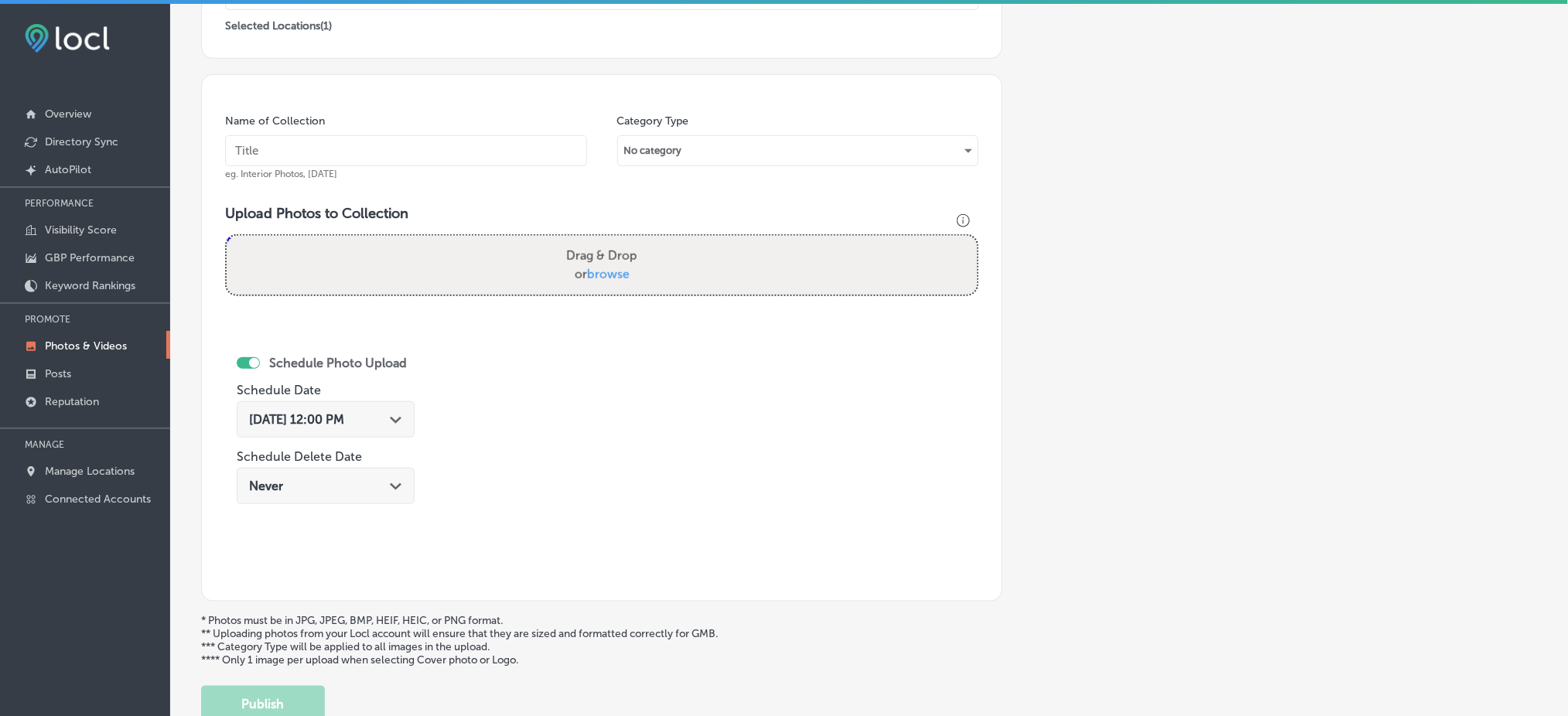
click at [459, 158] on input "text" at bounding box center [406, 151] width 362 height 31
paste input "Tropic-Air-Conditioning-tropical-air-conditioning"
type input "Tropic-Air-Conditioning-tropical-air-conditioning"
click at [526, 255] on div "Drag & Drop or browse" at bounding box center [602, 265] width 751 height 59
click at [227, 236] on input "Drag & Drop or browse" at bounding box center [602, 238] width 751 height 5
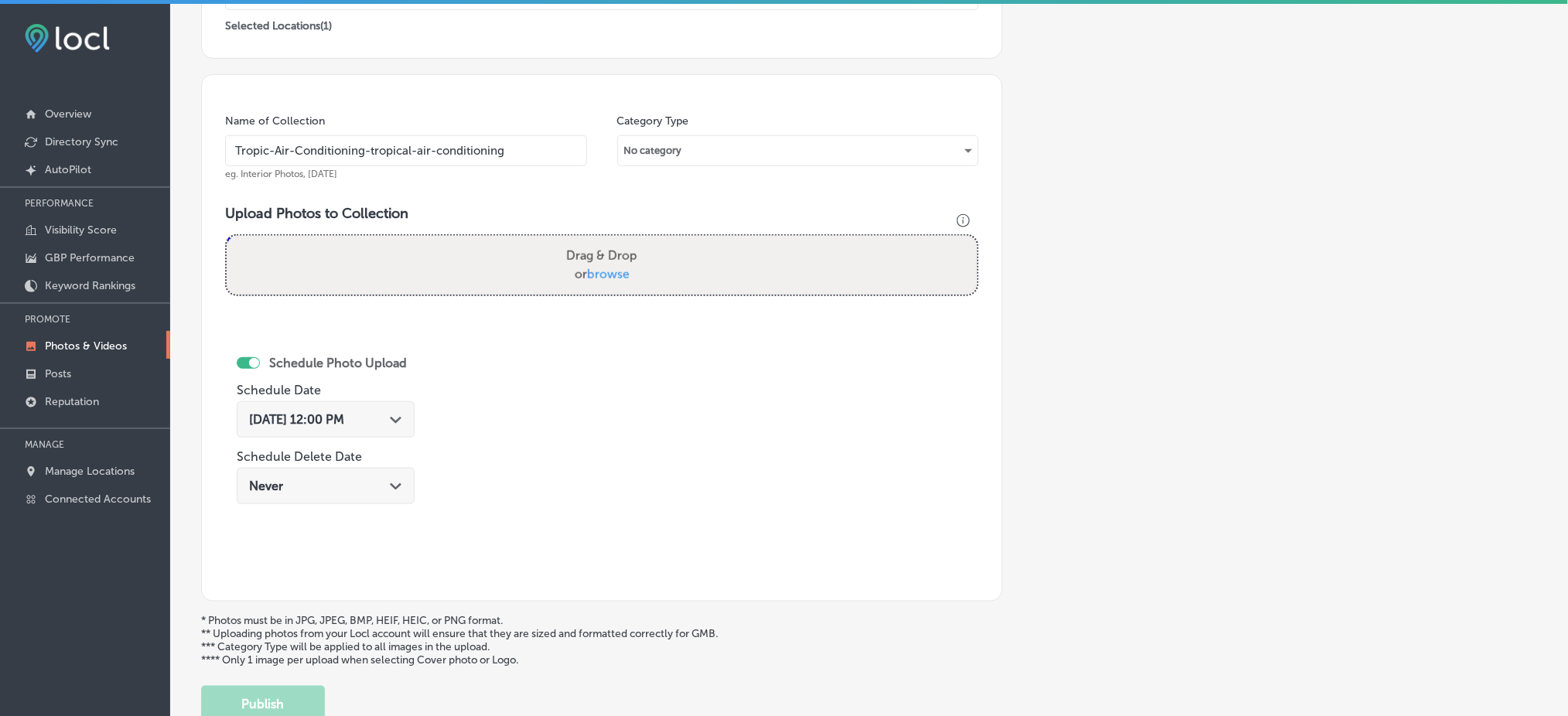
type input "C:\fakepath\Tropic-Air-Conditioning-Inc (6).jpg"
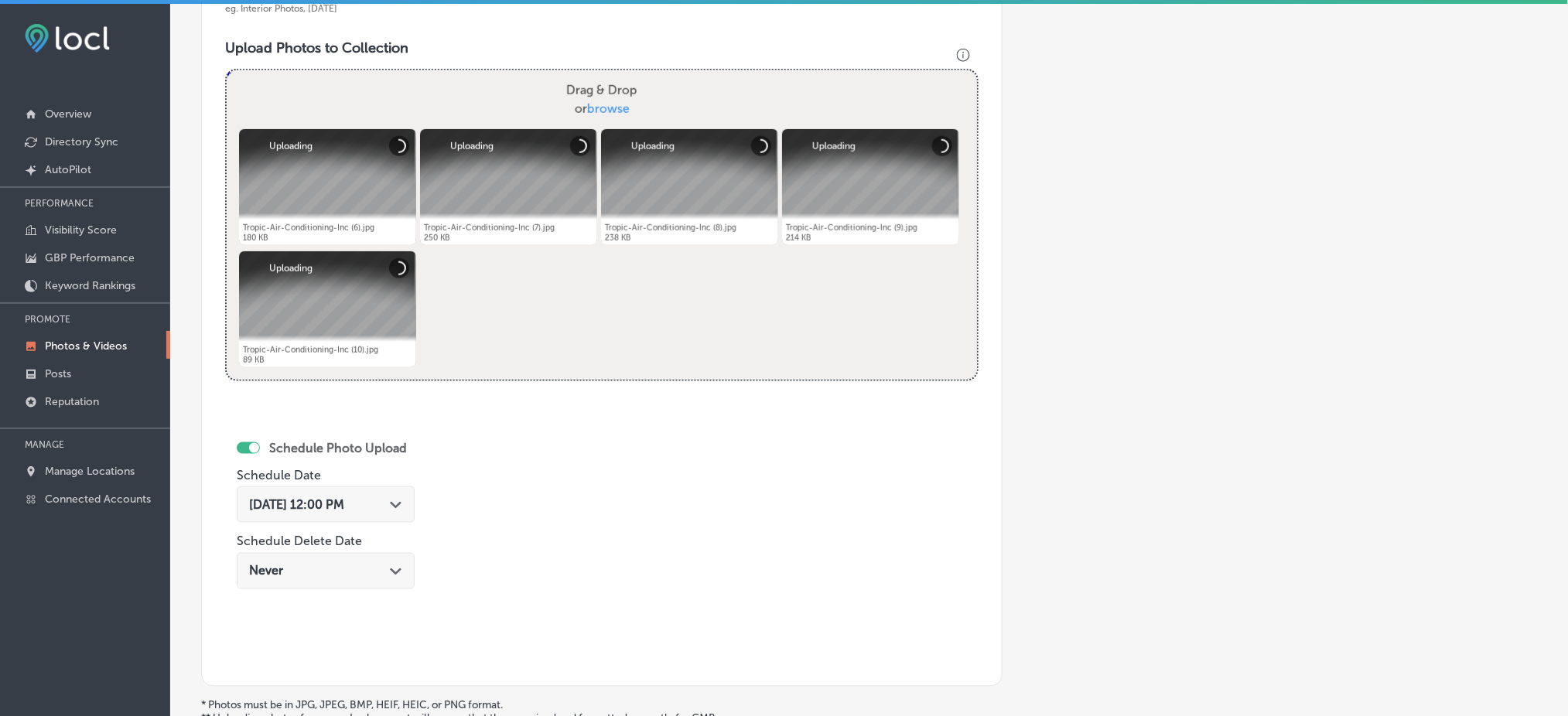
scroll to position [580, 0]
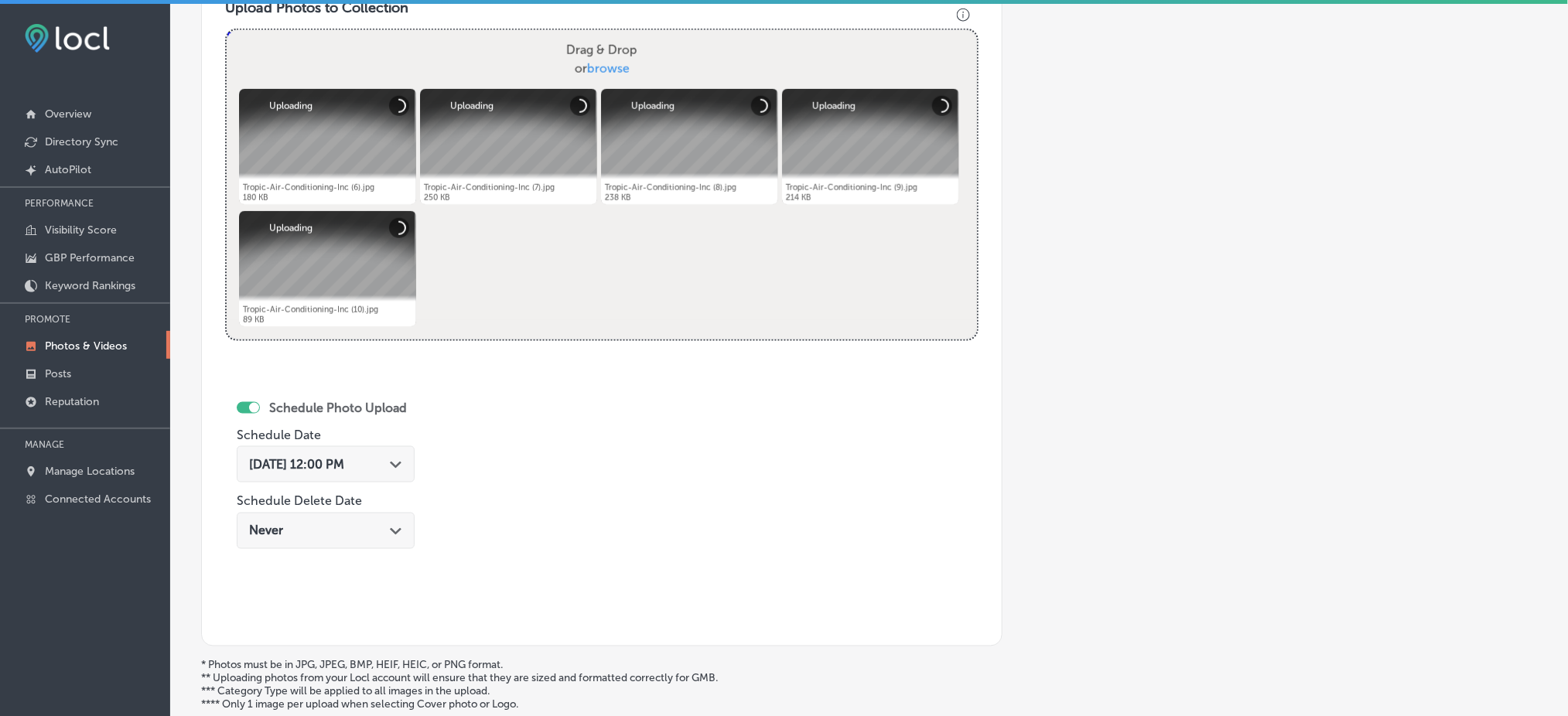
click at [296, 462] on span "[DATE] 12:00 PM" at bounding box center [297, 464] width 95 height 14
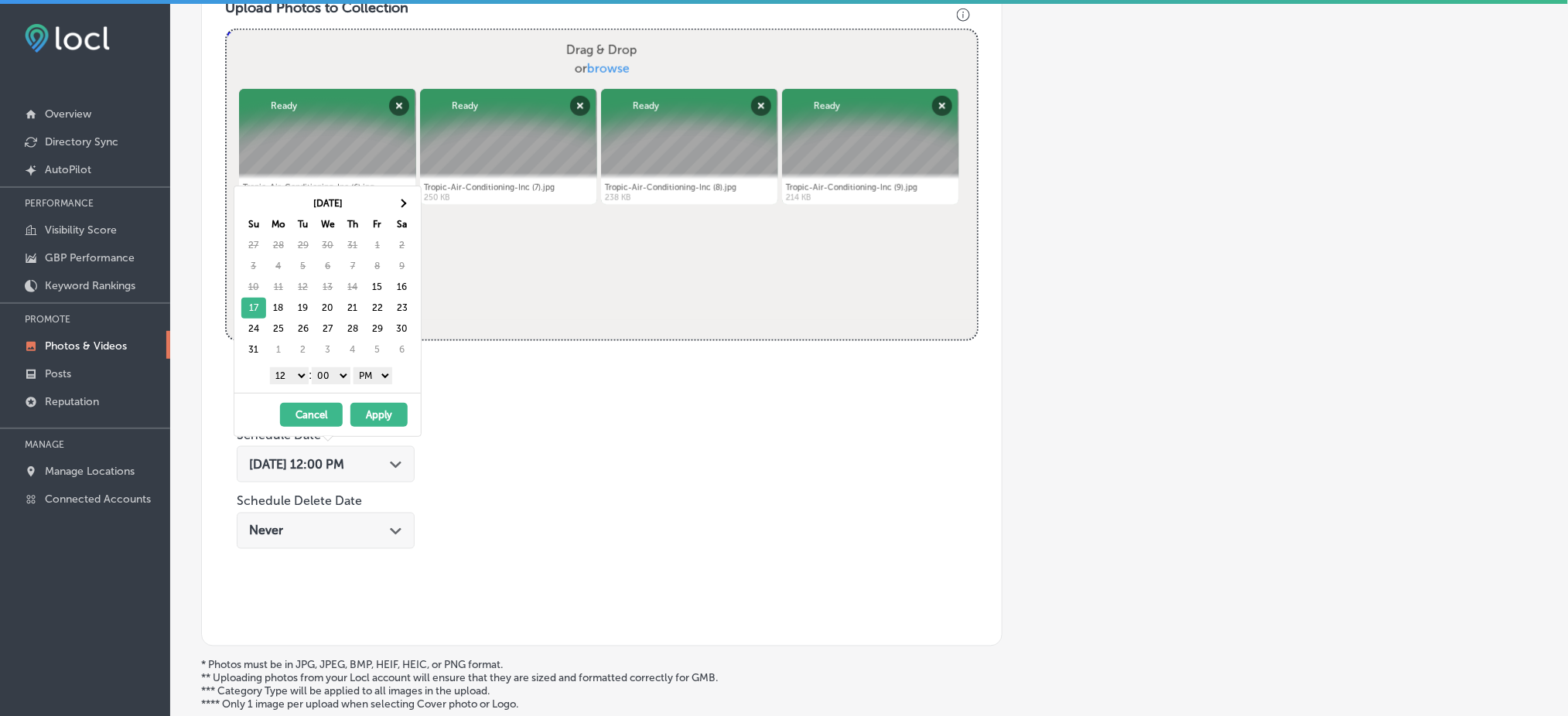
click at [289, 377] on select "1 2 3 4 5 6 7 8 9 10 11 12" at bounding box center [289, 376] width 39 height 17
click at [367, 417] on button "Apply" at bounding box center [379, 414] width 57 height 24
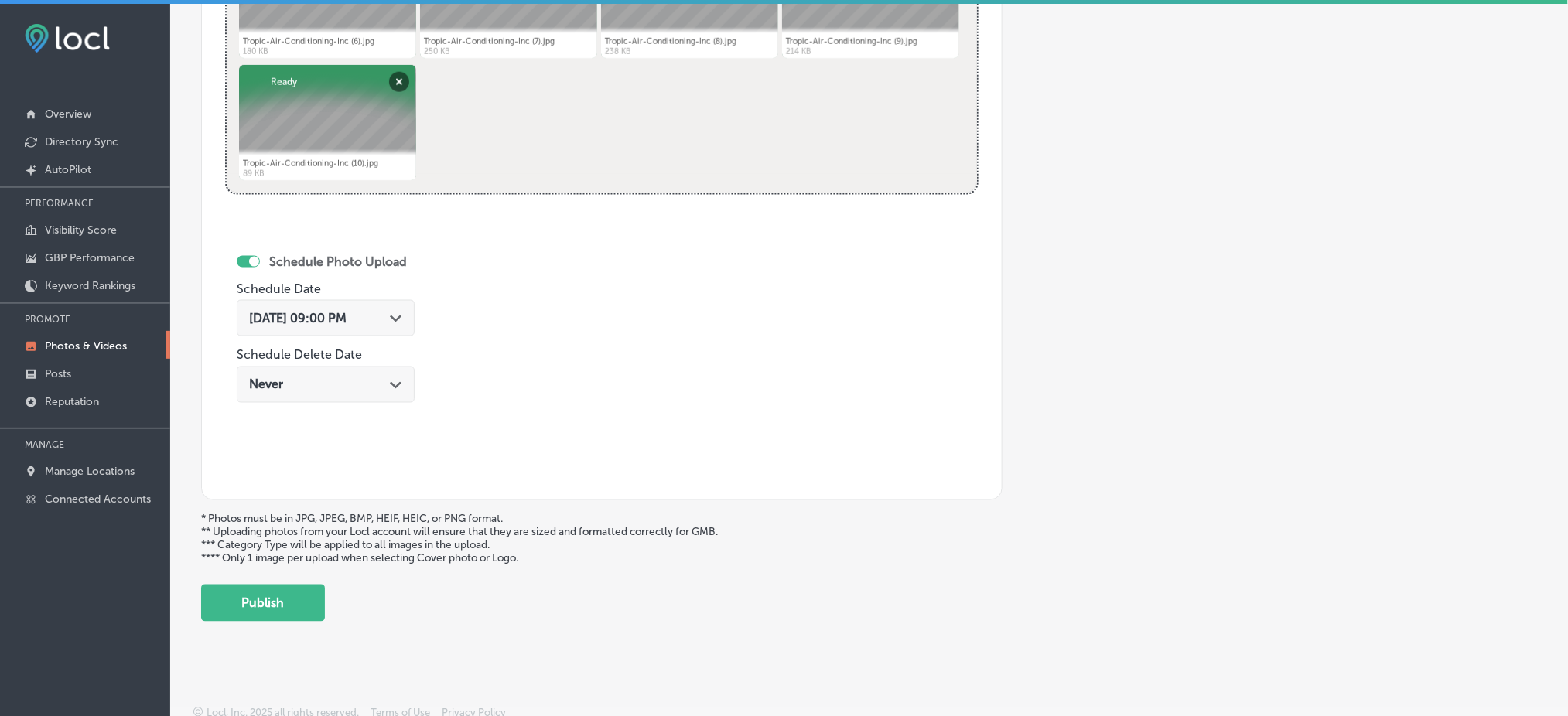
scroll to position [728, 0]
click at [313, 583] on button "Publish" at bounding box center [263, 601] width 124 height 37
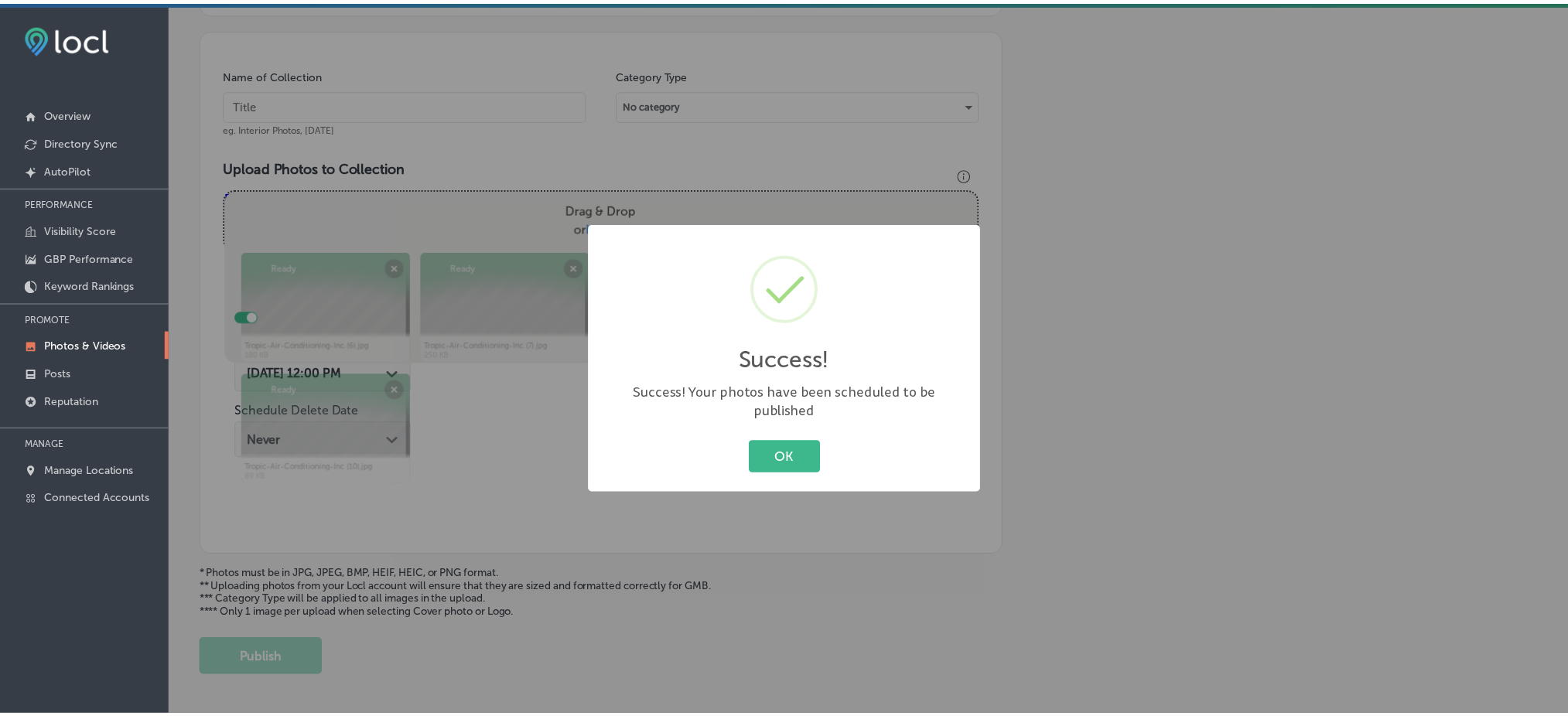
scroll to position [285, 0]
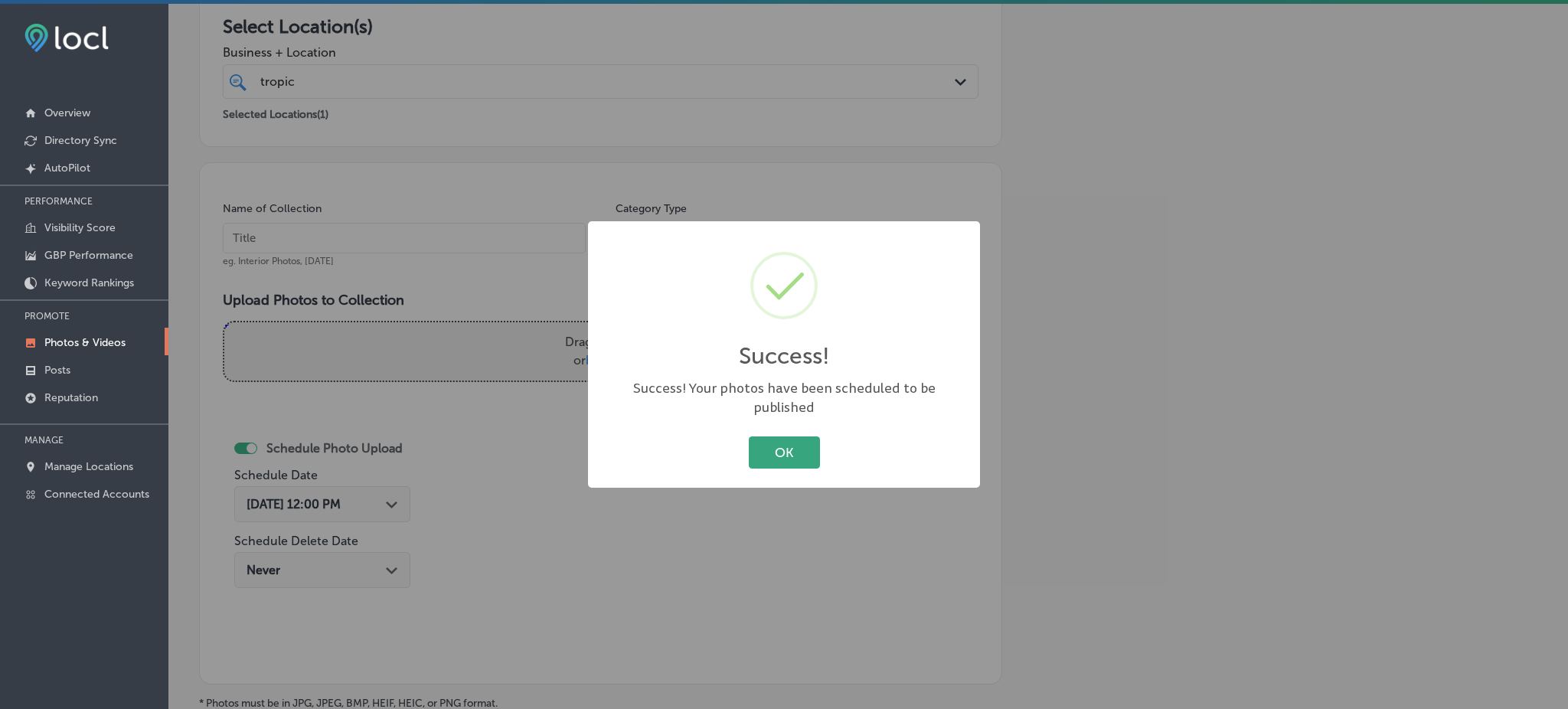
click at [757, 447] on button "OK" at bounding box center [784, 452] width 71 height 32
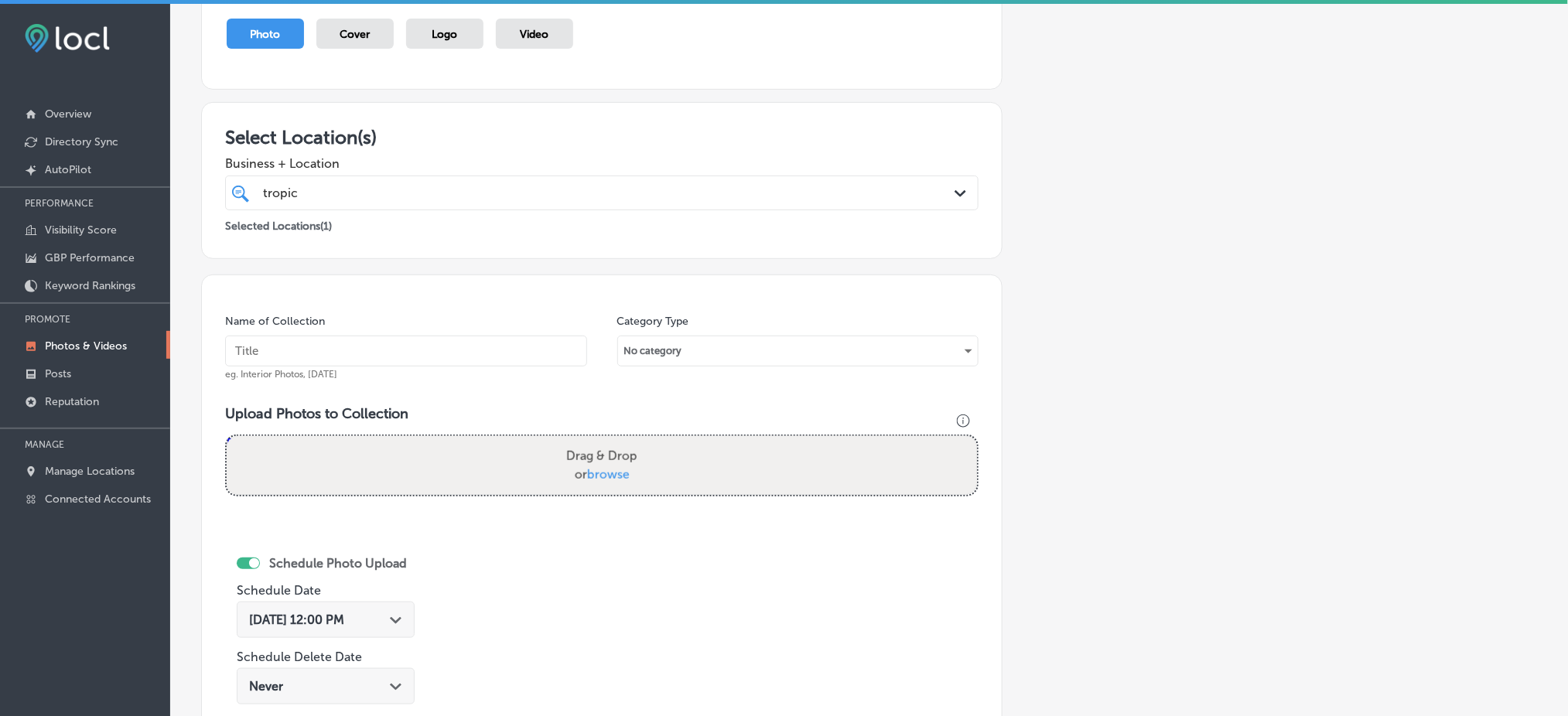
scroll to position [0, 0]
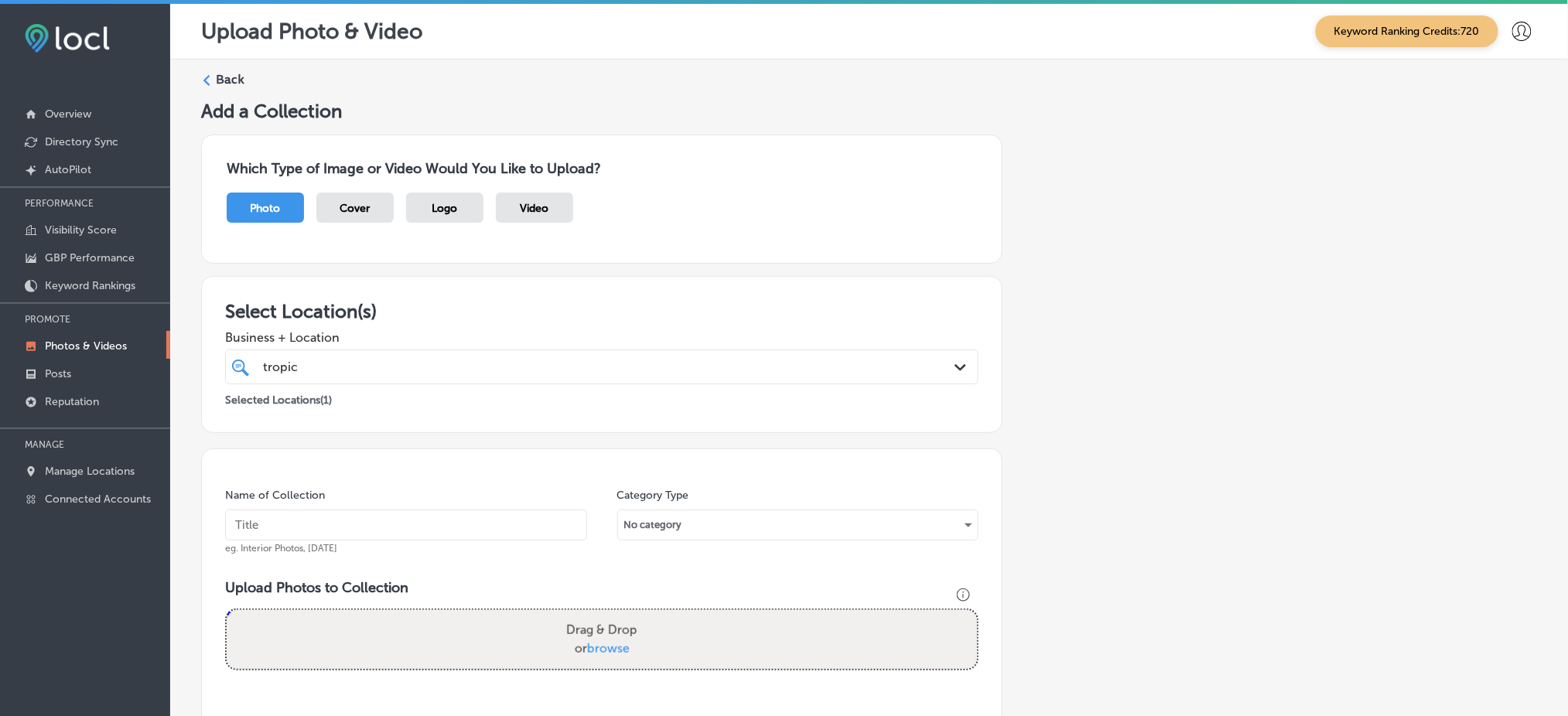
click at [347, 362] on div "tropic tropic" at bounding box center [567, 366] width 613 height 21
click at [351, 333] on span "Business + Location" at bounding box center [602, 337] width 753 height 14
click at [225, 67] on div "Back Add a Collection Which Type of Image or Video Would You Like to Upload? Ph…" at bounding box center [869, 585] width 1398 height 1050
click at [225, 74] on label "Back" at bounding box center [230, 79] width 29 height 17
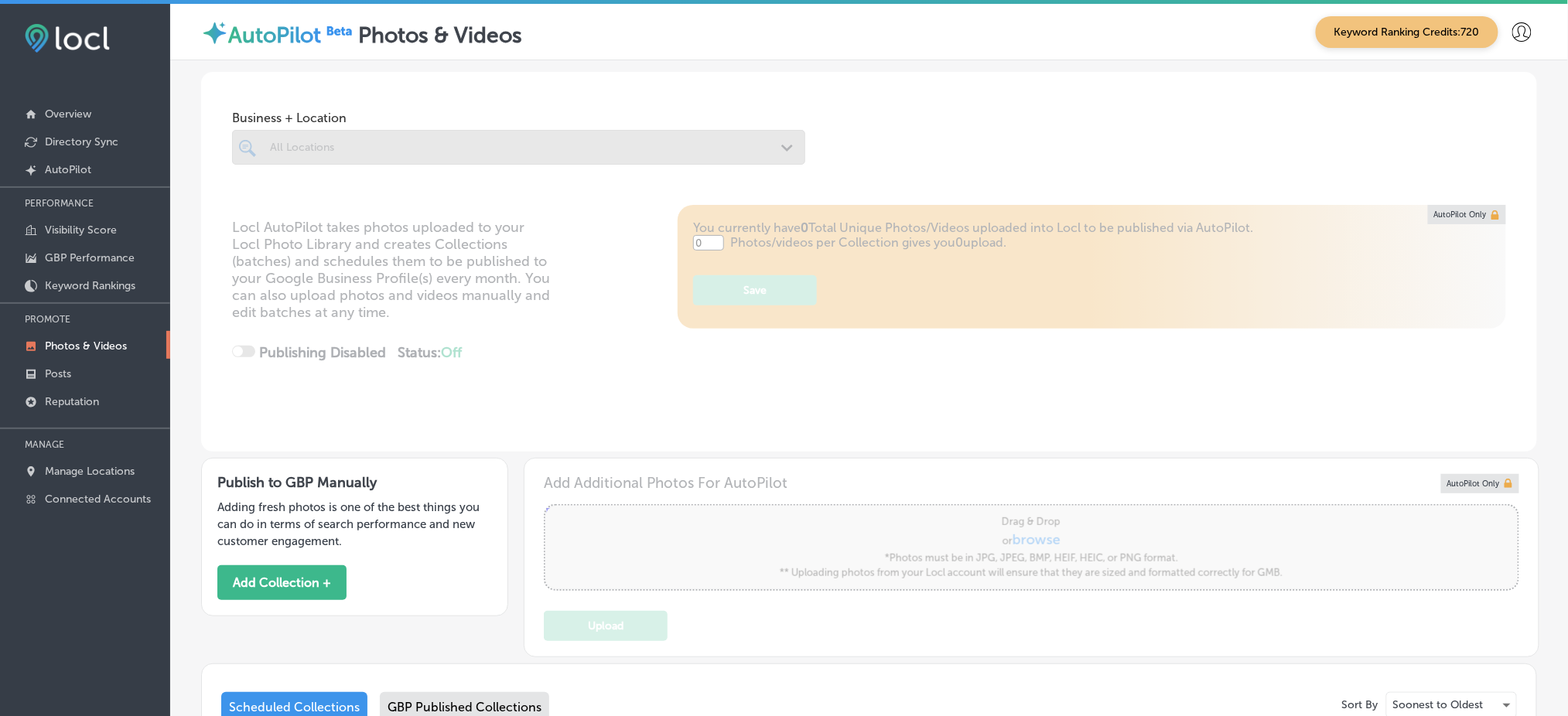
type input "5"
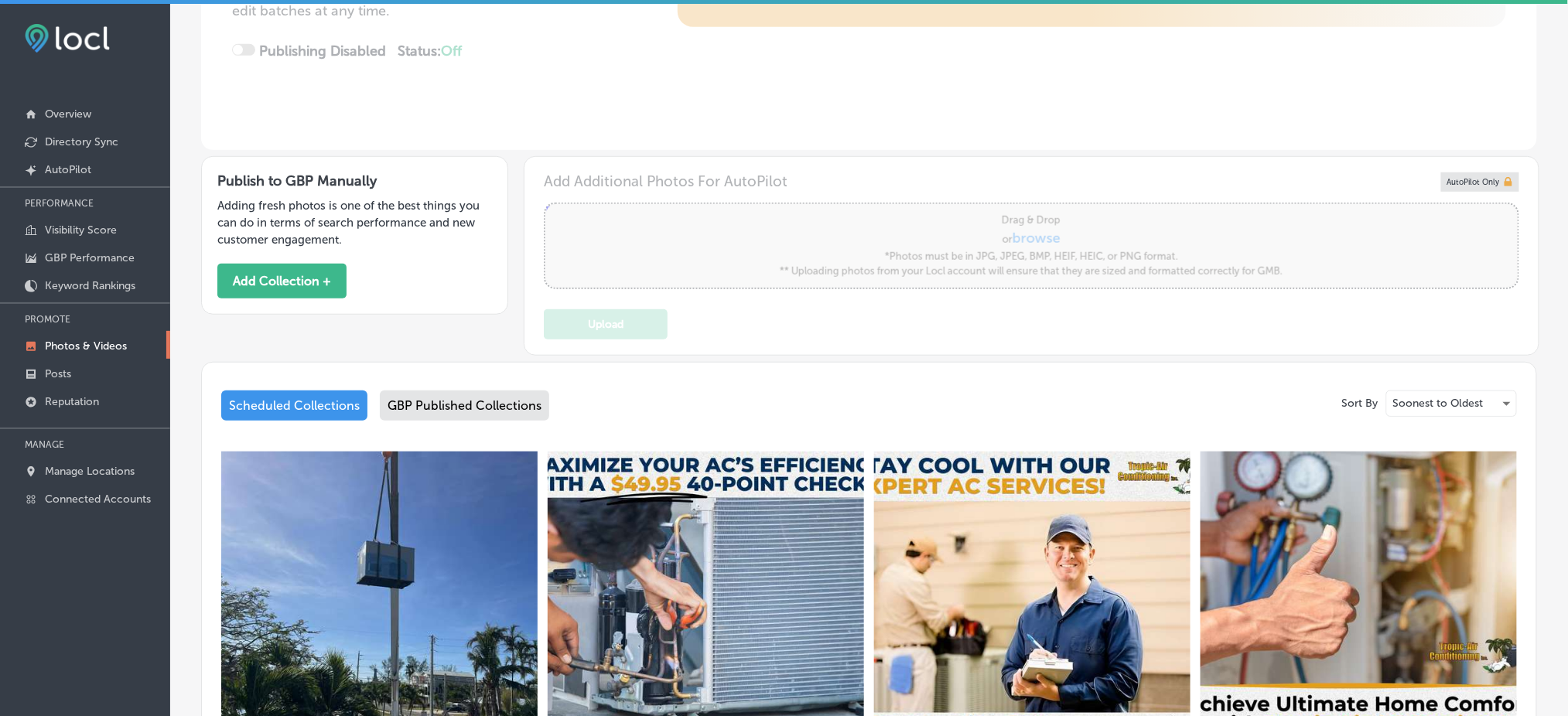
scroll to position [190, 0]
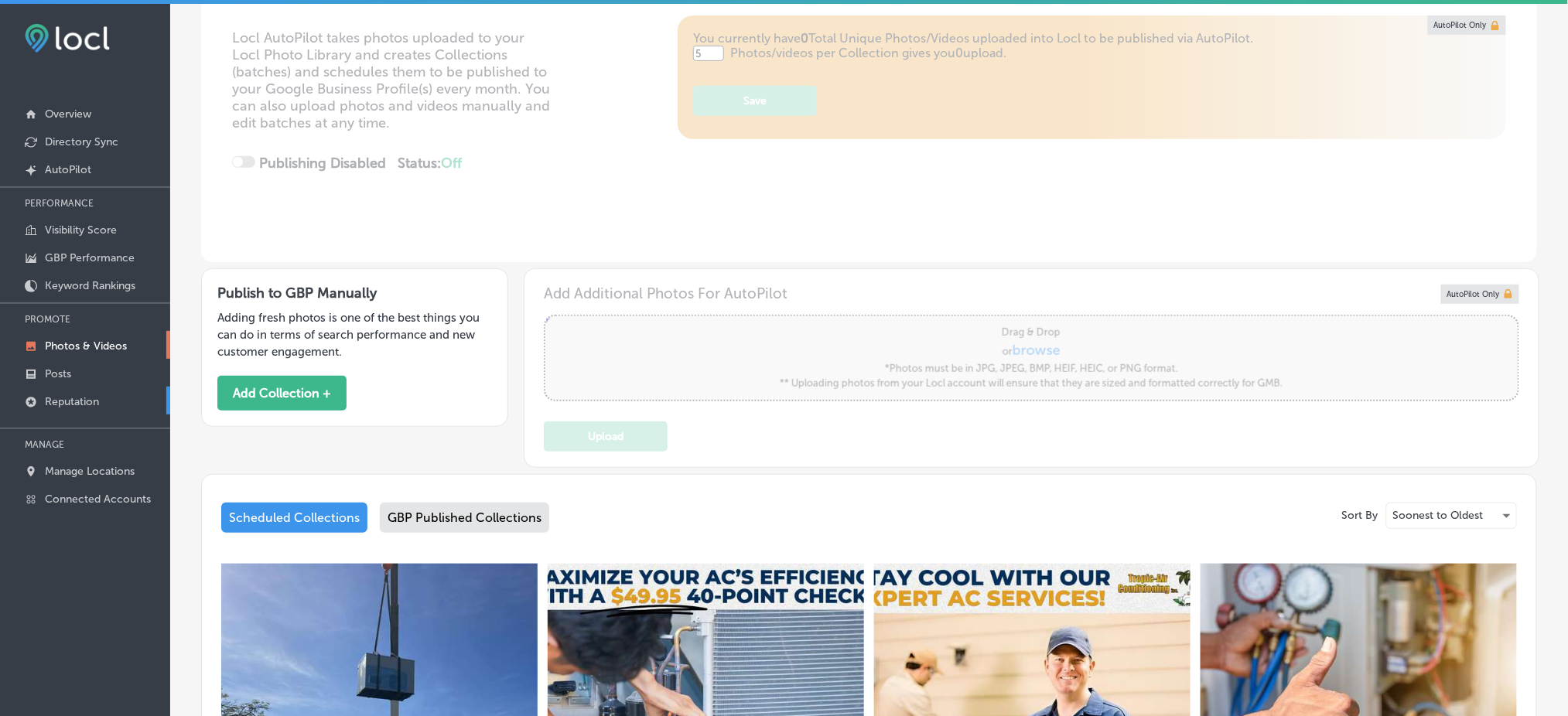
click at [77, 395] on p "Reputation" at bounding box center [72, 402] width 54 height 13
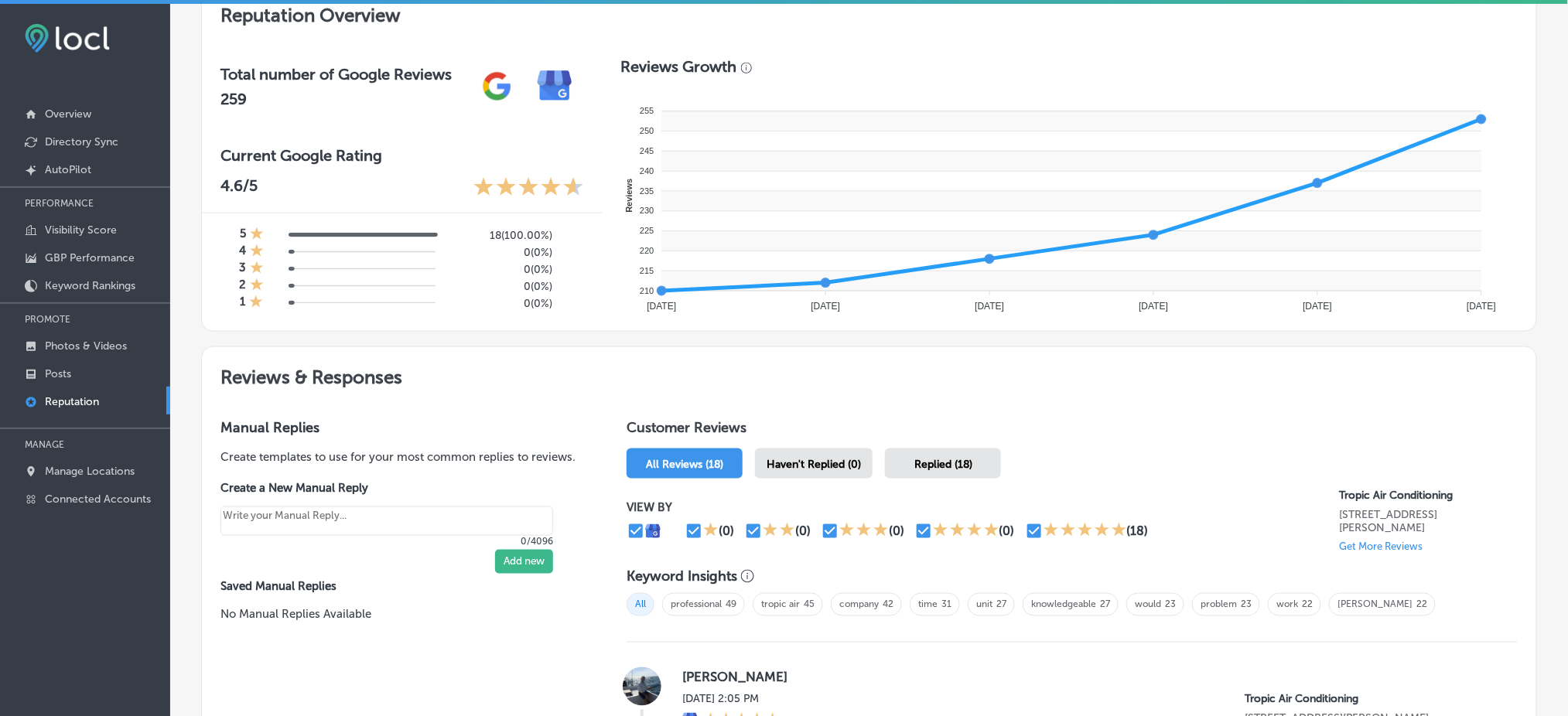
click at [821, 468] on div "Haven't Replied (0)" at bounding box center [814, 464] width 118 height 30
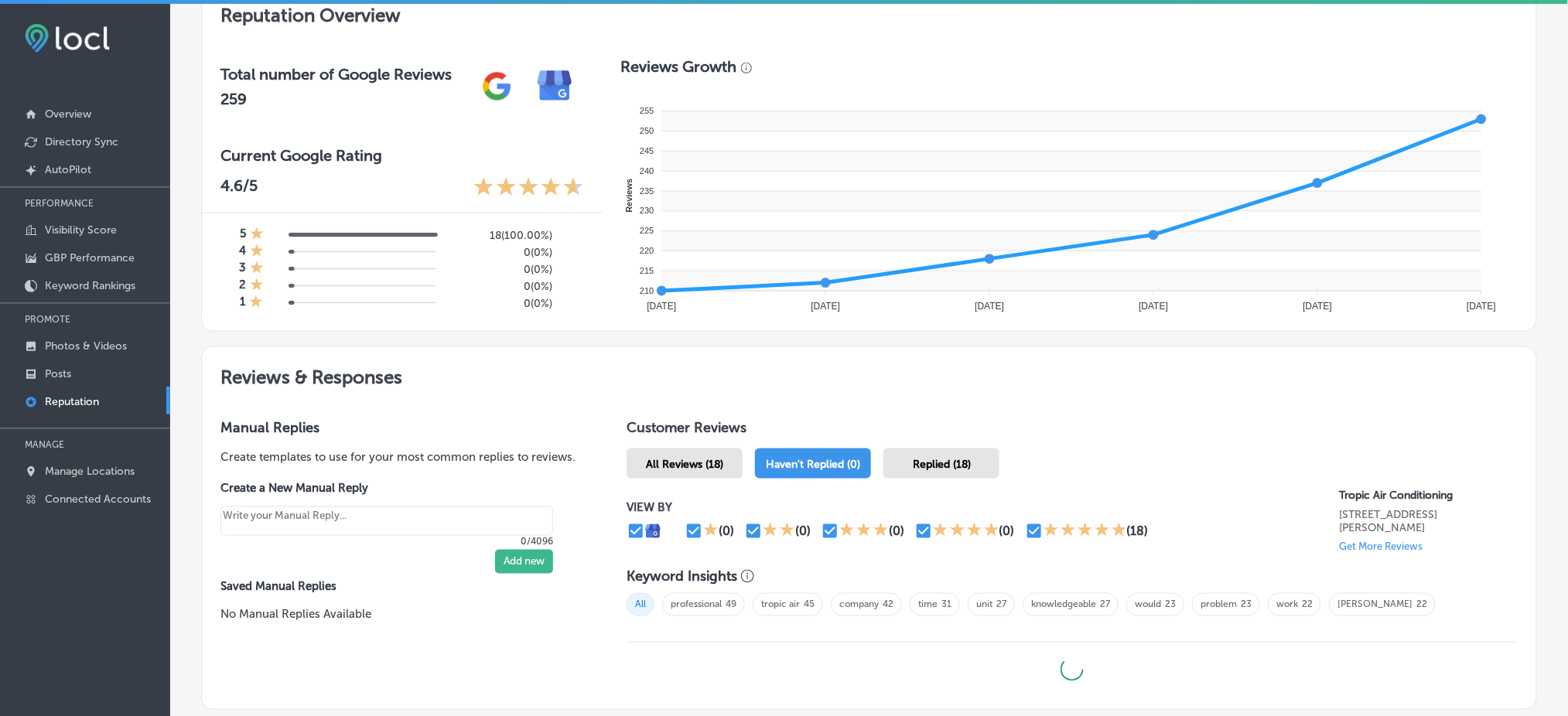
type textarea "x"
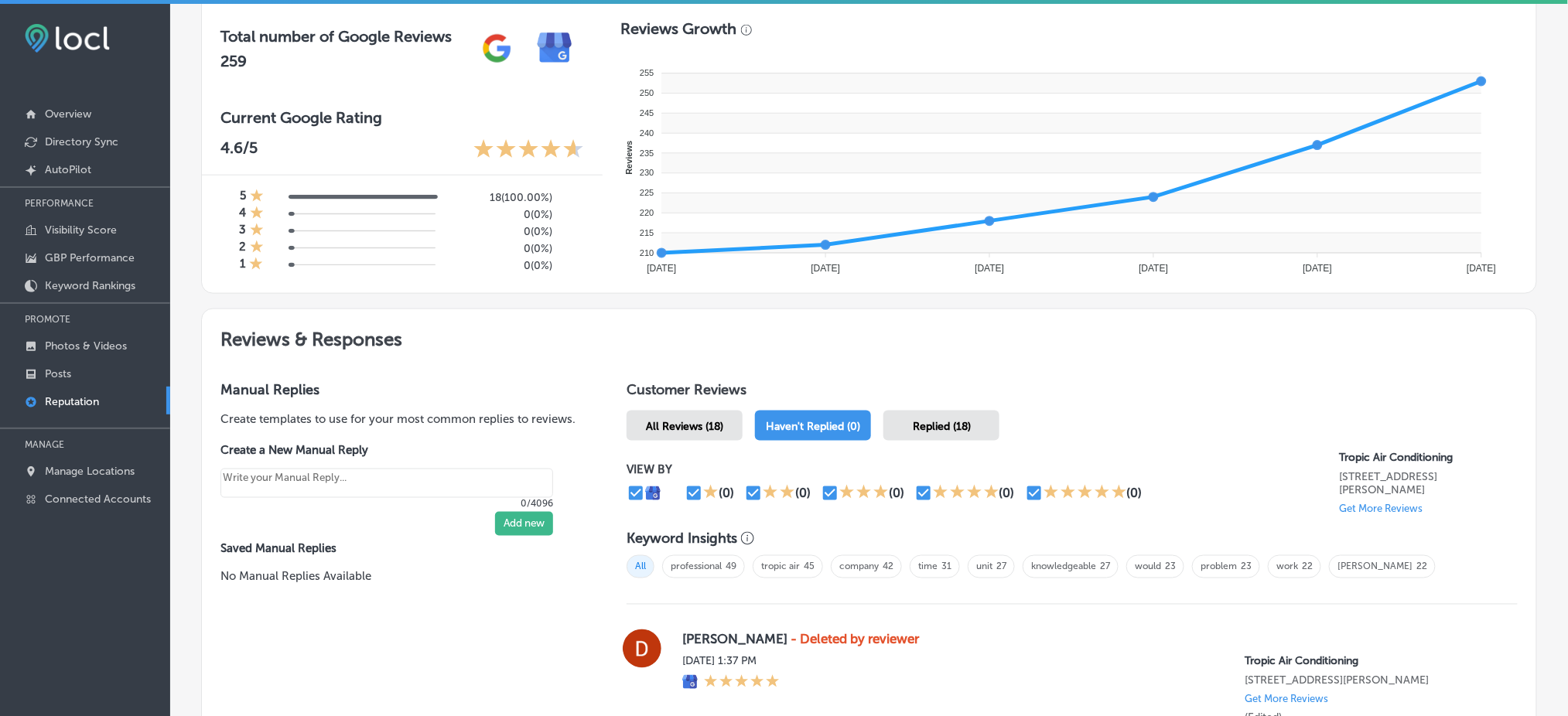
scroll to position [516, 0]
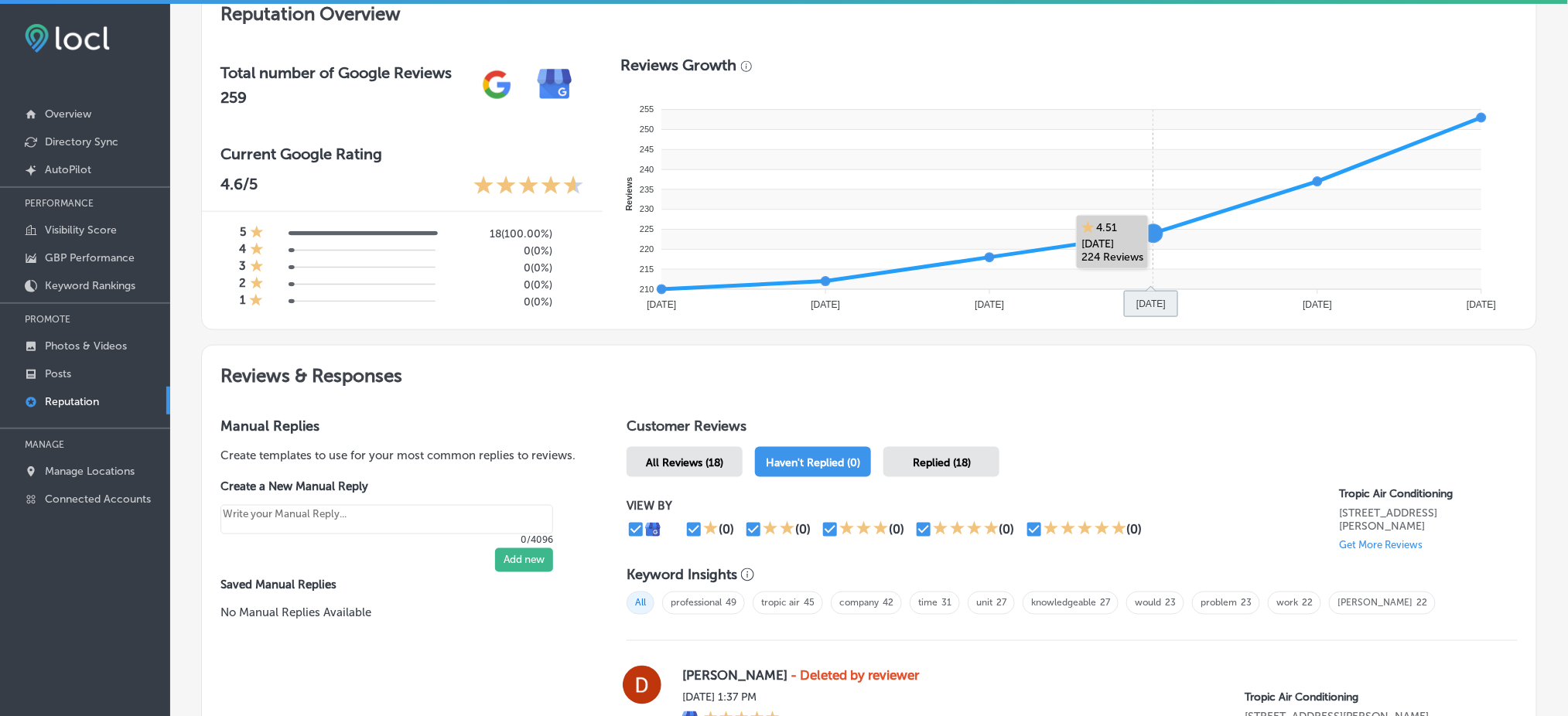
click at [1219, 169] on rect at bounding box center [1071, 179] width 820 height 20
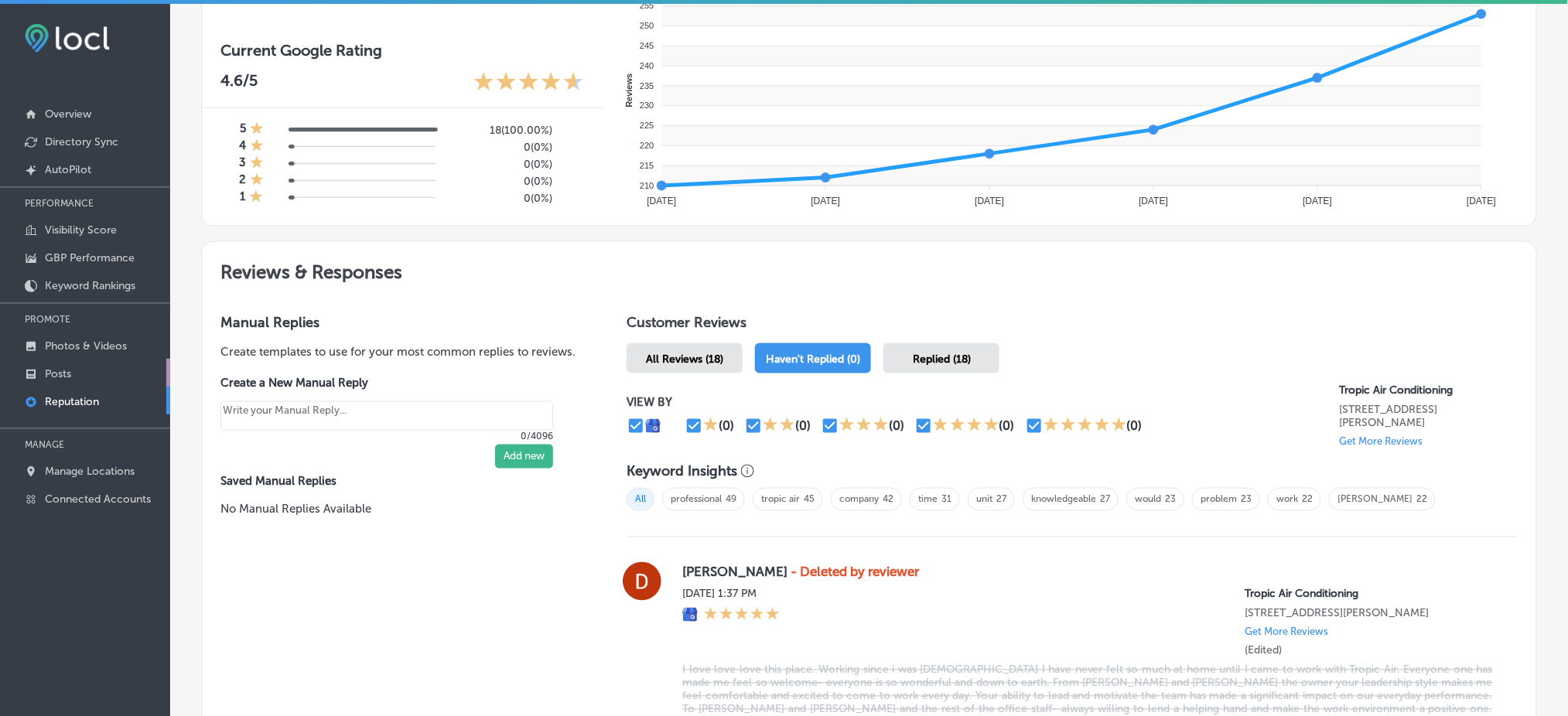
click at [35, 368] on icon at bounding box center [30, 374] width 13 height 13
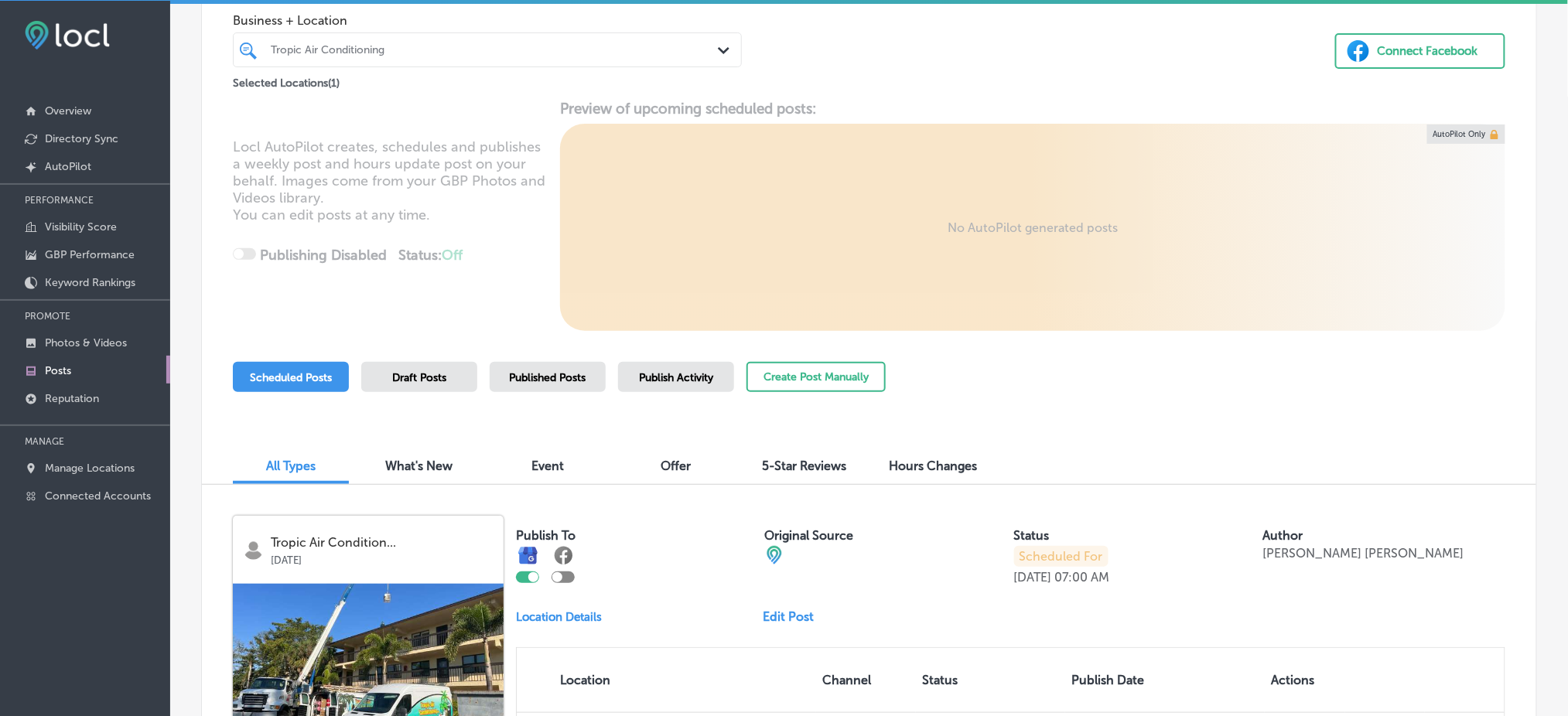
scroll to position [206, 0]
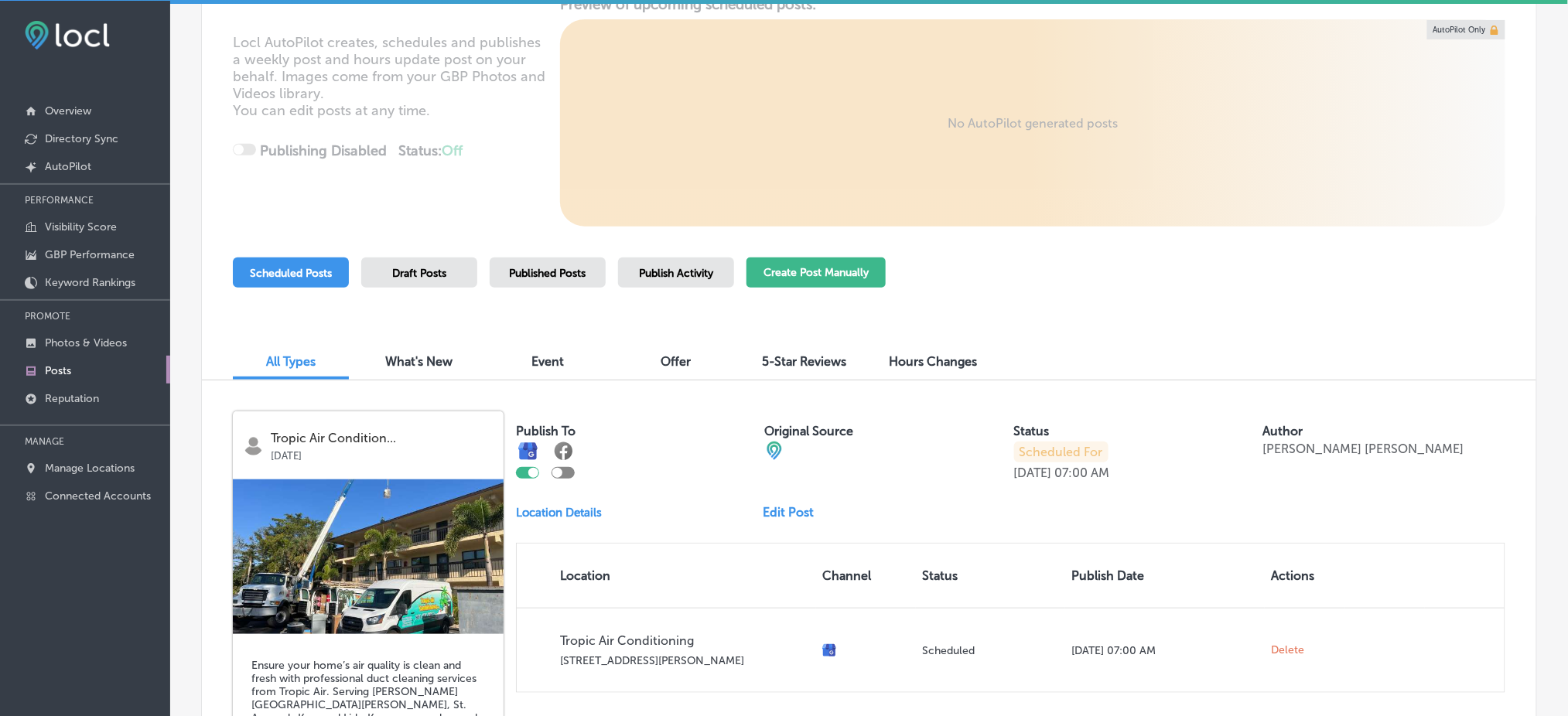
click at [811, 275] on button "Create Post Manually" at bounding box center [816, 273] width 139 height 30
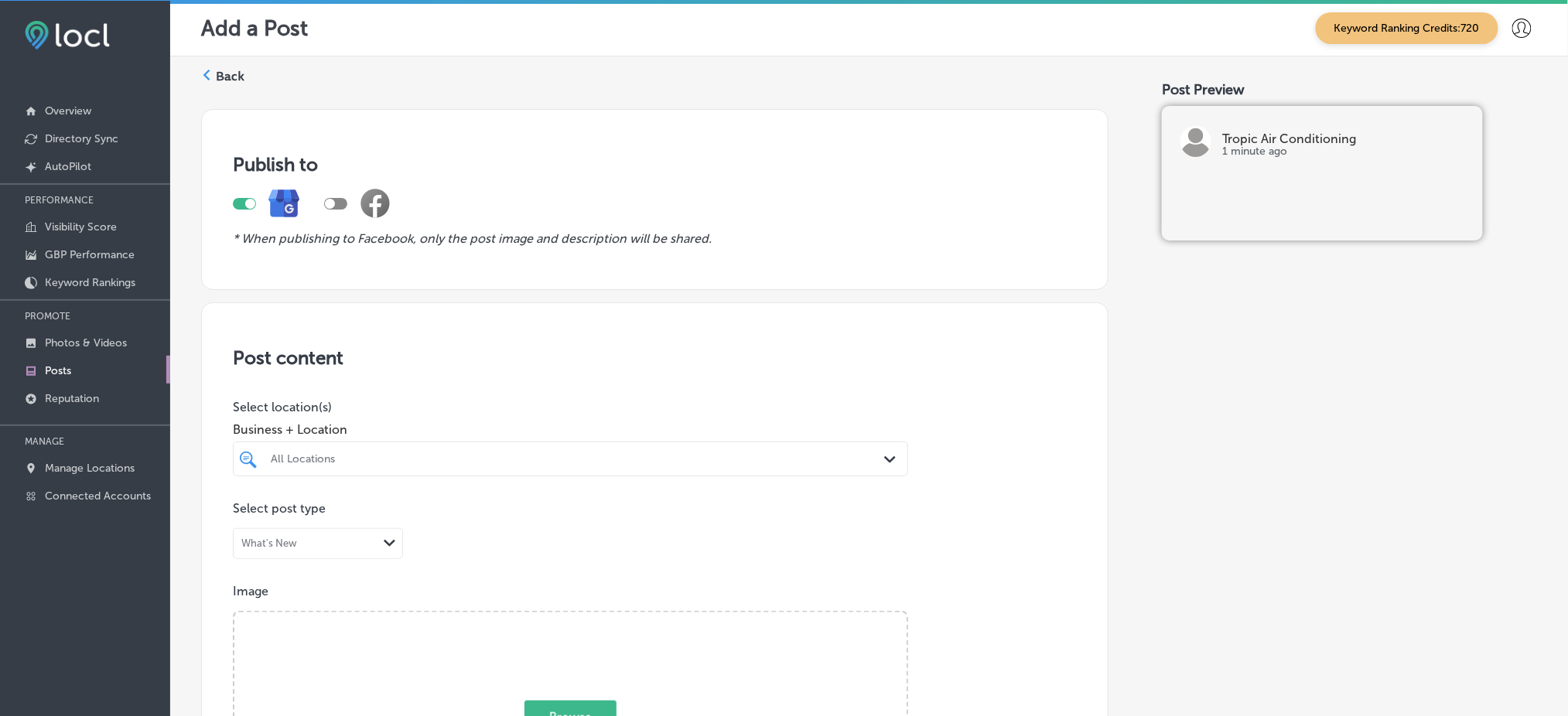
click at [217, 70] on label "Back" at bounding box center [230, 77] width 29 height 17
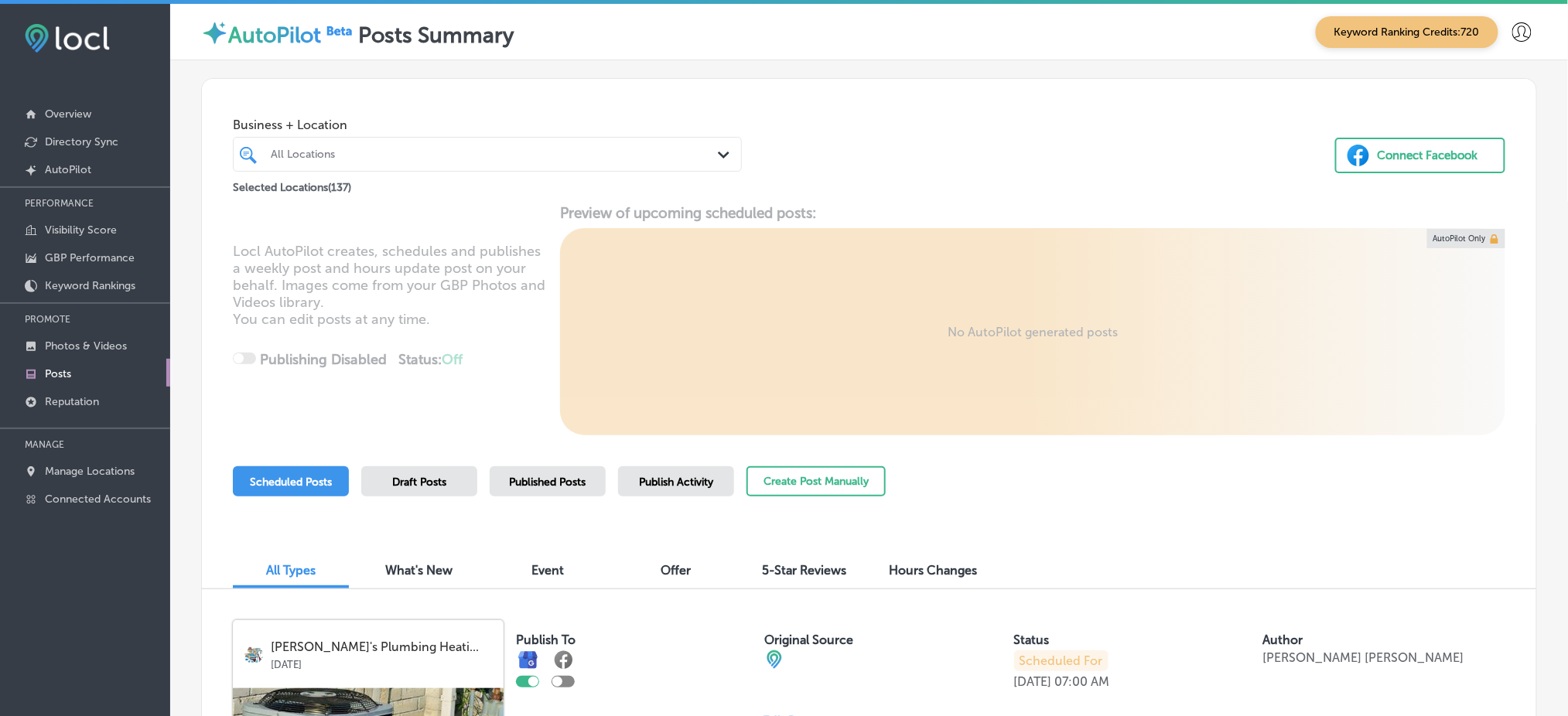
click at [397, 148] on div "All Locations" at bounding box center [495, 154] width 449 height 13
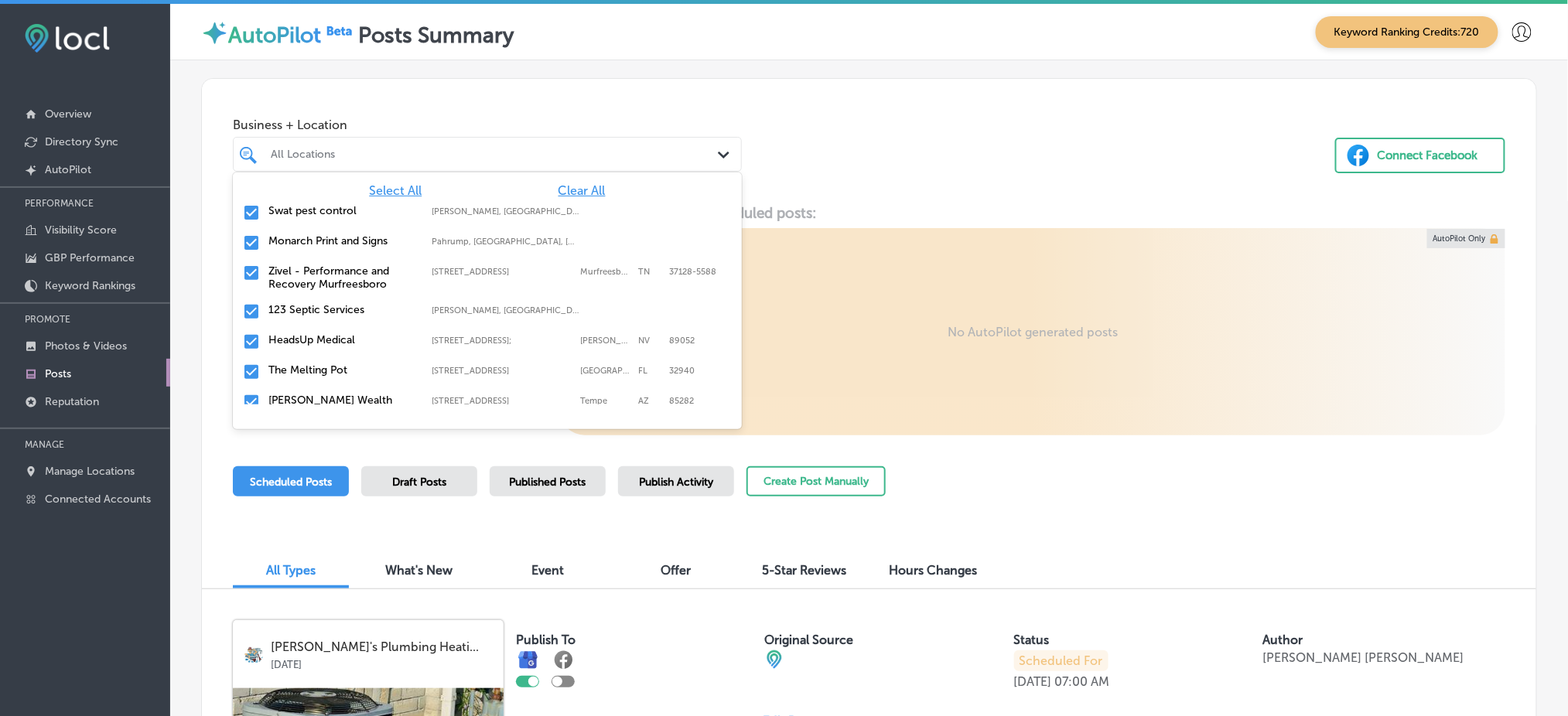
click at [578, 190] on span "Clear All" at bounding box center [582, 190] width 47 height 14
click at [883, 159] on div "Business + Location option focused, 1 of 138. 138 results available. Use Up and…" at bounding box center [870, 138] width 1335 height 118
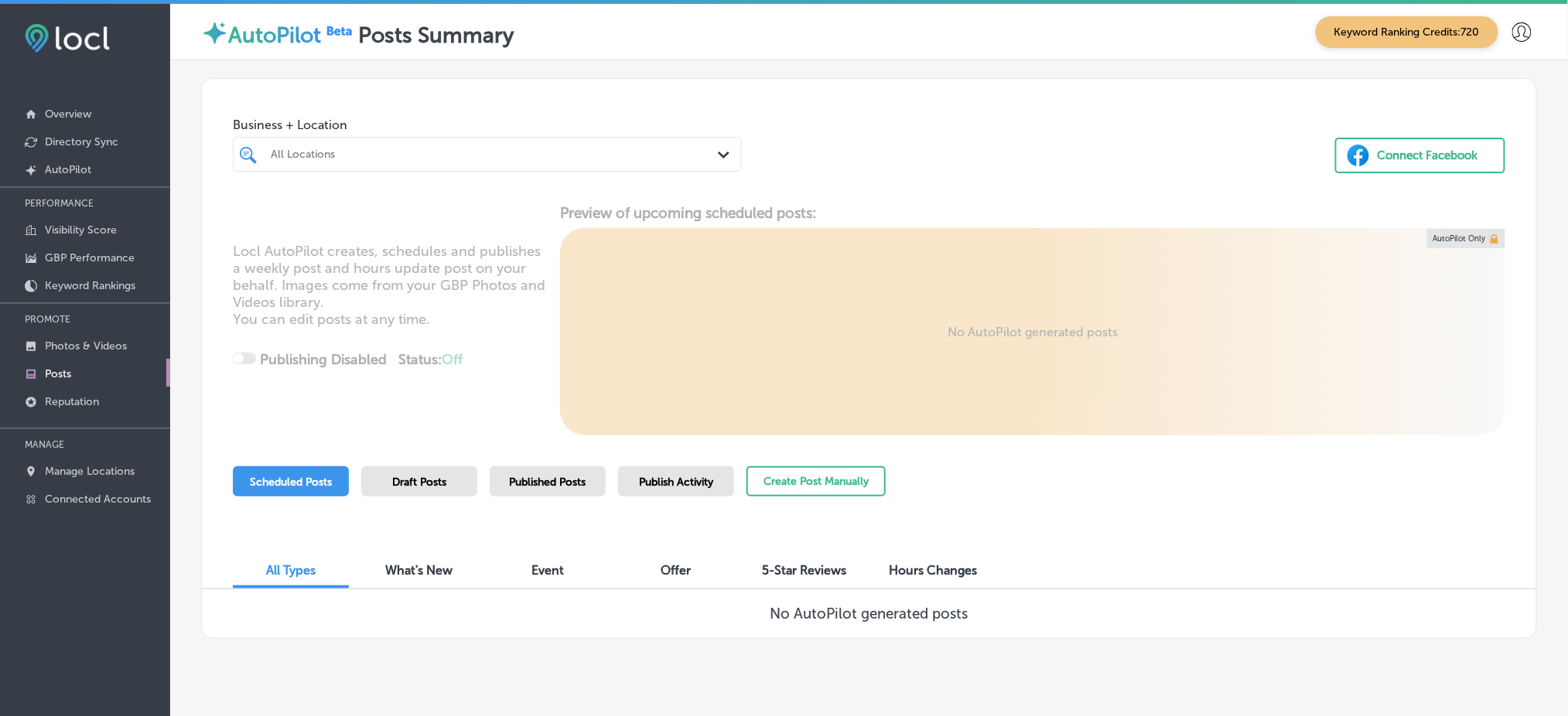
click at [494, 139] on div "All Locations Path Created with Sketch." at bounding box center [487, 154] width 509 height 35
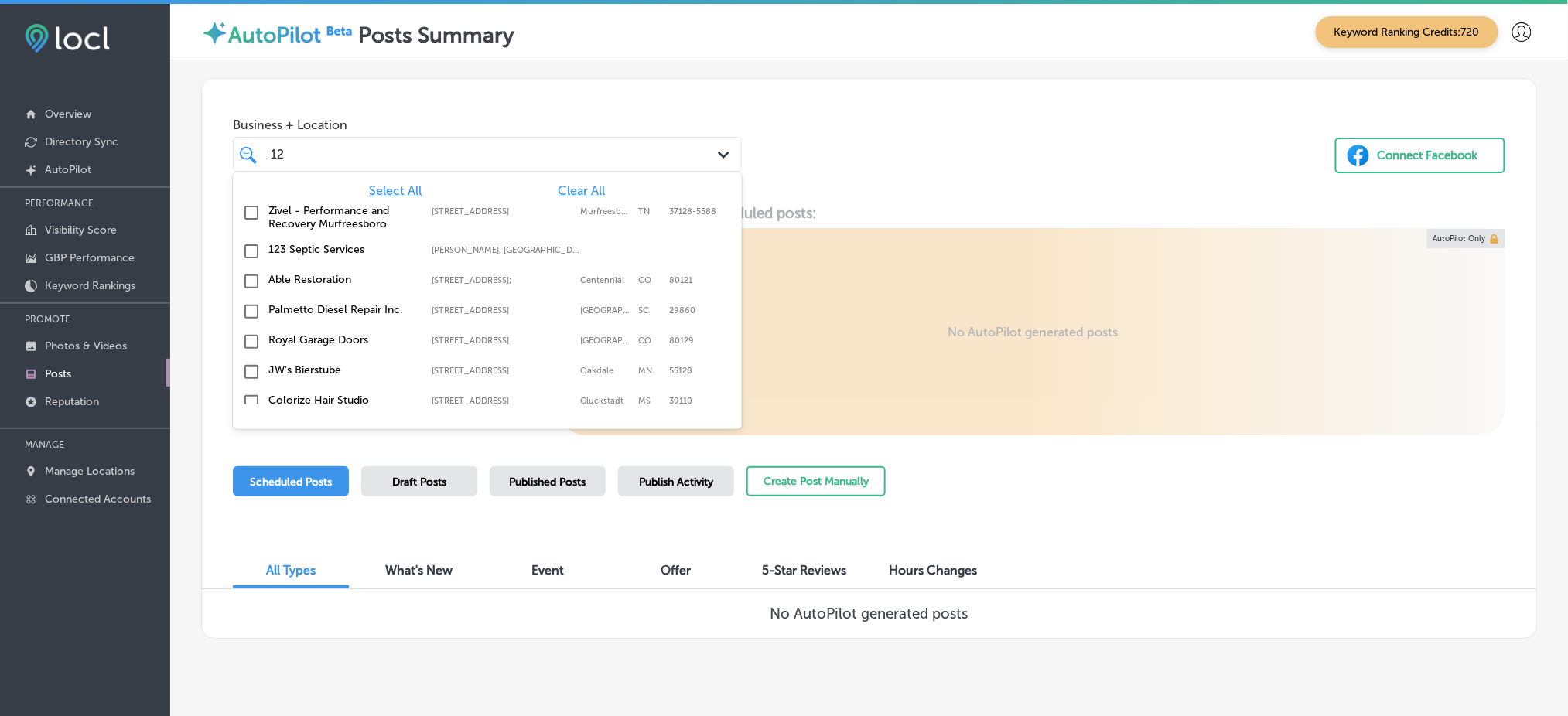
click at [497, 241] on div "123 Septic Services [GEOGRAPHIC_DATA], [GEOGRAPHIC_DATA], [GEOGRAPHIC_DATA] | […" at bounding box center [487, 252] width 496 height 24
type input "12"
click at [923, 157] on div "Business + Location option focused, 2 of 138. 17 results available for search t…" at bounding box center [870, 138] width 1335 height 118
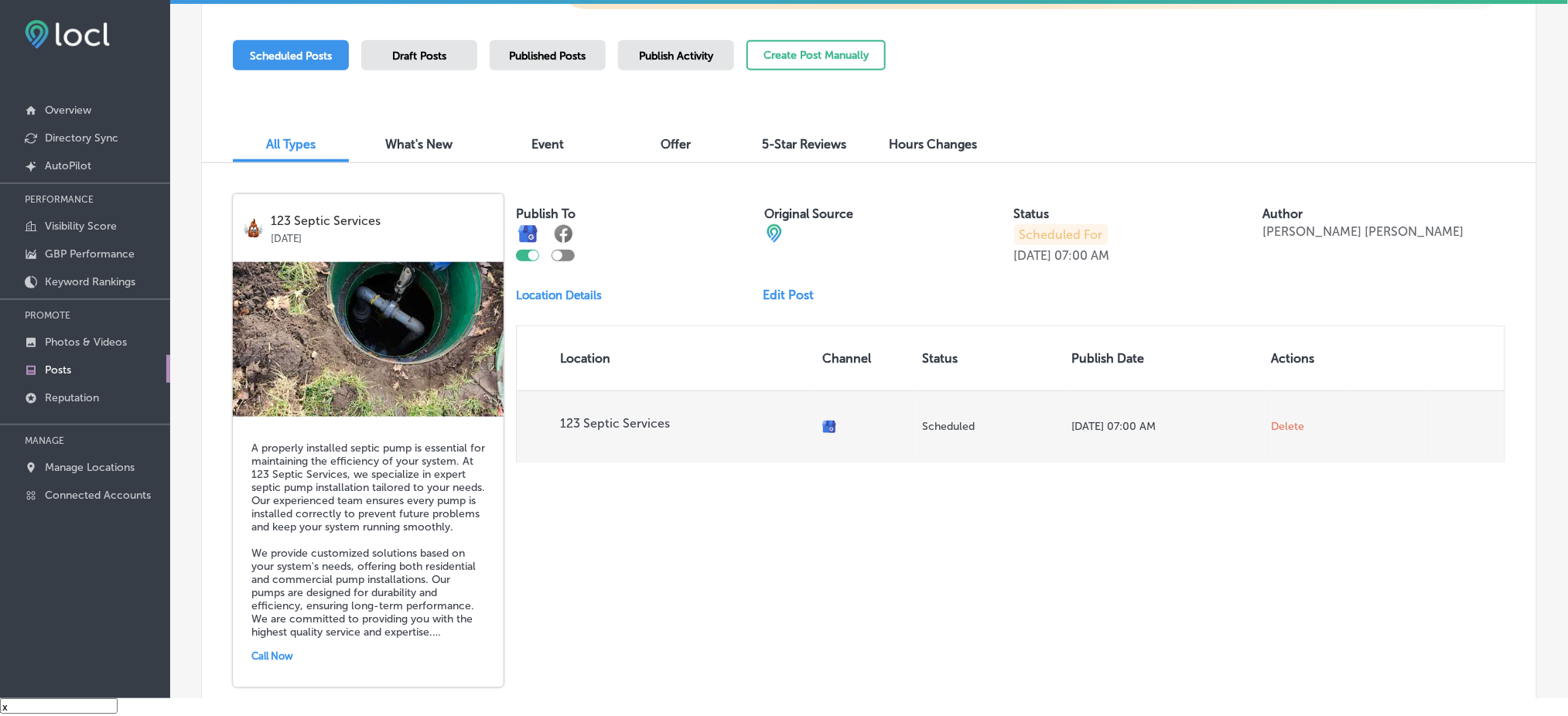
scroll to position [441, 0]
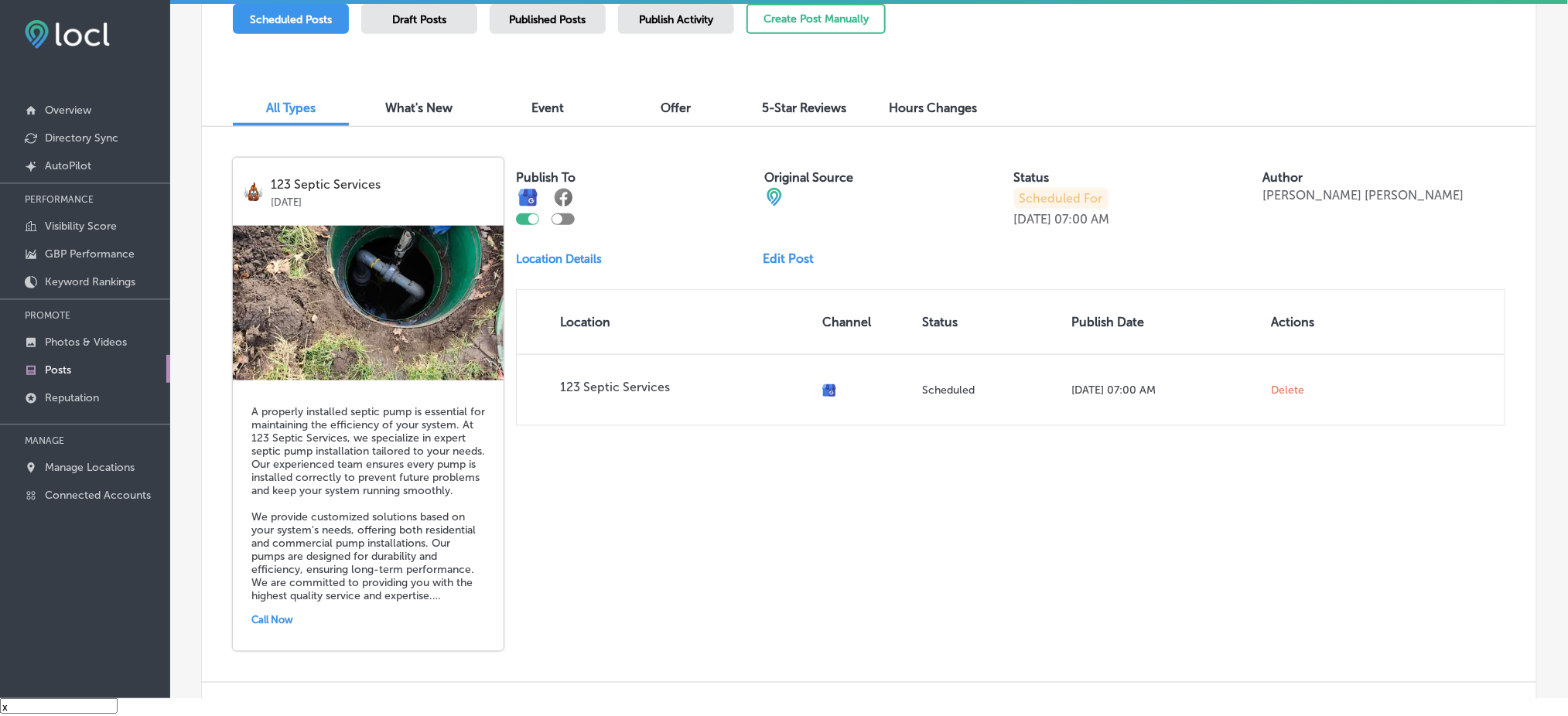
click at [773, 253] on link "Edit Post" at bounding box center [795, 258] width 63 height 14
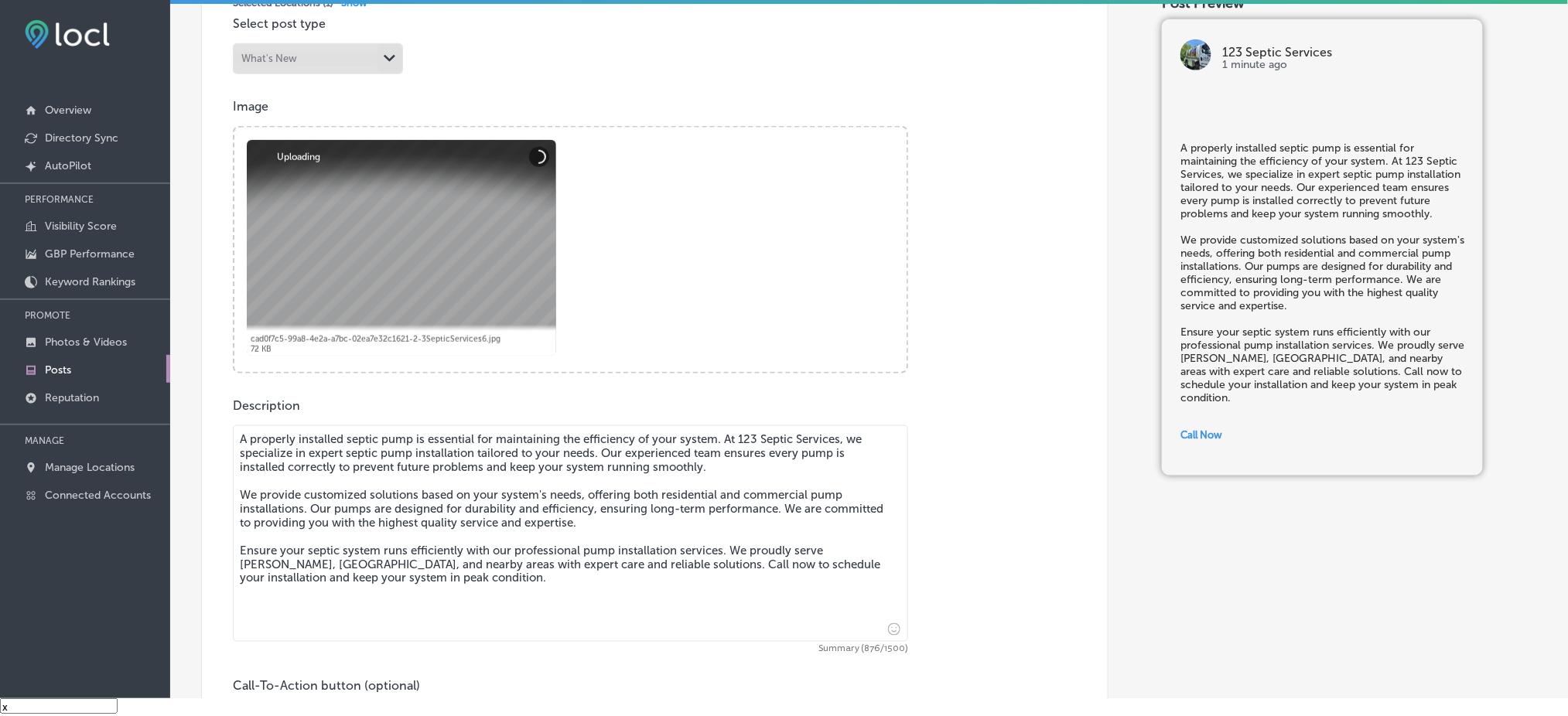
scroll to position [516, 0]
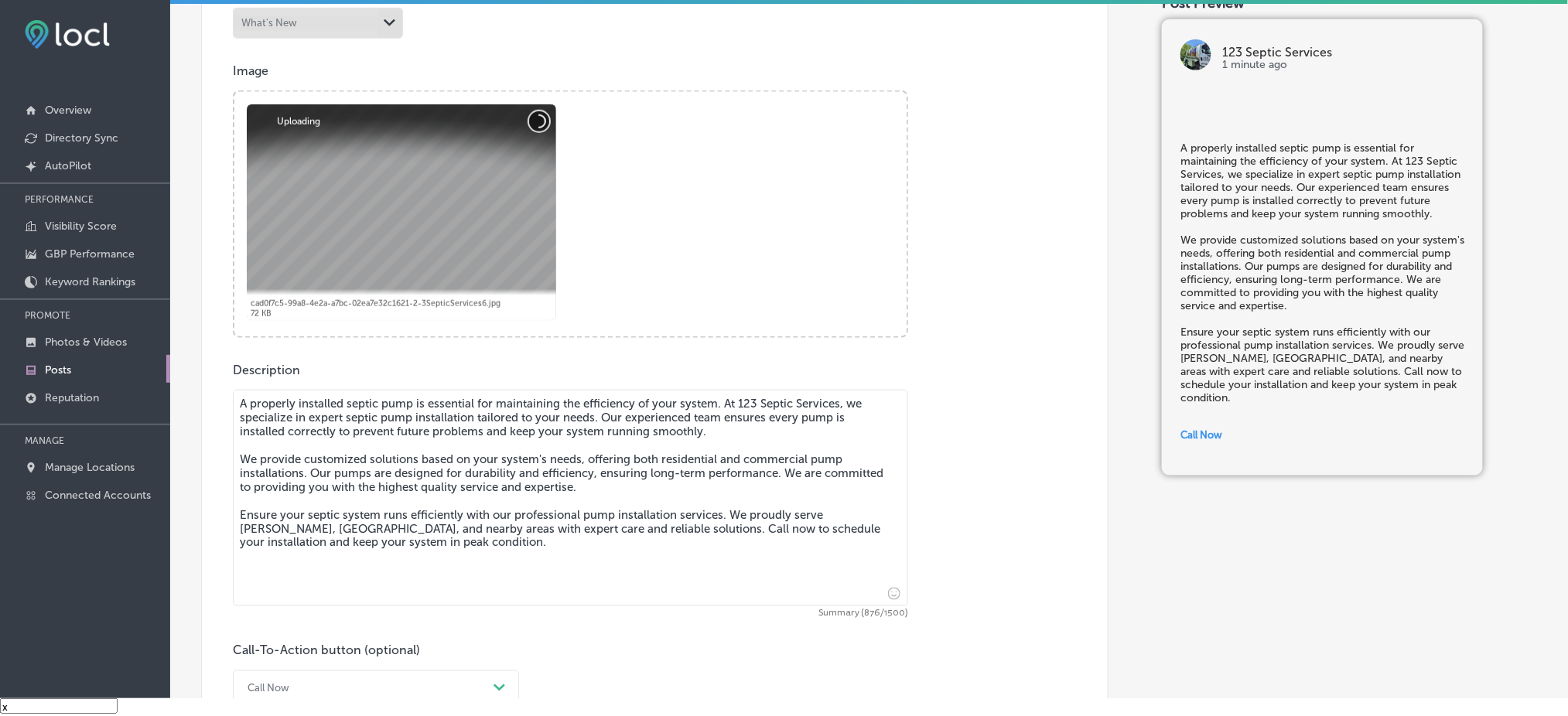
click at [549, 120] on button "Cancel" at bounding box center [539, 121] width 20 height 20
checkbox input "true"
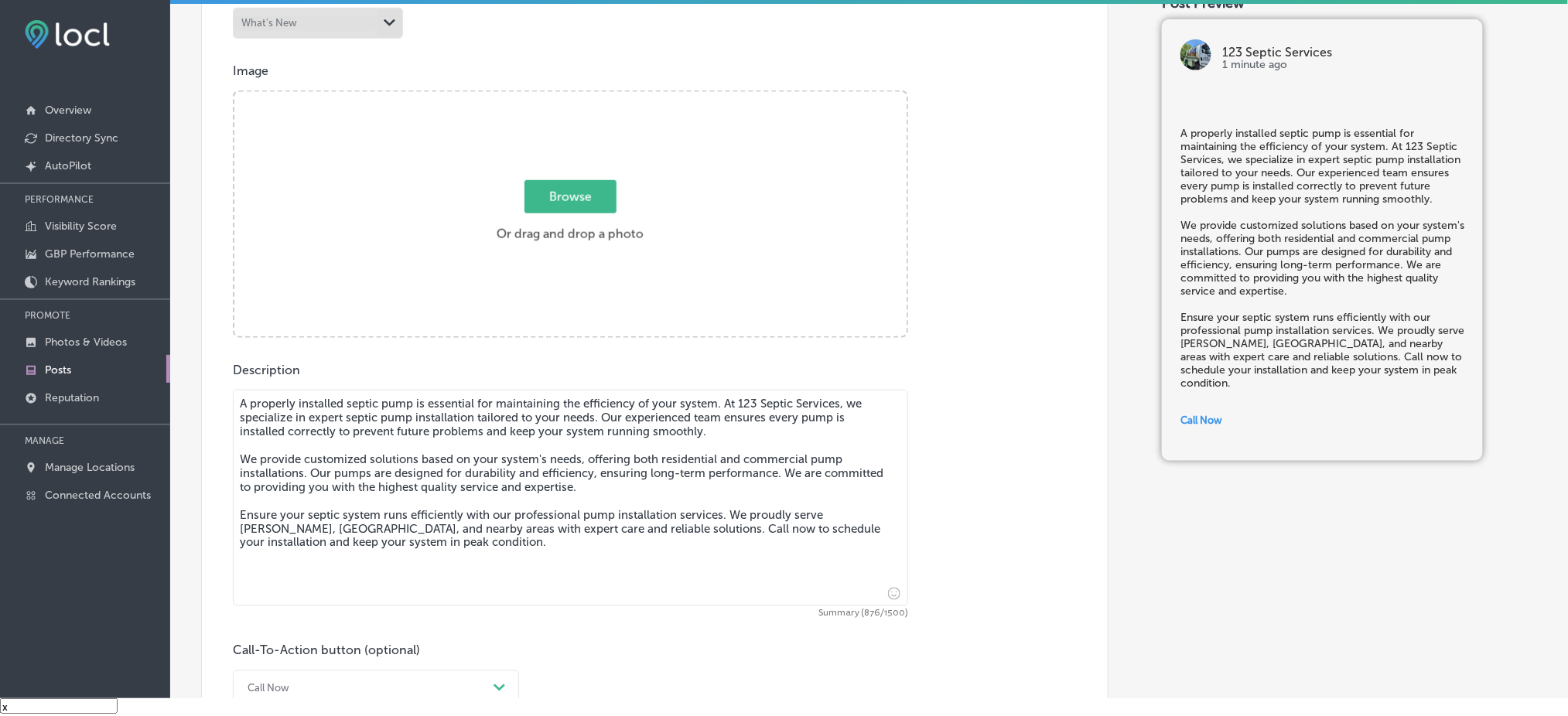
click at [572, 180] on span "Browse" at bounding box center [570, 196] width 92 height 33
click at [572, 97] on input "Browse Or drag and drop a photo" at bounding box center [570, 94] width 672 height 5
type input "C:\fakepath\123-septic-services11.png"
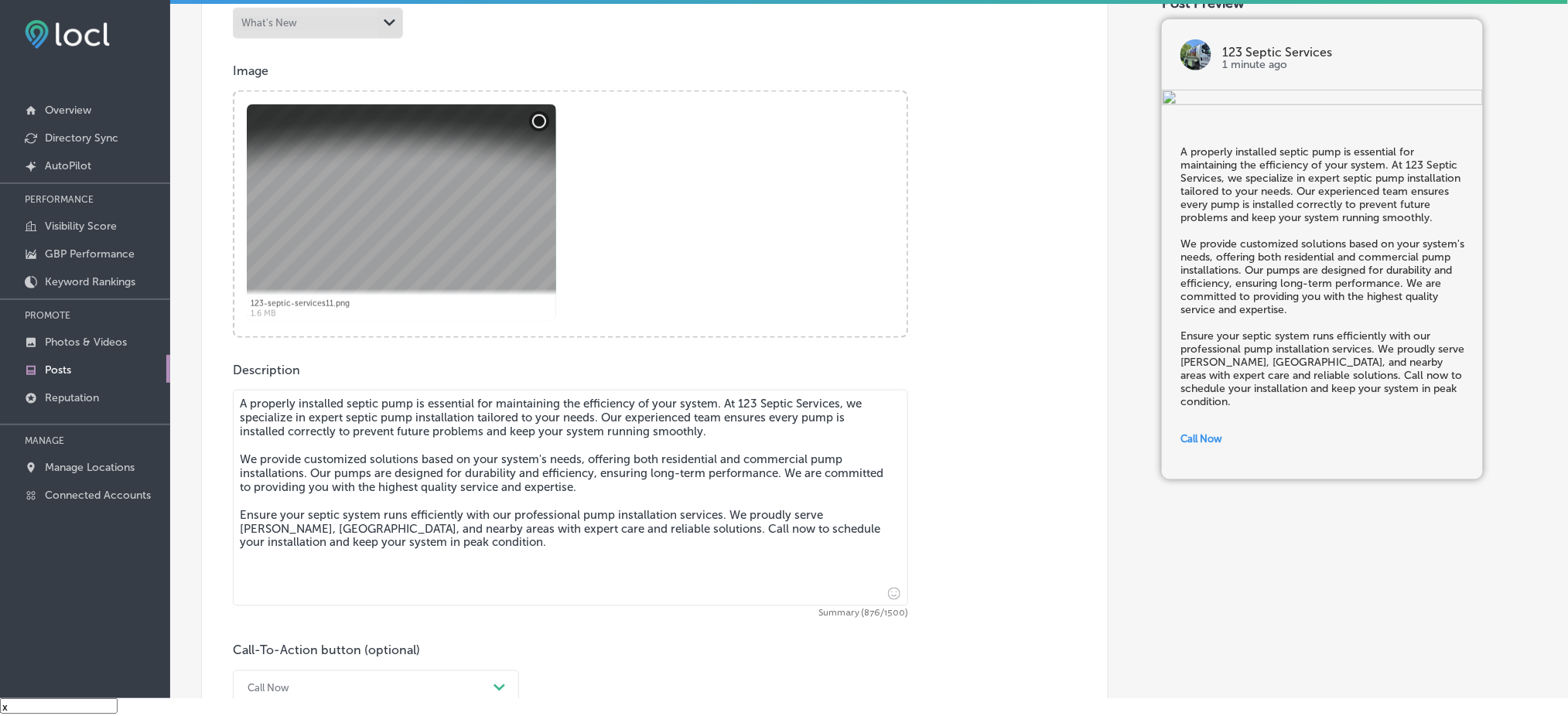
checkbox input "true"
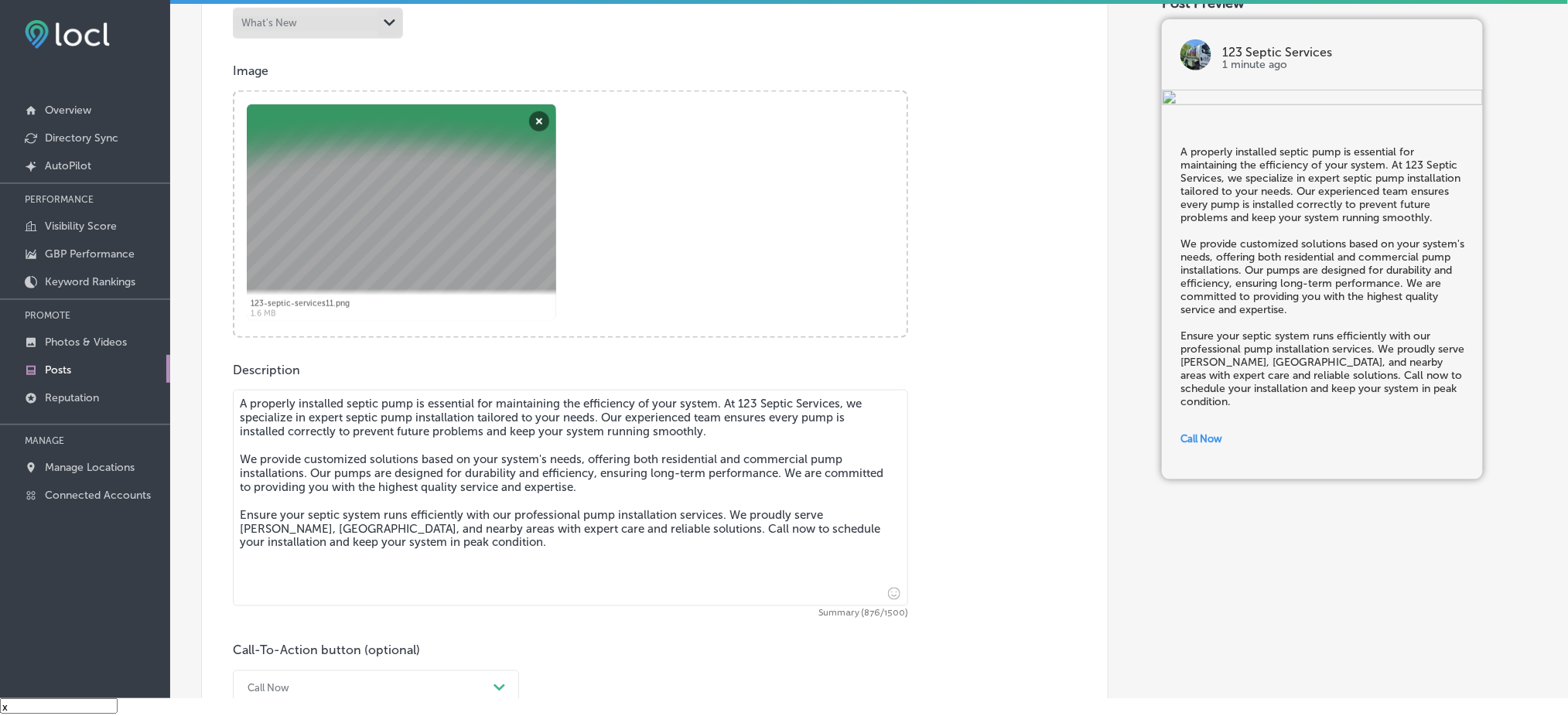
click at [551, 458] on textarea "A properly installed septic pump is essential for maintaining the efficiency of…" at bounding box center [570, 498] width 676 height 216
checkbox input "true"
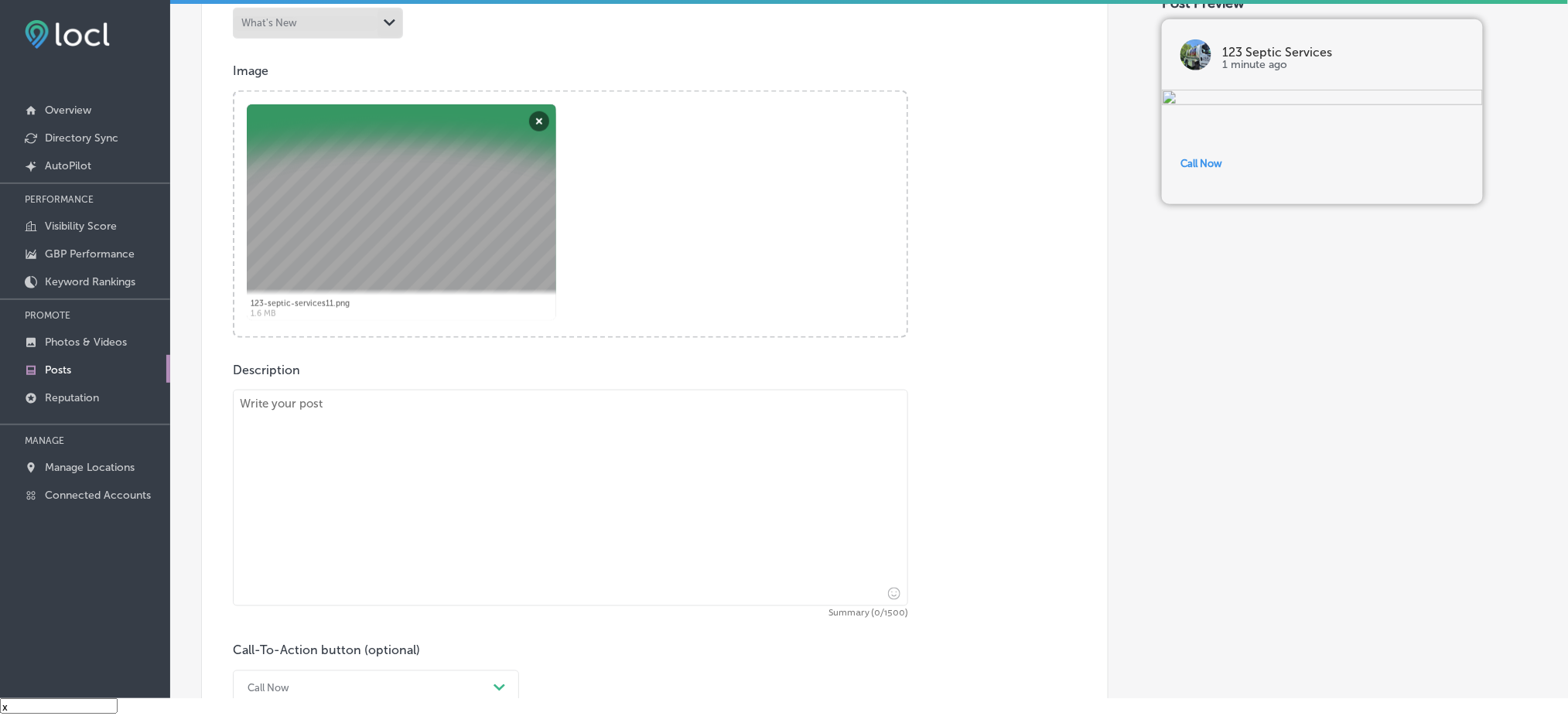
paste textarea "Need portable restrooms for any occasion? 123 Septic Services delivers clean, w…"
type textarea "Need portable restrooms for any occasion? 123 Septic Services delivers clean, w…"
checkbox input "true"
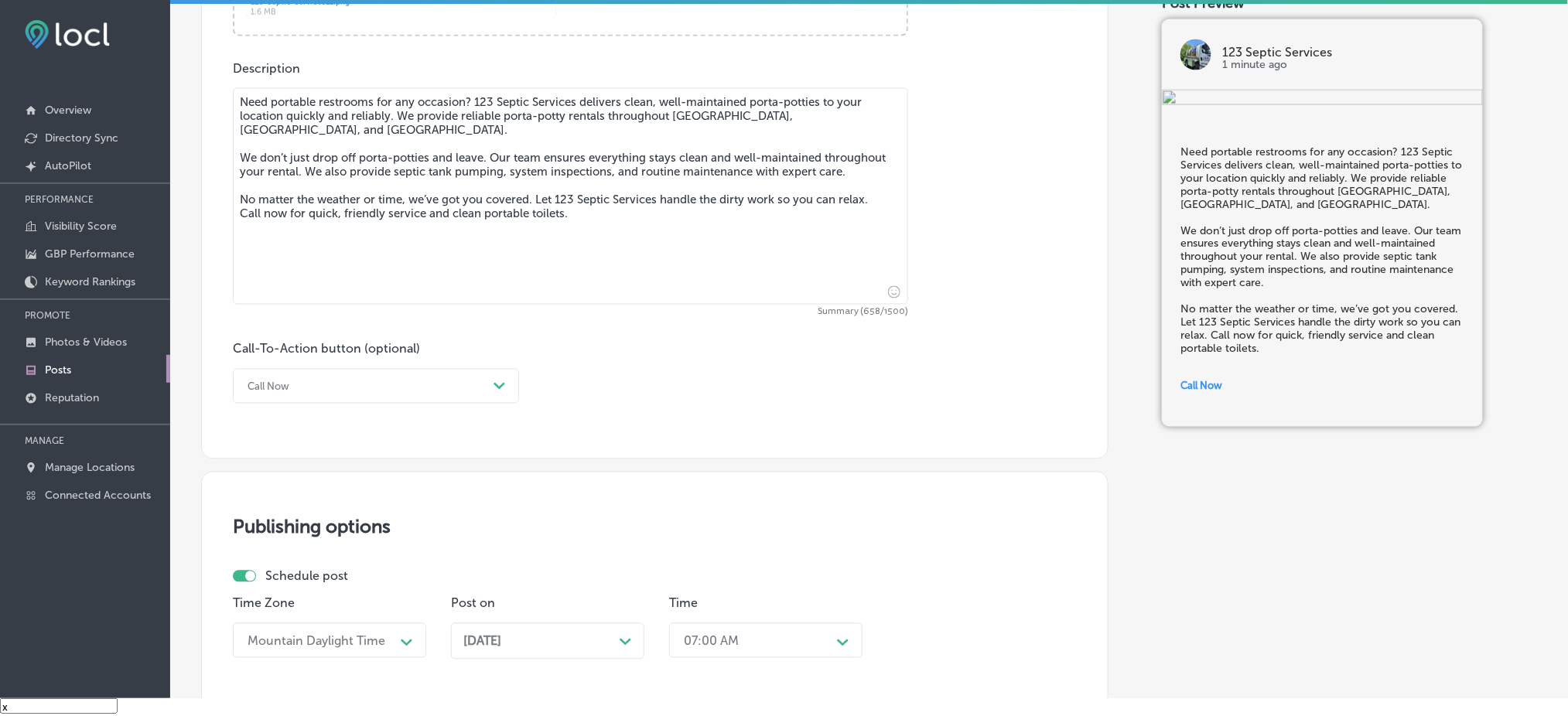
scroll to position [825, 0]
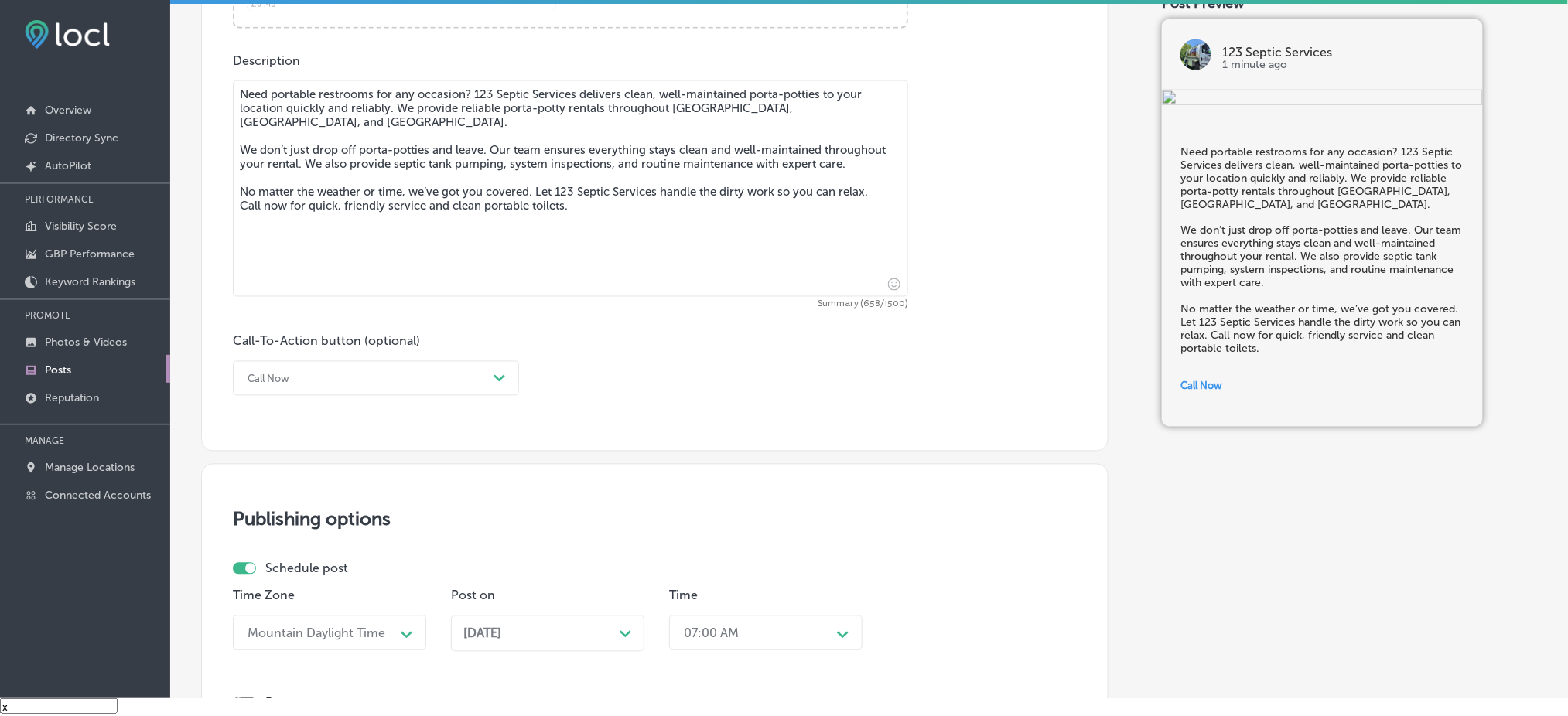
type textarea "Need portable restrooms for any occasion? 123 Septic Services delivers clean, w…"
click at [361, 375] on div "Call Now" at bounding box center [364, 378] width 248 height 24
click at [326, 572] on div "Call Now" at bounding box center [376, 575] width 286 height 27
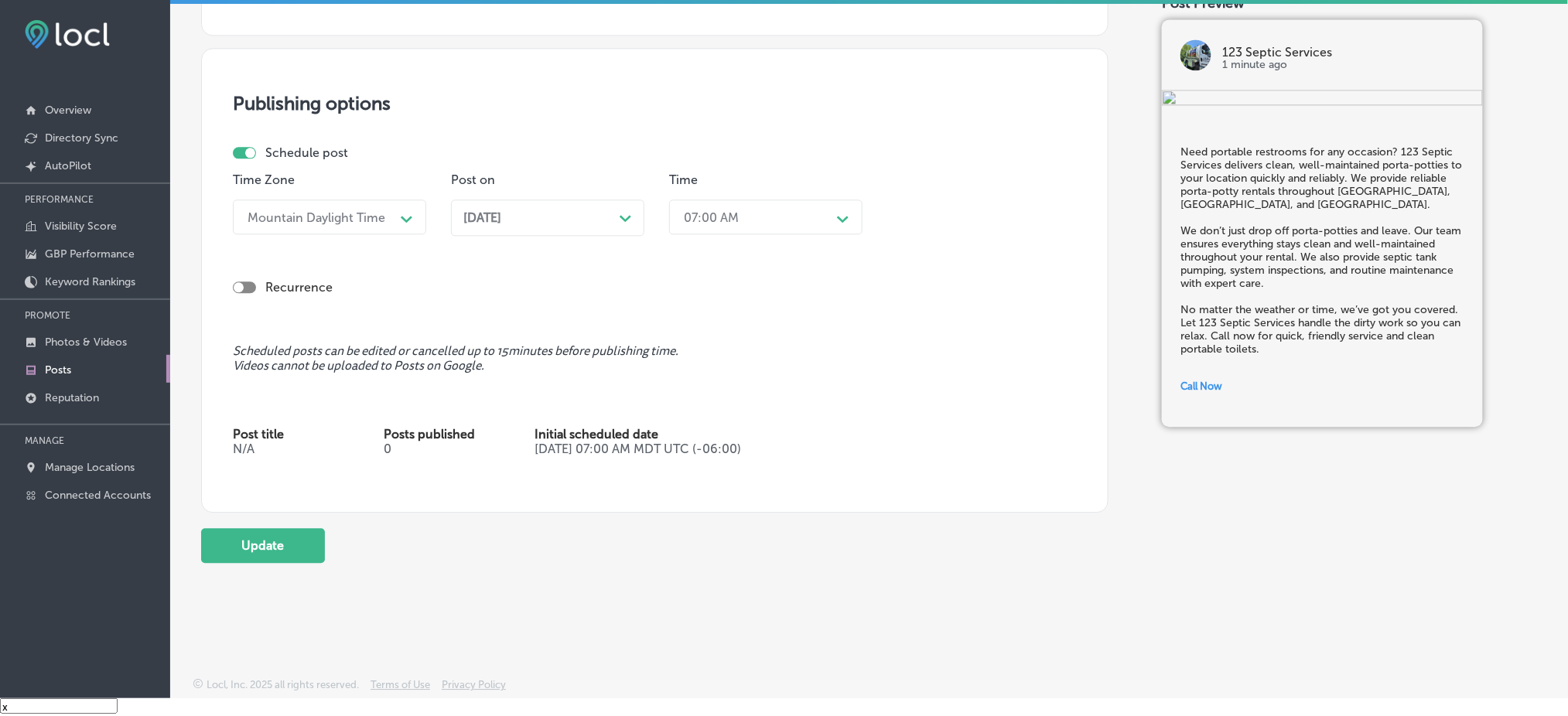
scroll to position [1242, 0]
click at [313, 543] on button "Update" at bounding box center [263, 545] width 124 height 35
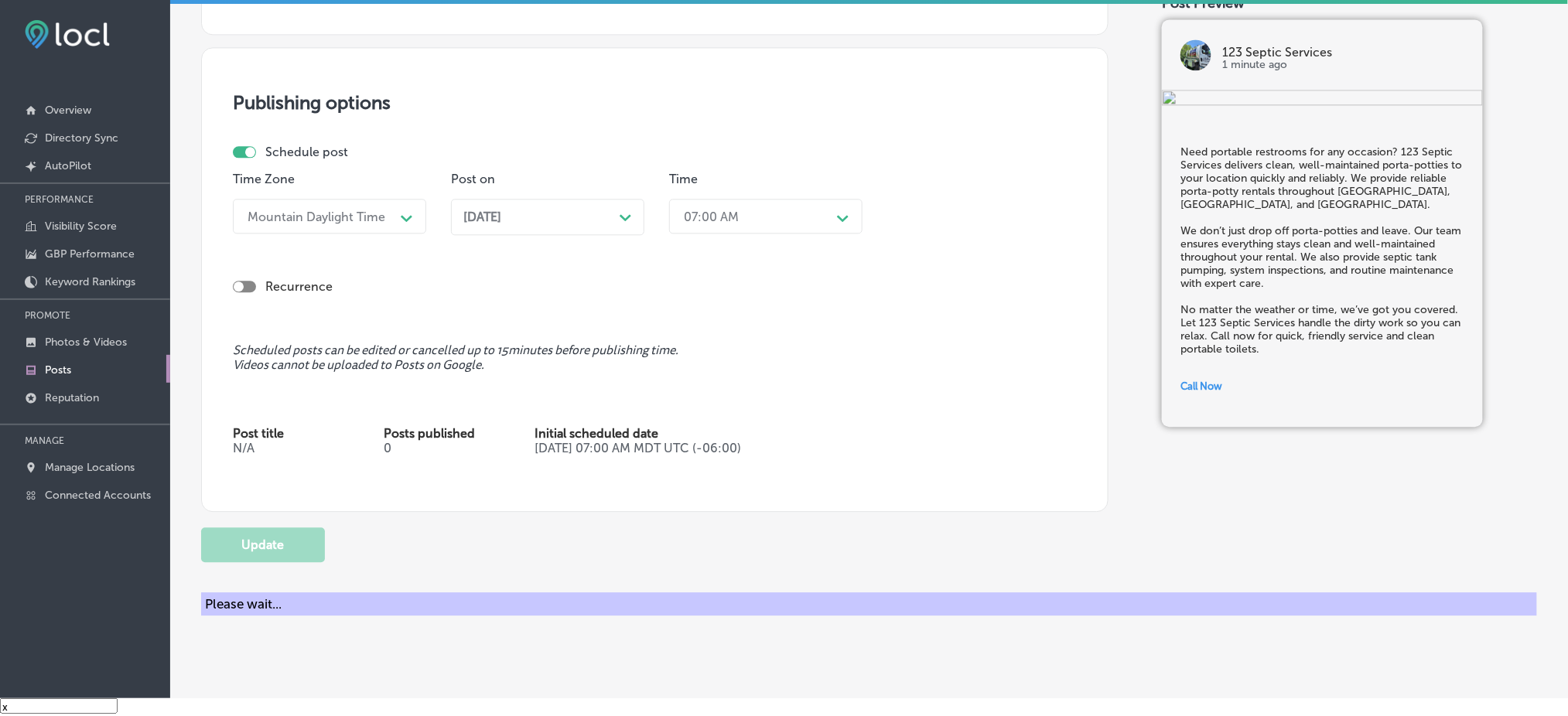
checkbox input "true"
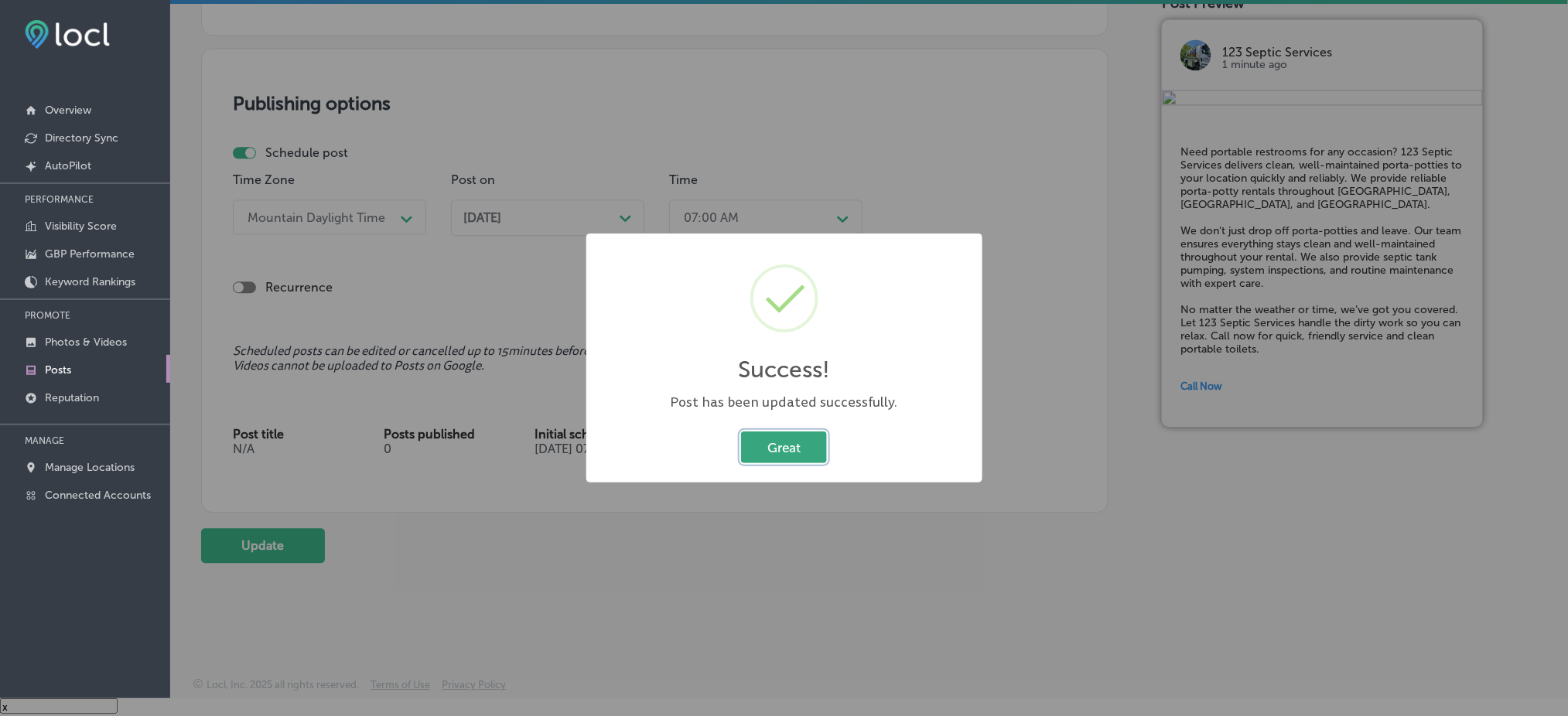
click at [781, 434] on button "Great" at bounding box center [784, 447] width 86 height 32
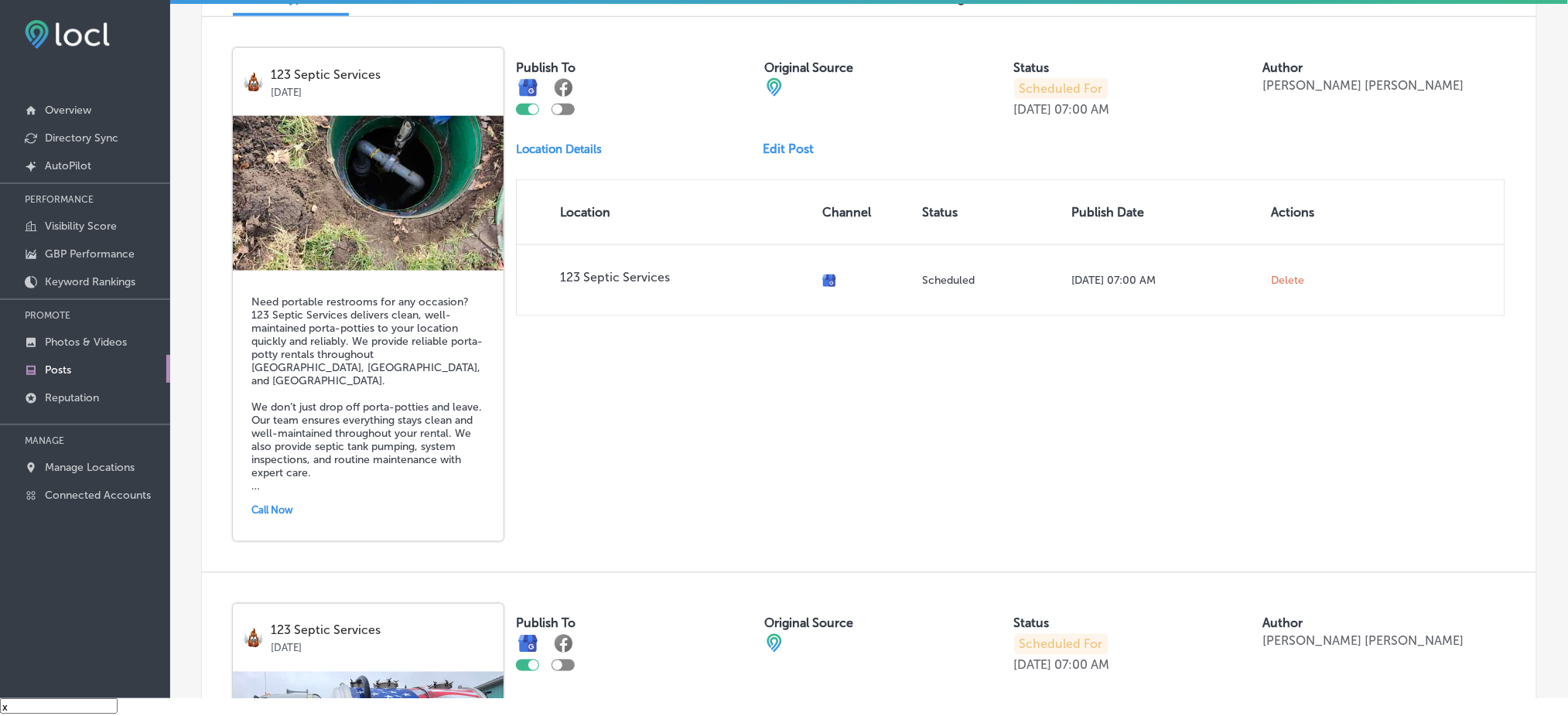
scroll to position [516, 0]
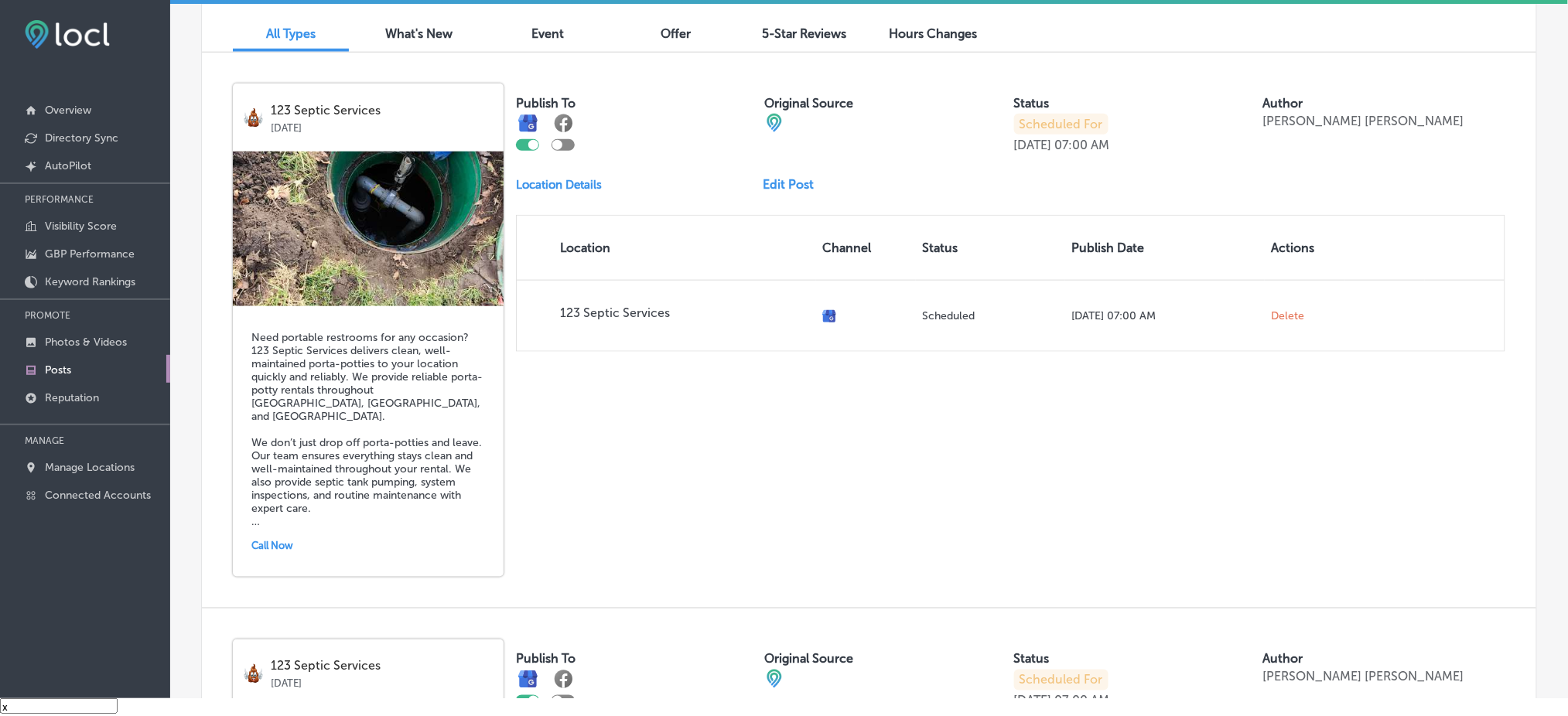
click at [777, 182] on link "Edit Post" at bounding box center [795, 184] width 63 height 14
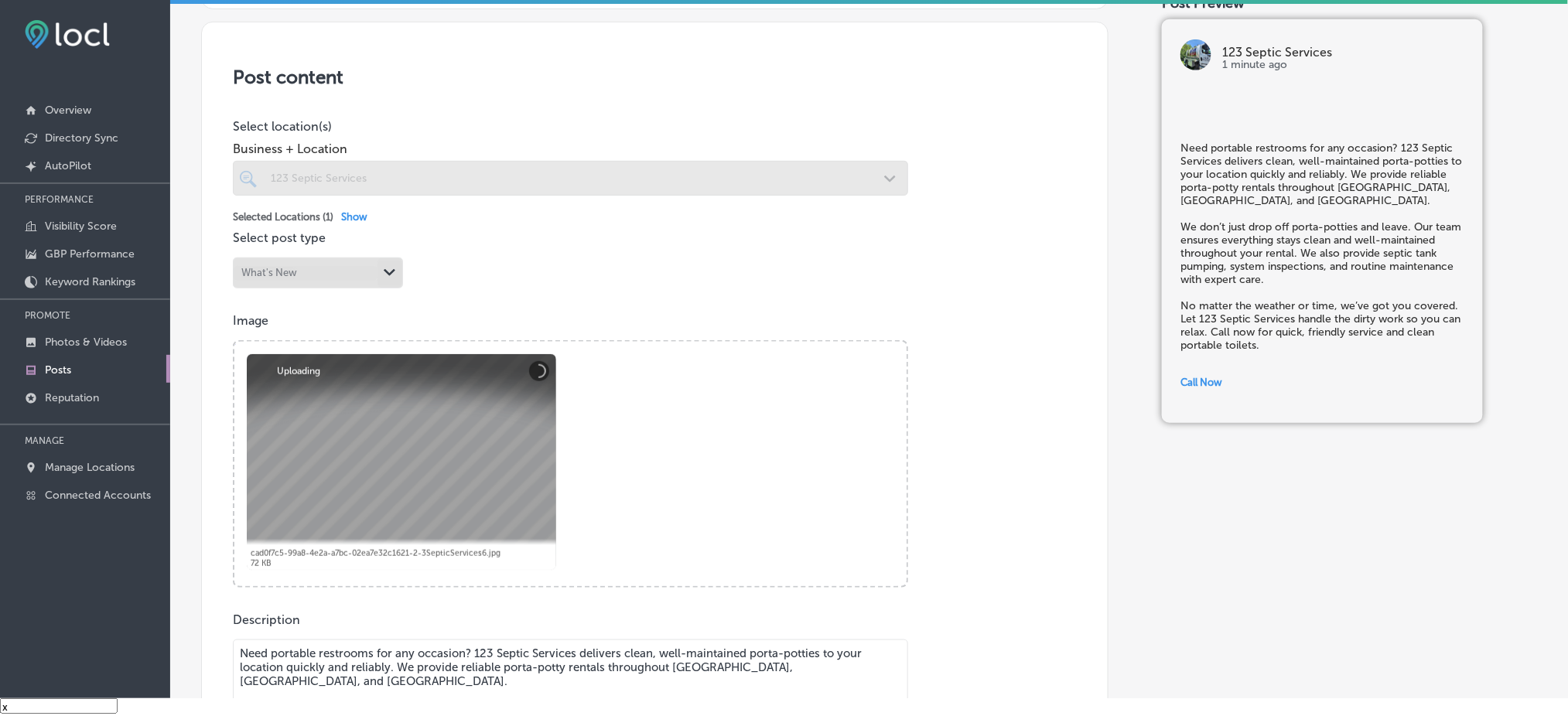
scroll to position [309, 0]
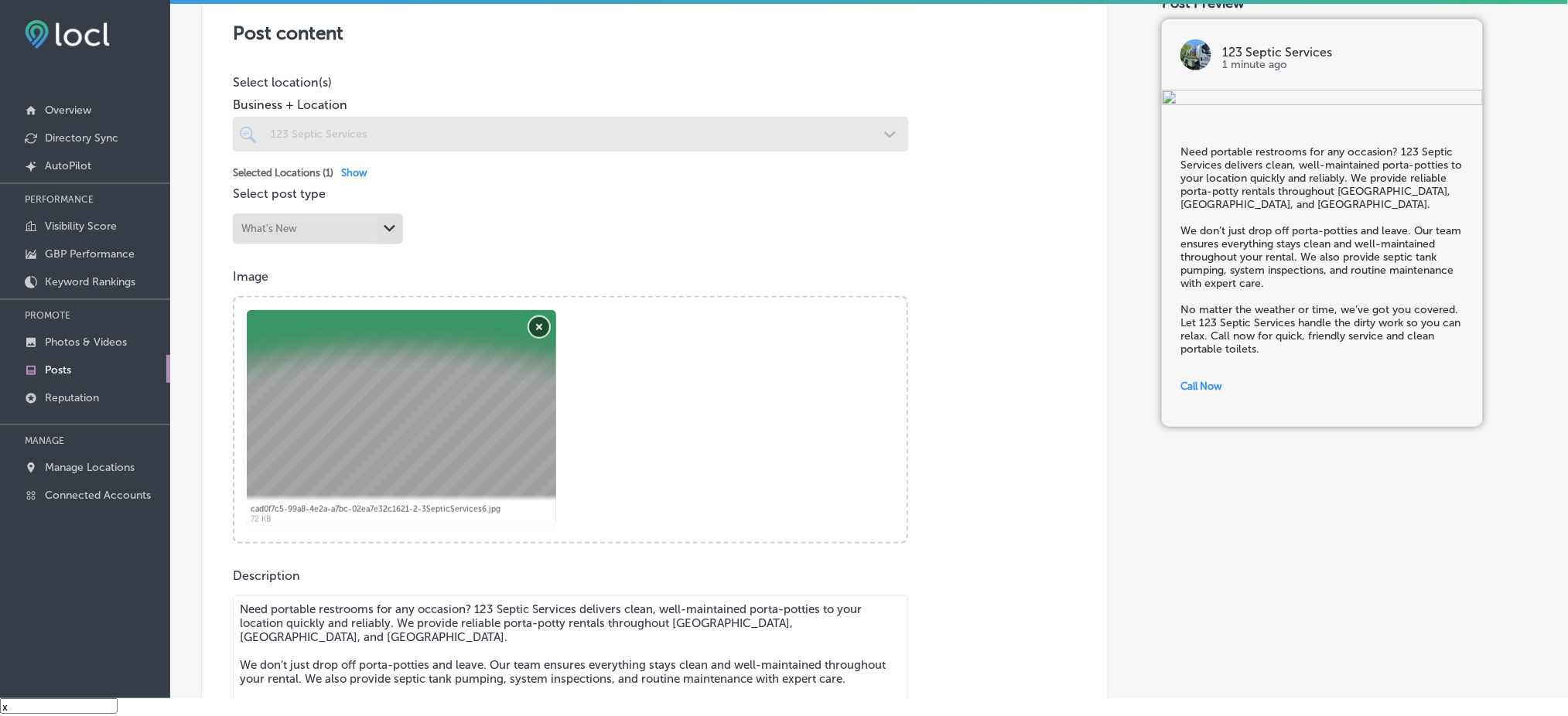
click at [543, 325] on button "Remove" at bounding box center [539, 327] width 20 height 20
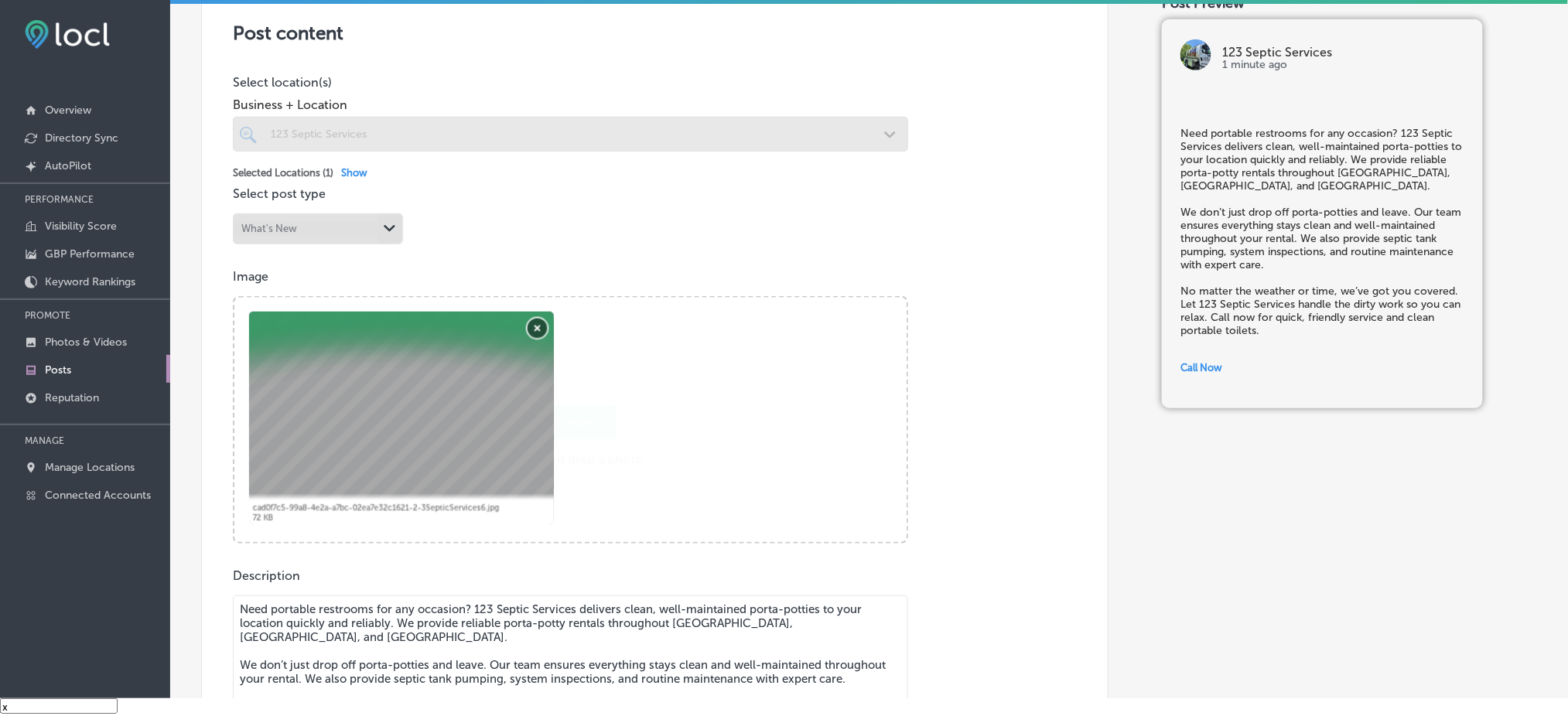
checkbox input "true"
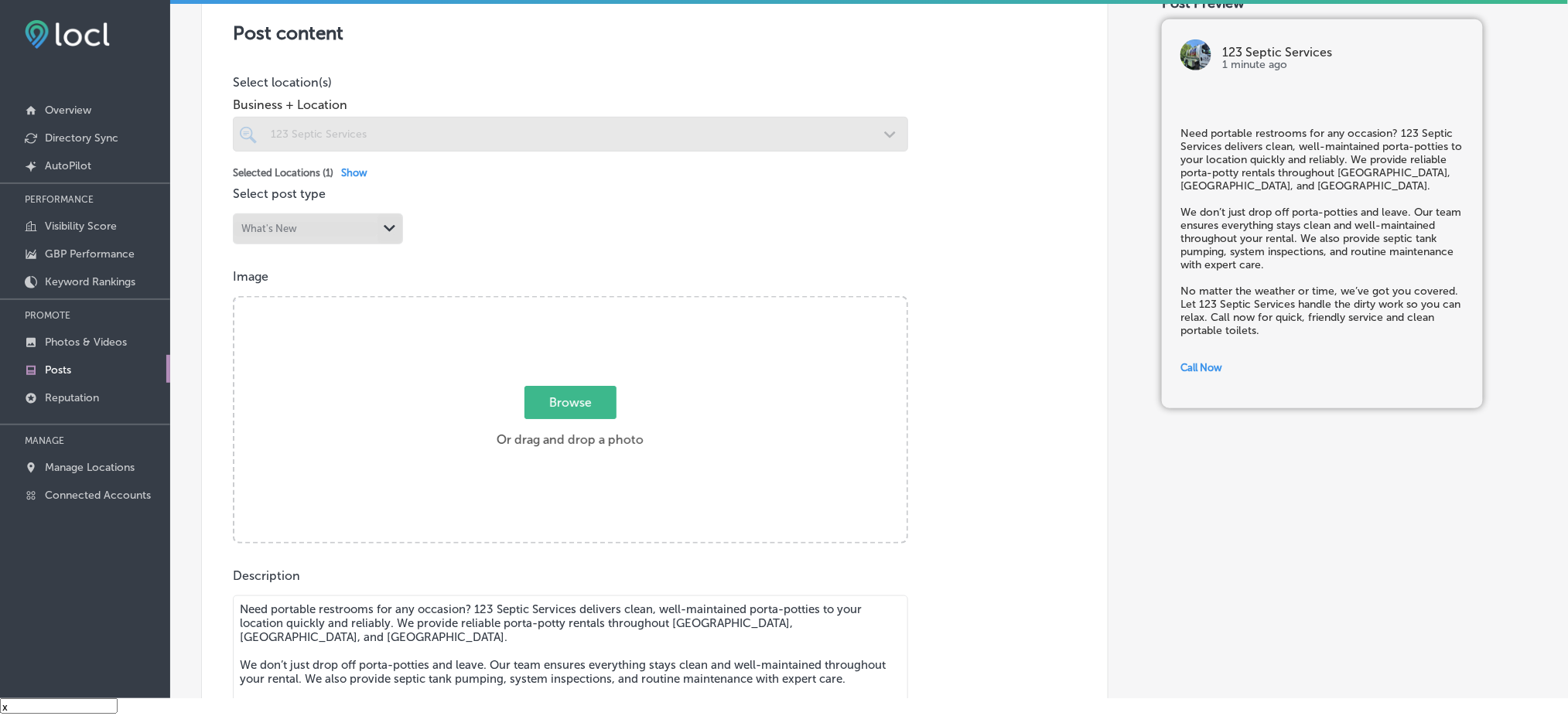
click at [534, 396] on span "Browse" at bounding box center [570, 402] width 92 height 33
click at [534, 302] on input "Browse Or drag and drop a photo" at bounding box center [570, 301] width 672 height 5
type input "C:\fakepath\123-septic-services11.png"
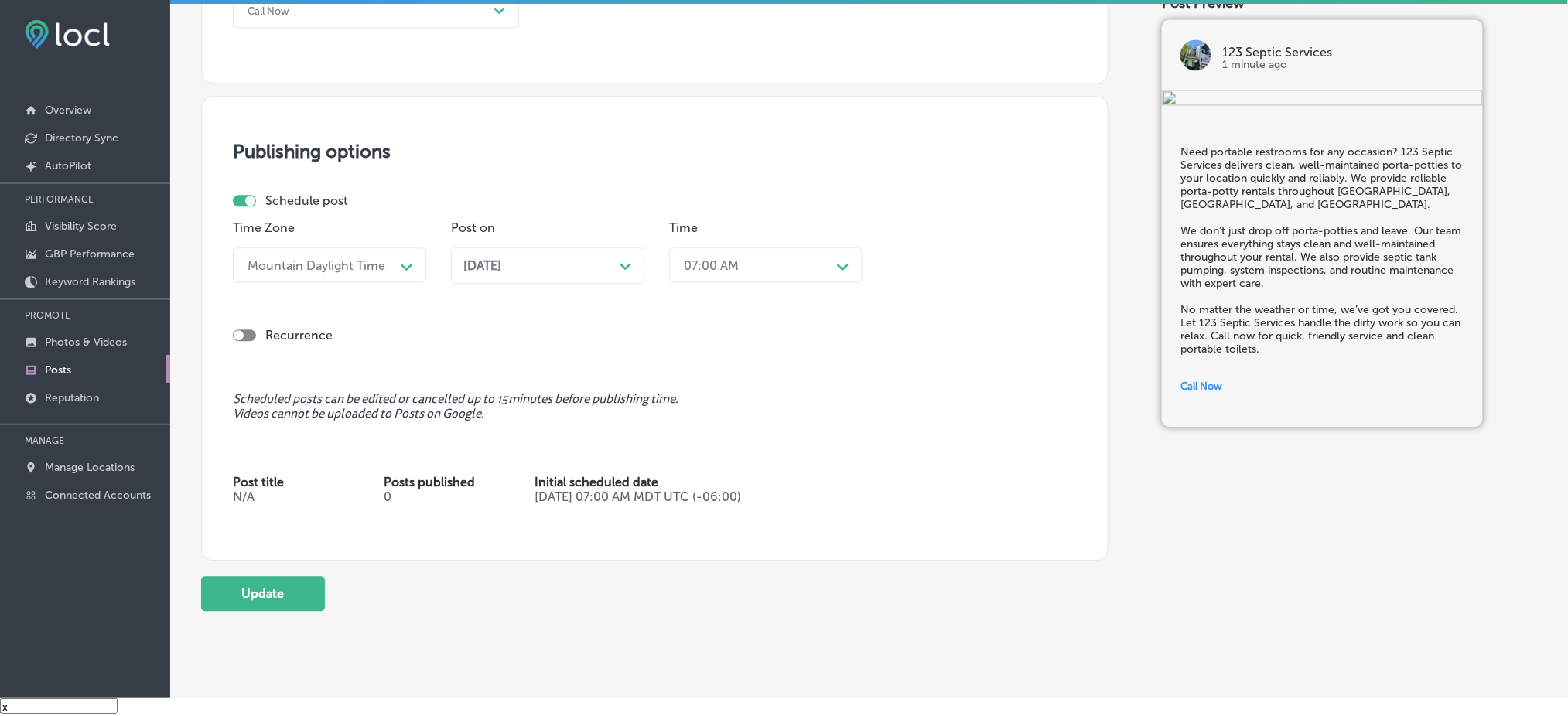
scroll to position [1242, 0]
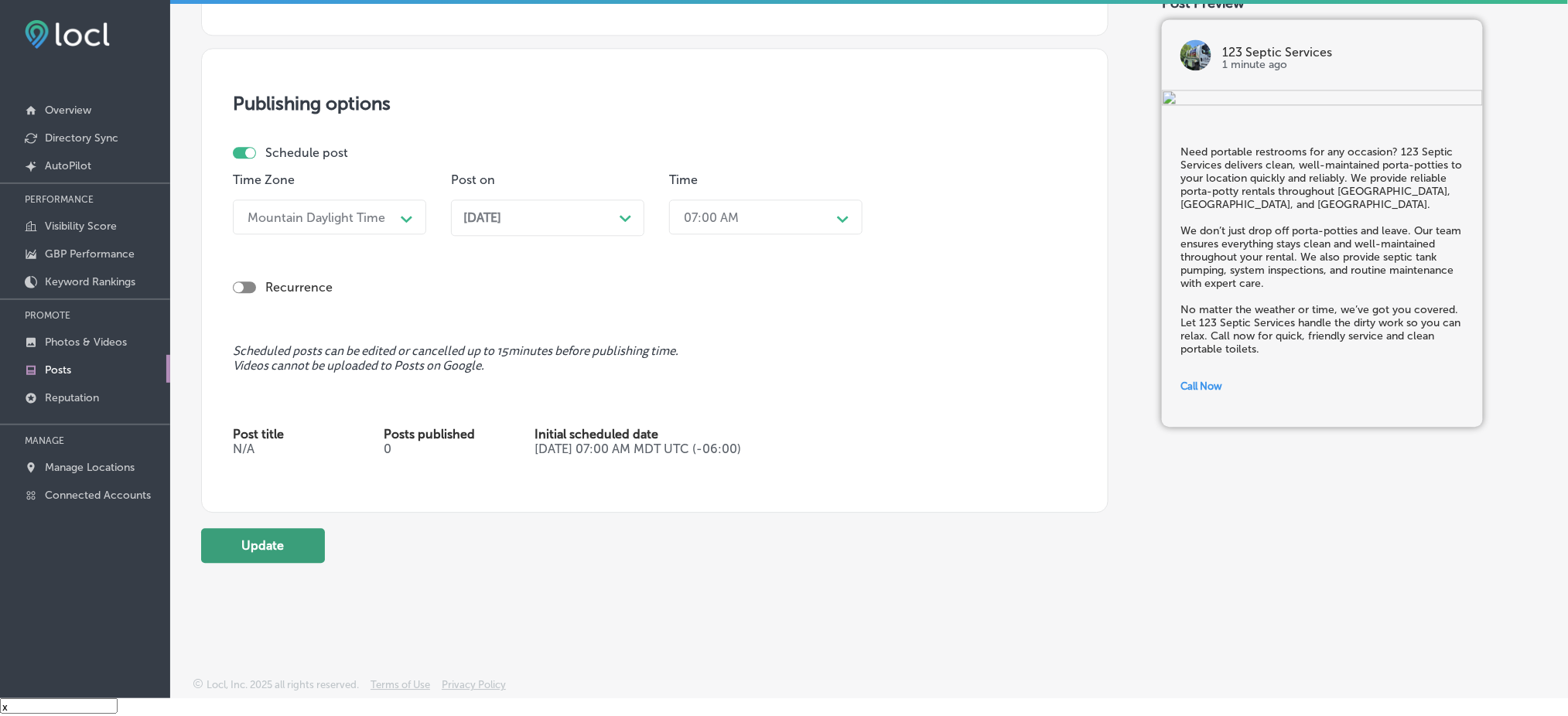
click at [279, 551] on button "Update" at bounding box center [263, 545] width 124 height 35
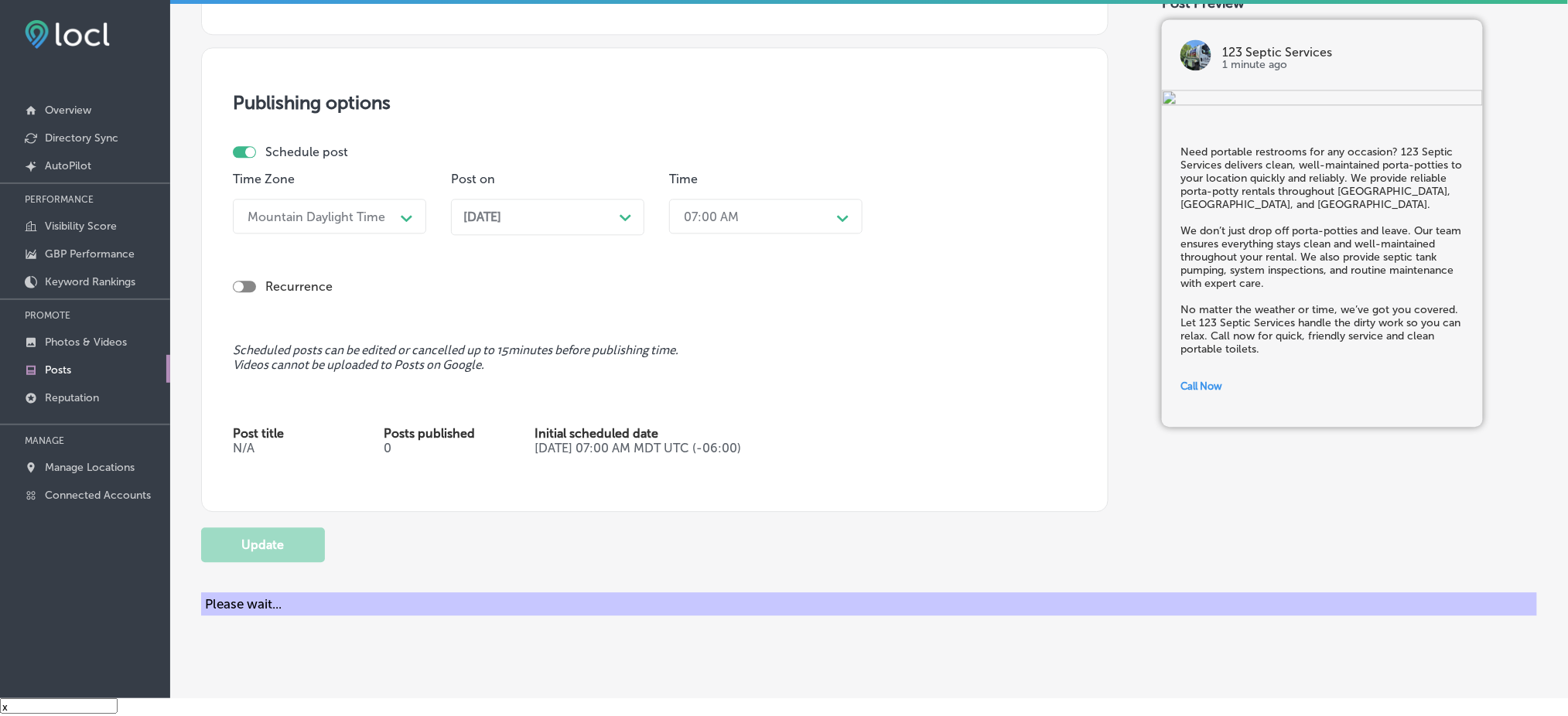
checkbox input "true"
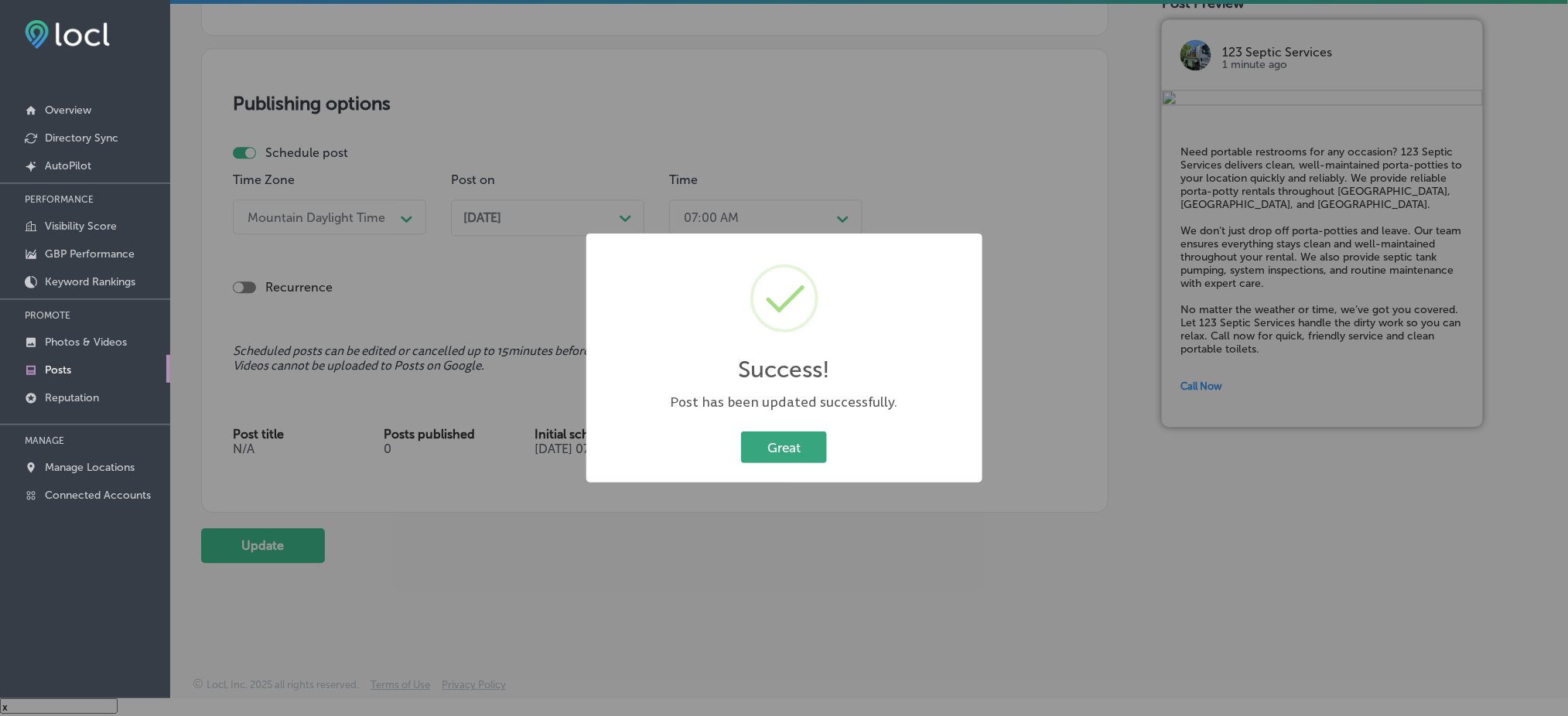
click at [763, 454] on button "Great" at bounding box center [784, 447] width 86 height 32
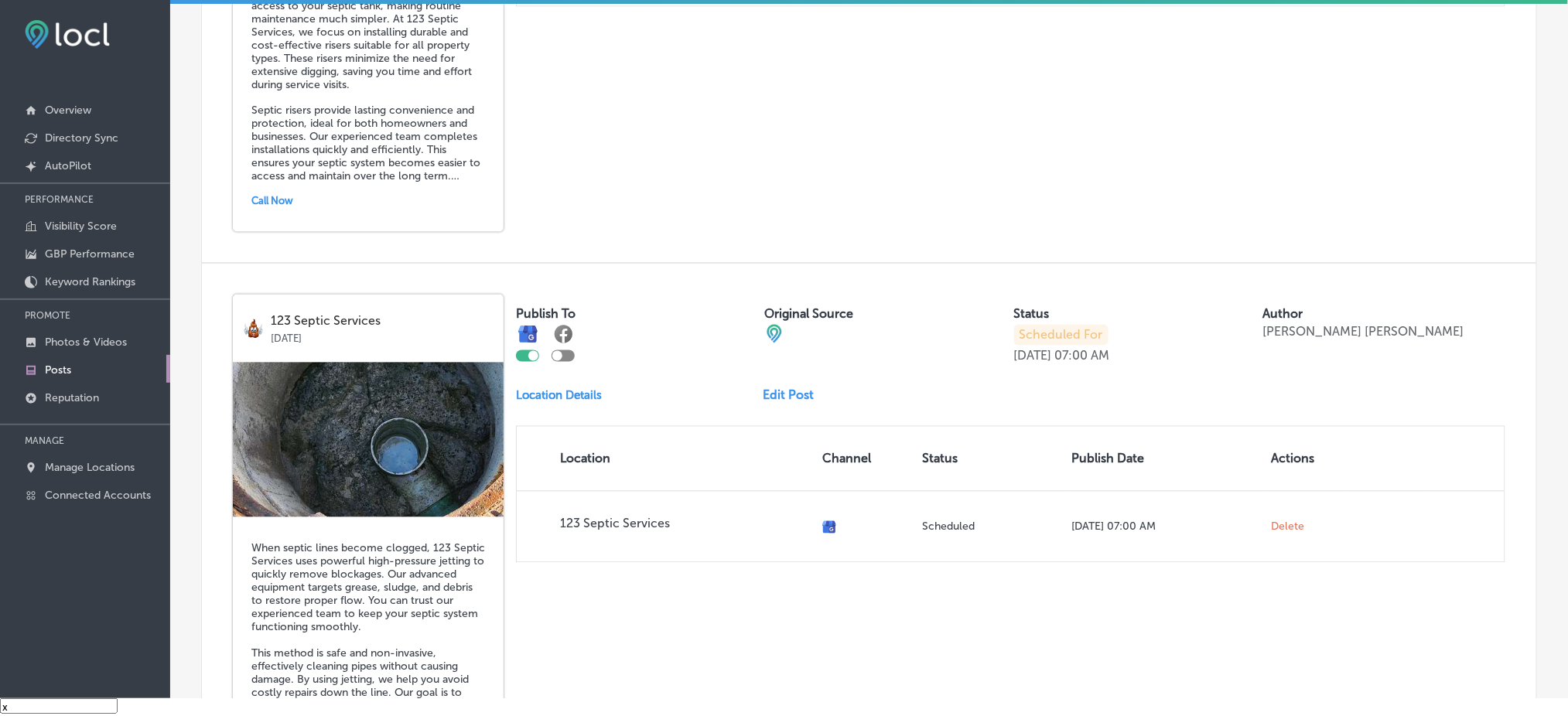
scroll to position [3225, 0]
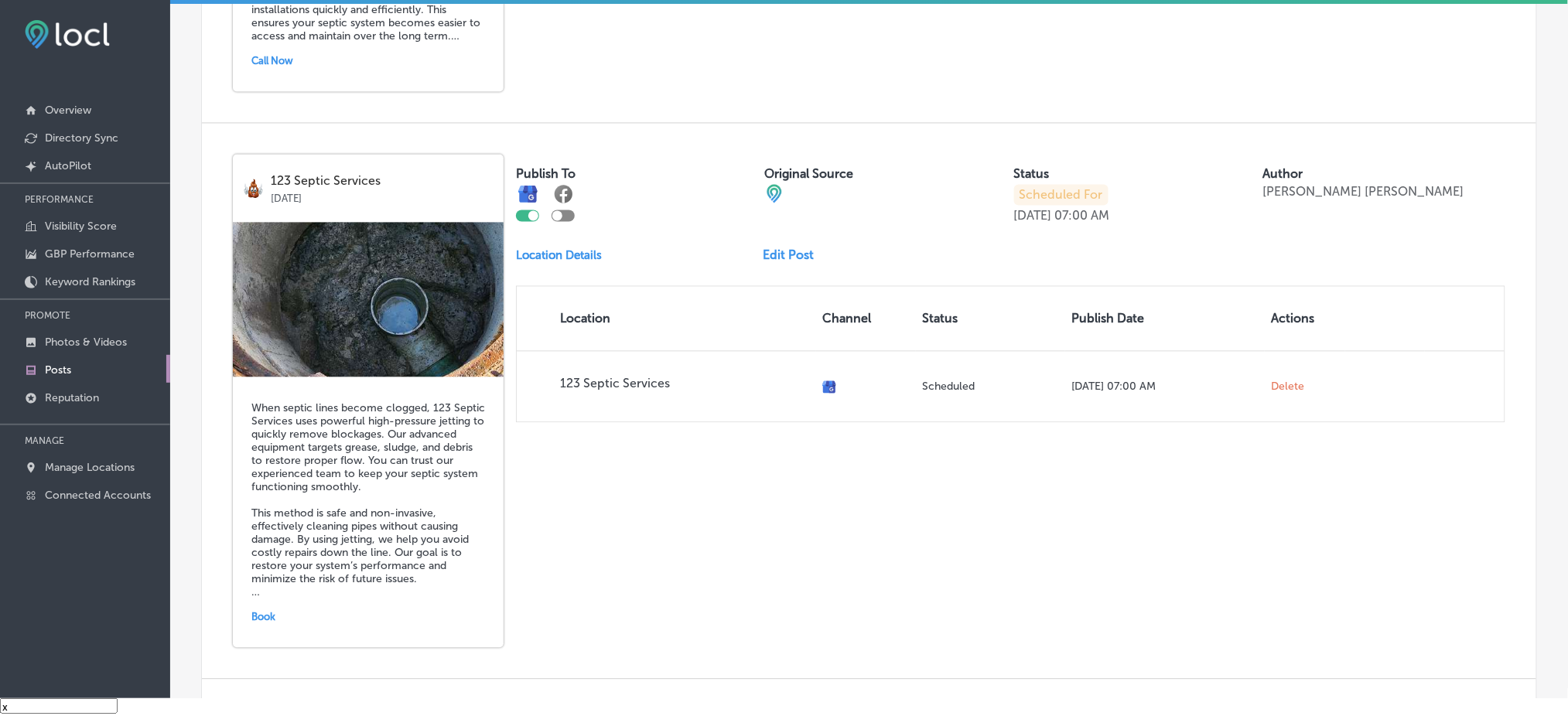
click at [270, 701] on span "View More" at bounding box center [252, 707] width 49 height 12
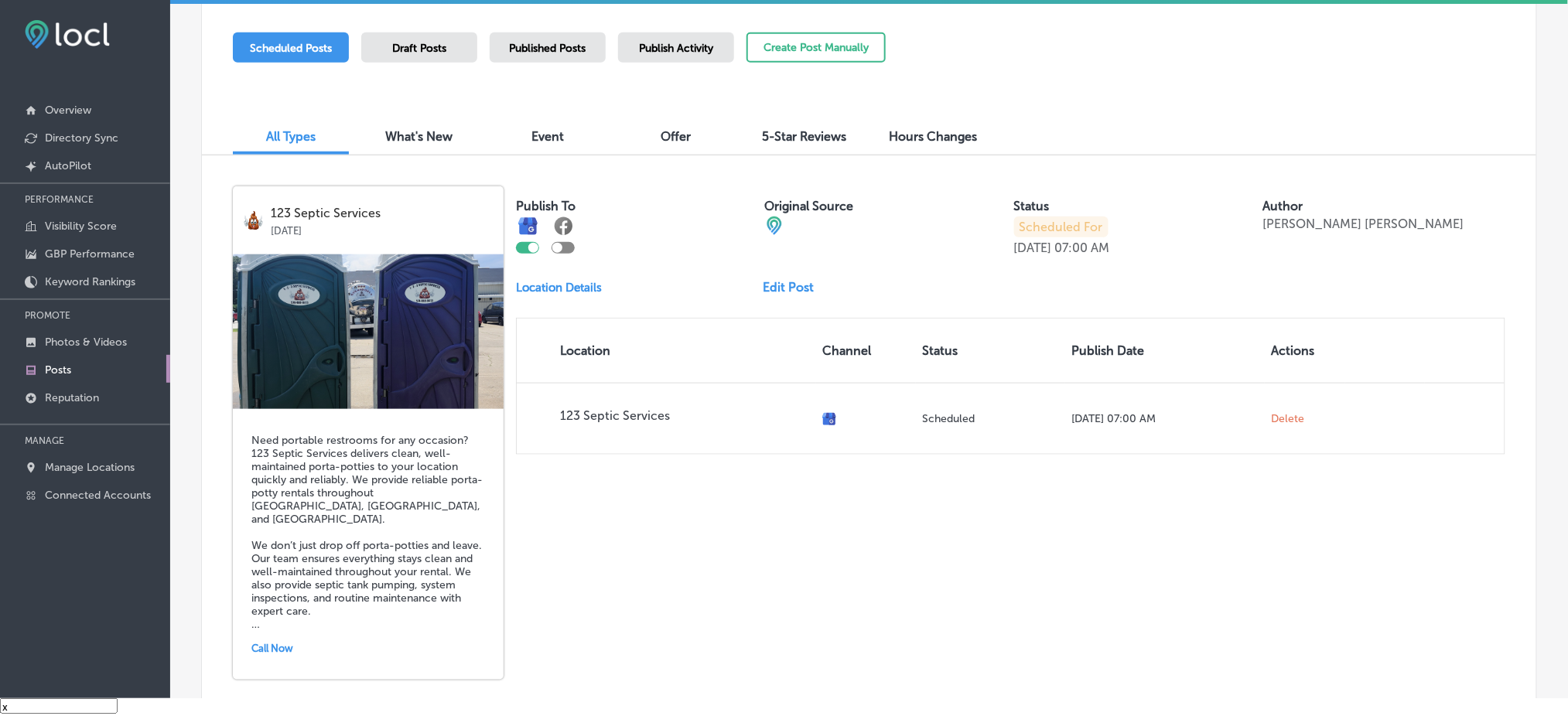
scroll to position [0, 0]
